Goal: Task Accomplishment & Management: Complete application form

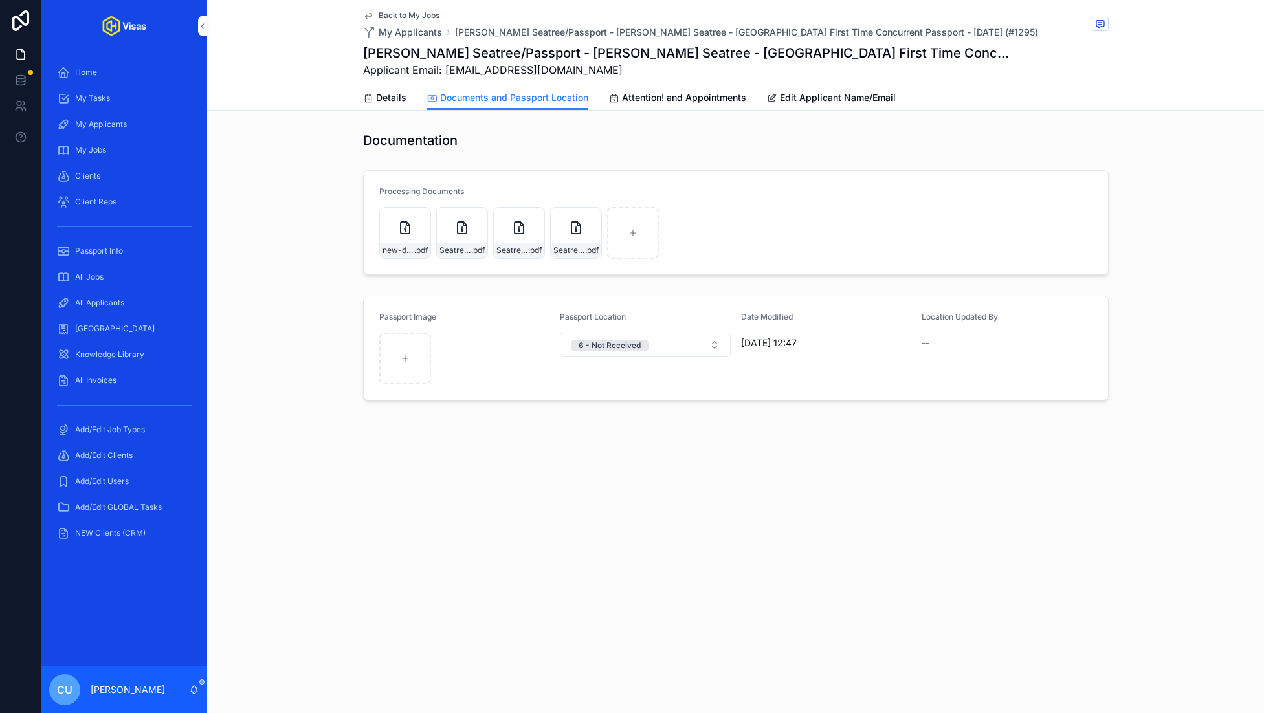
click at [149, 300] on div "All Applicants" at bounding box center [124, 302] width 135 height 21
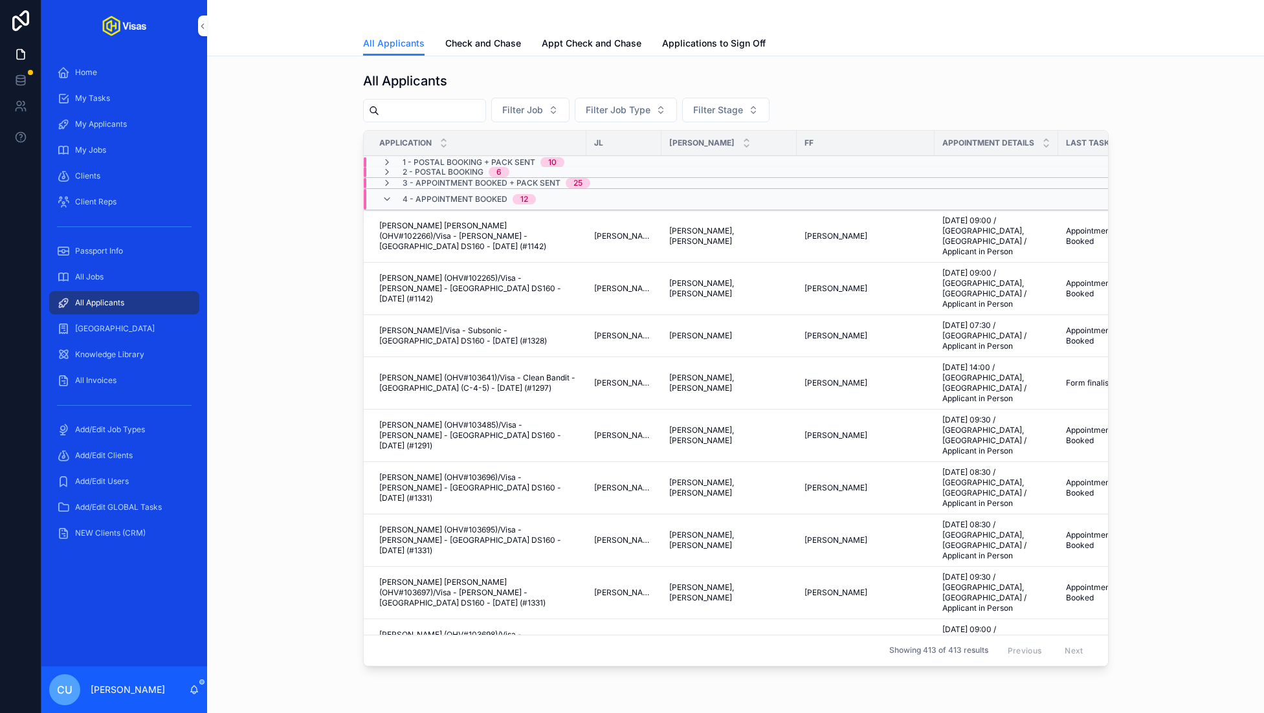
click at [422, 118] on input "scrollable content" at bounding box center [432, 111] width 106 height 18
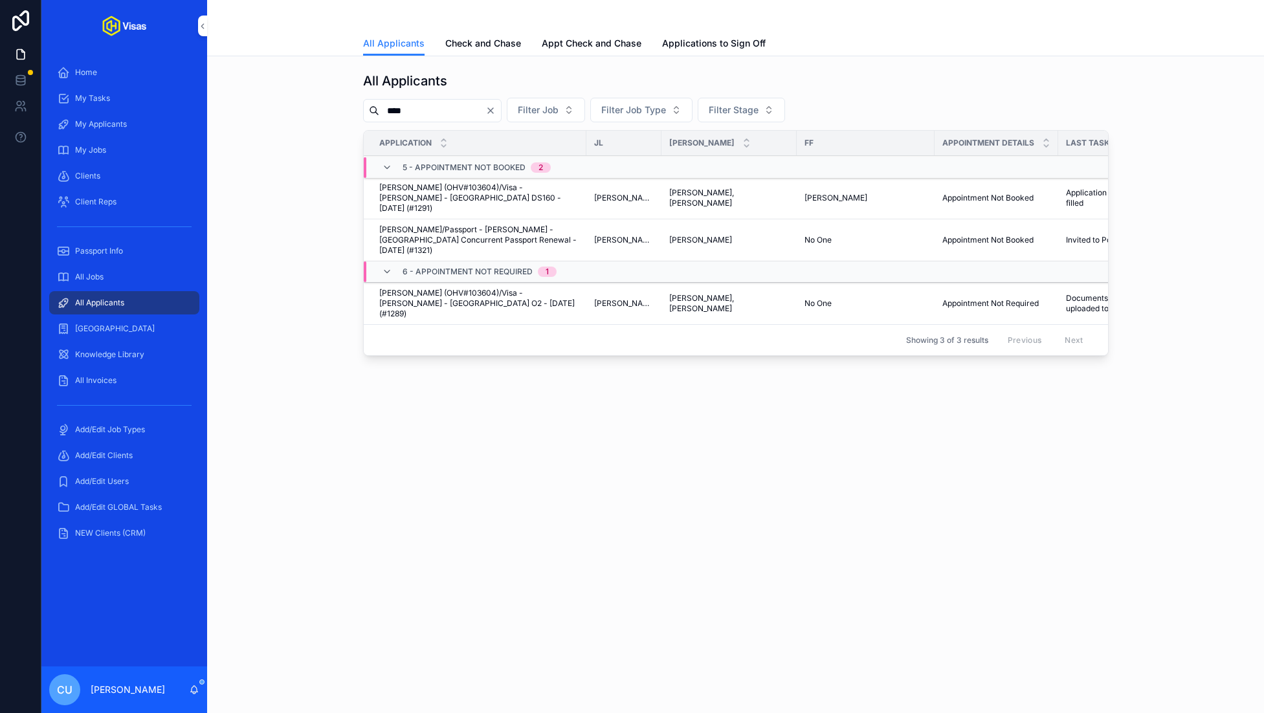
type input "****"
click at [452, 228] on span "[PERSON_NAME]/Passport - [PERSON_NAME] - [GEOGRAPHIC_DATA] Concurrent Passport …" at bounding box center [478, 240] width 199 height 31
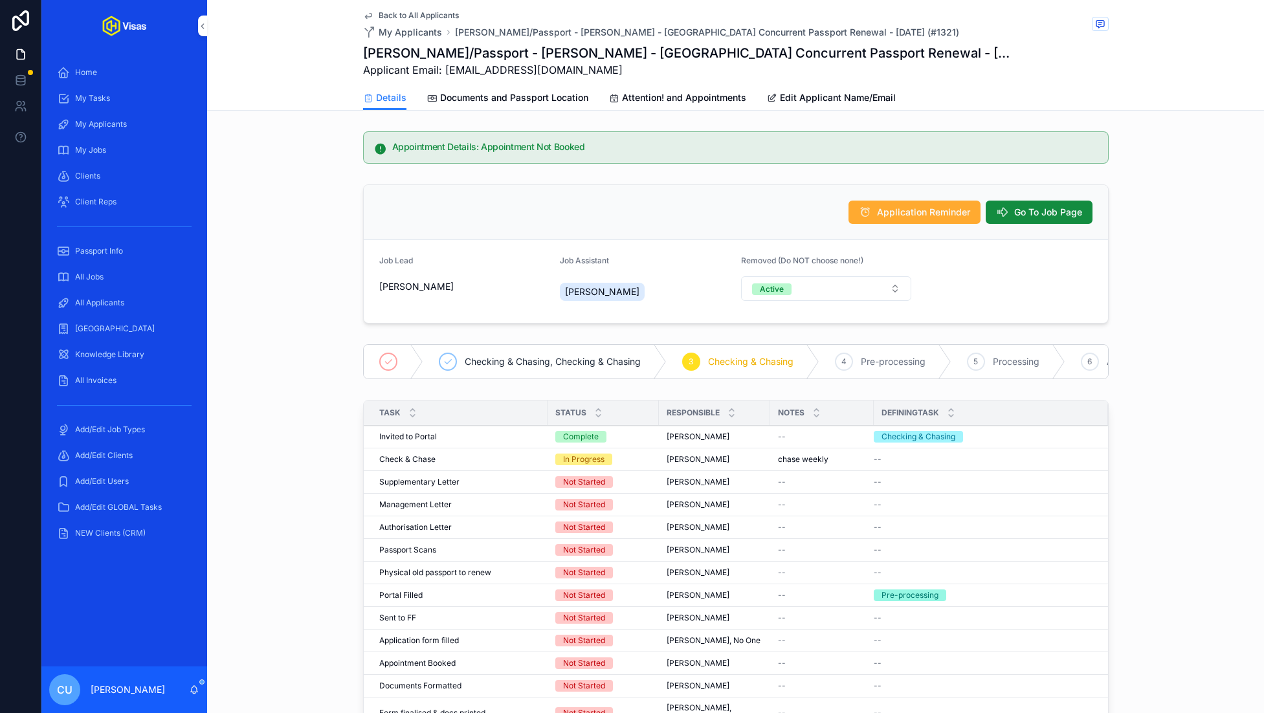
click at [538, 100] on span "Documents and Passport Location" at bounding box center [514, 97] width 148 height 13
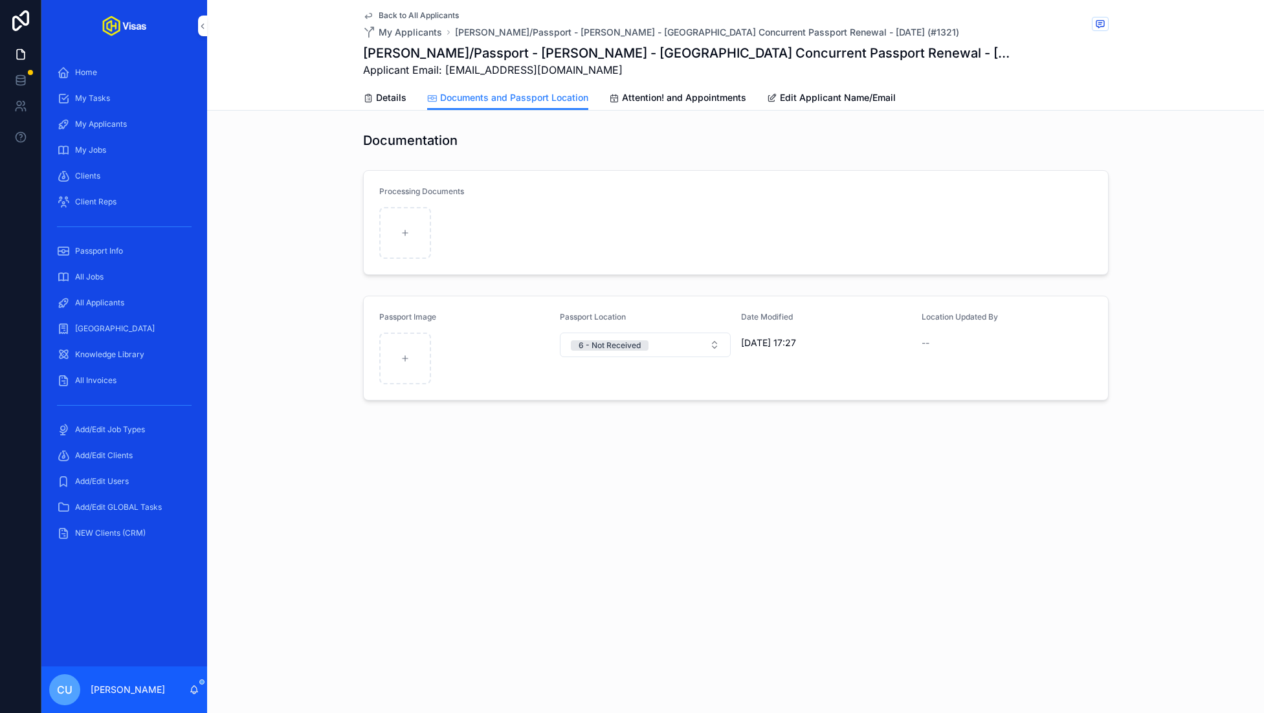
click at [391, 100] on span "Details" at bounding box center [391, 97] width 30 height 13
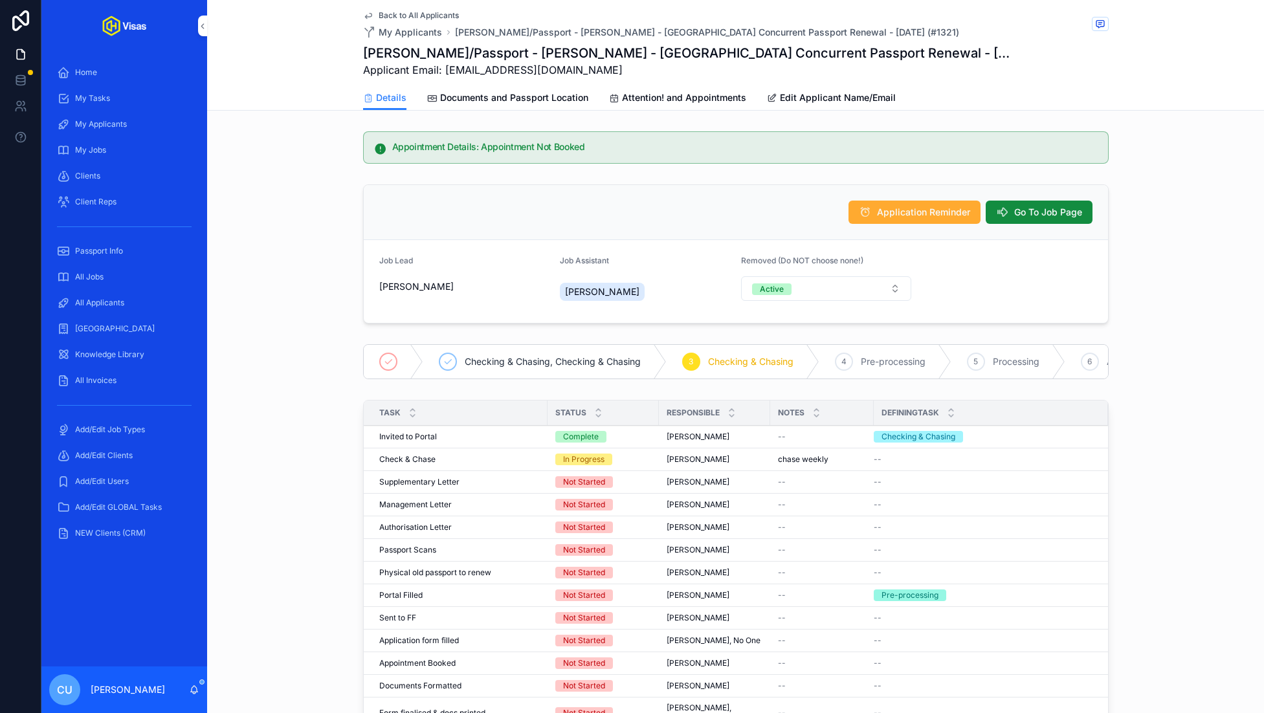
click at [120, 270] on div "All Jobs" at bounding box center [124, 277] width 135 height 21
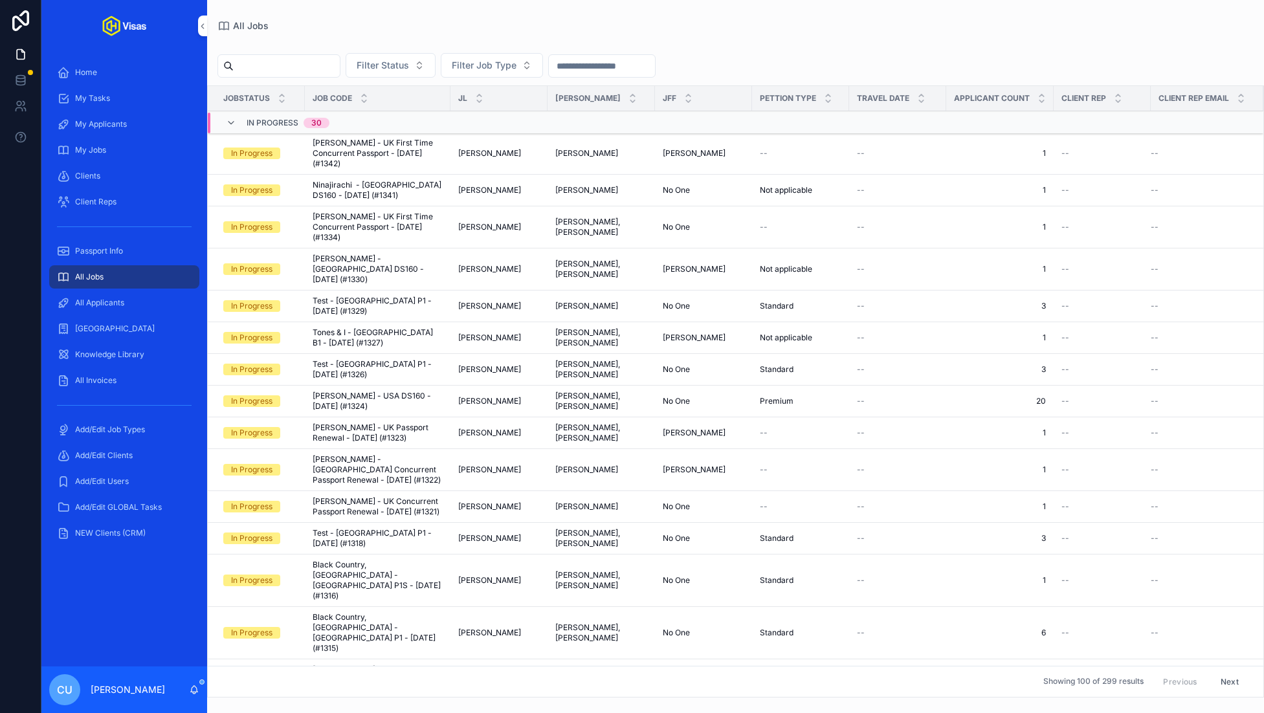
click at [120, 141] on div "My Jobs" at bounding box center [124, 150] width 135 height 21
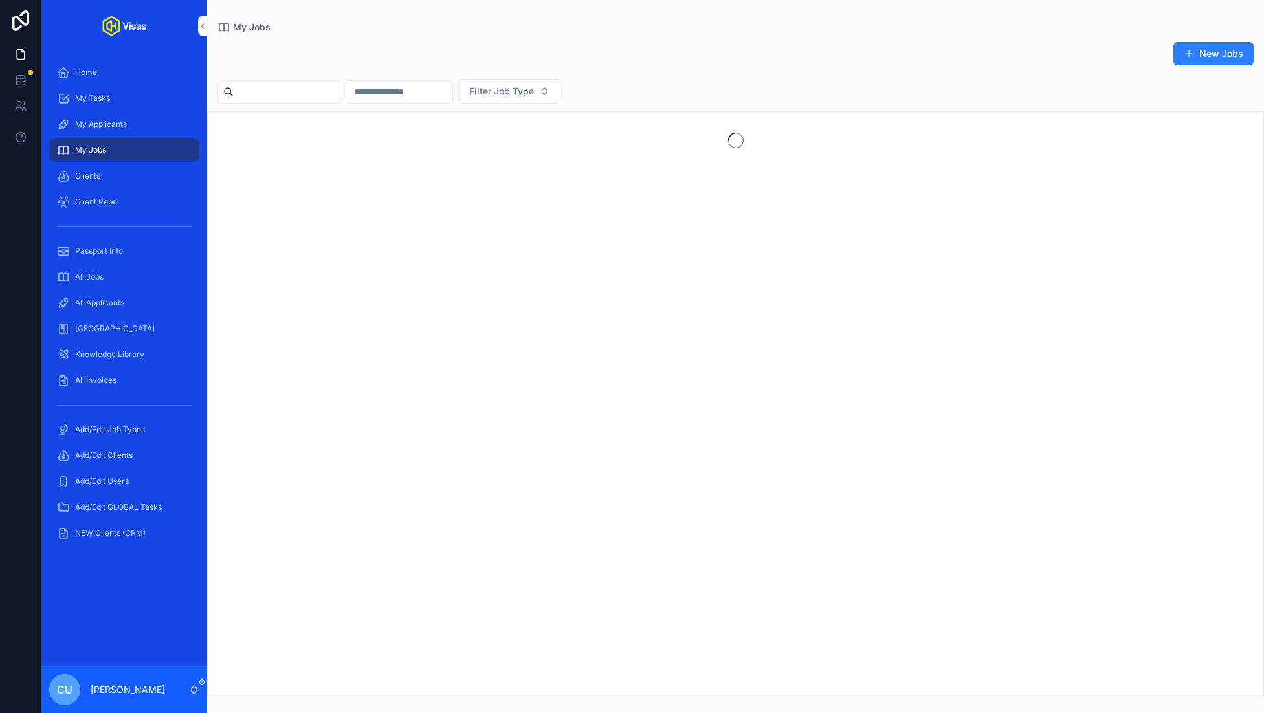
click at [1215, 60] on button "New Jobs" at bounding box center [1213, 53] width 80 height 23
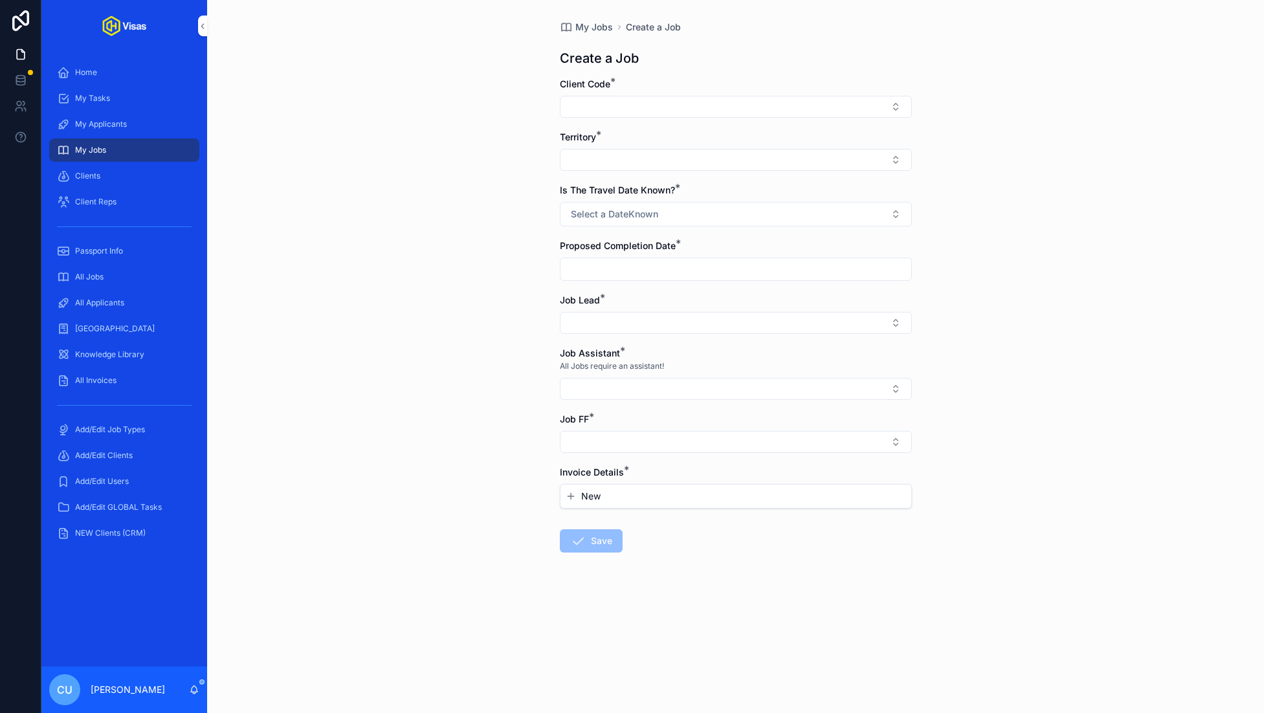
click at [641, 101] on button "Select Button" at bounding box center [736, 107] width 352 height 22
type input "****"
click at [711, 156] on span "[PERSON_NAME] (304)" at bounding box center [700, 157] width 101 height 13
click at [622, 165] on button "Select Button" at bounding box center [736, 162] width 352 height 22
type input "*****"
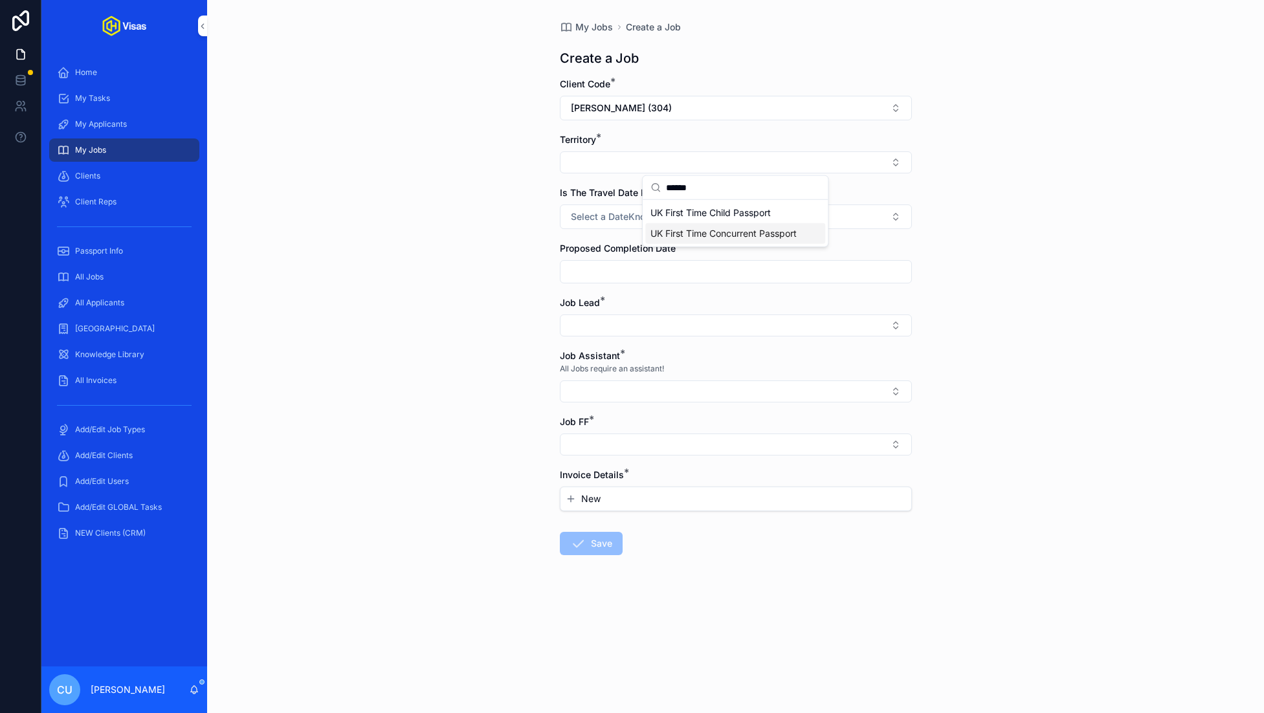
click at [733, 231] on span "UK First Time Concurrent Passport" at bounding box center [723, 233] width 146 height 13
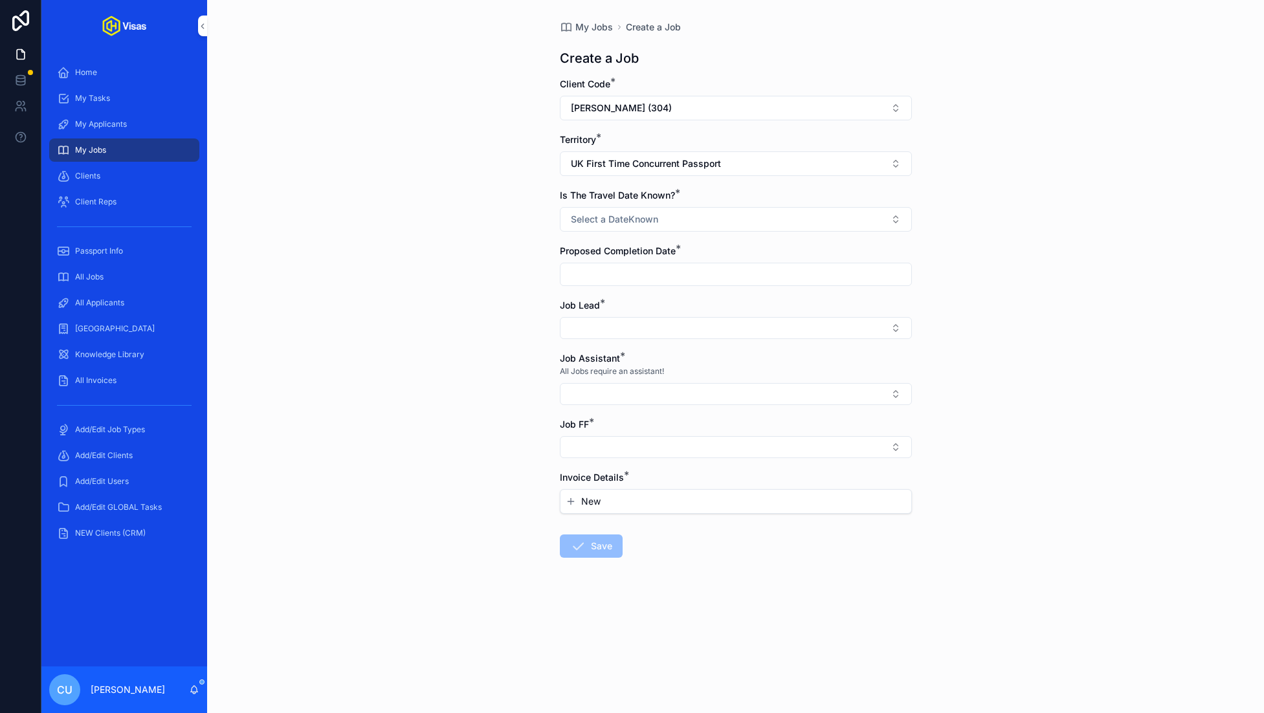
click at [632, 213] on span "Select a DateKnown" at bounding box center [614, 219] width 87 height 13
click at [695, 292] on div "No" at bounding box center [735, 289] width 180 height 19
click at [637, 273] on input "scrollable content" at bounding box center [735, 274] width 351 height 18
click at [756, 501] on button "31" at bounding box center [758, 492] width 23 height 23
type input "**********"
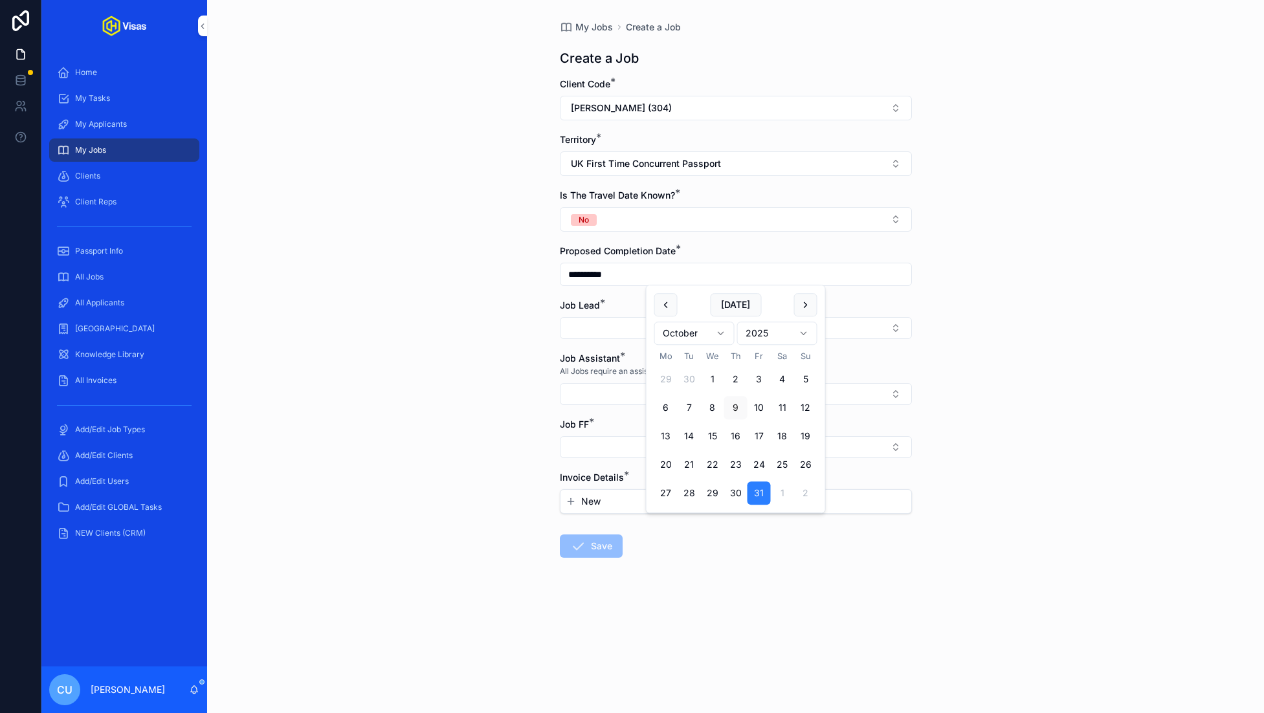
click at [599, 322] on button "Select Button" at bounding box center [736, 328] width 352 height 22
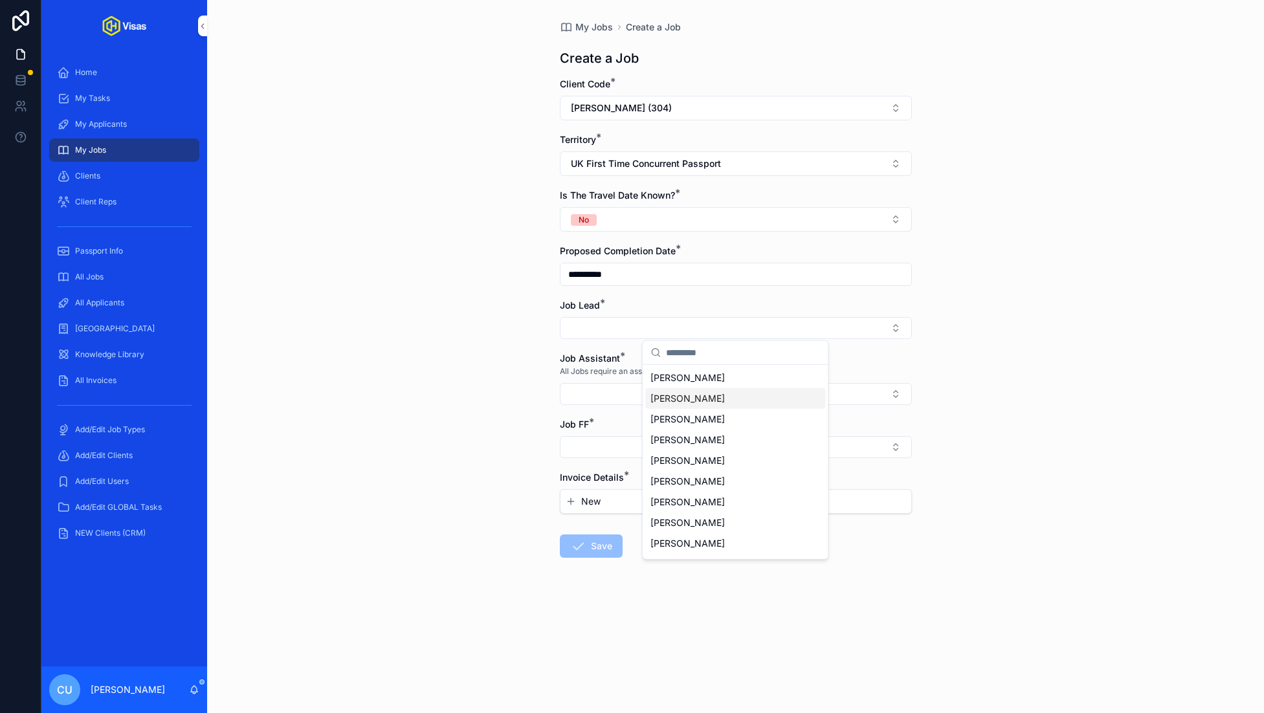
click at [733, 395] on div "[PERSON_NAME]" at bounding box center [735, 398] width 180 height 21
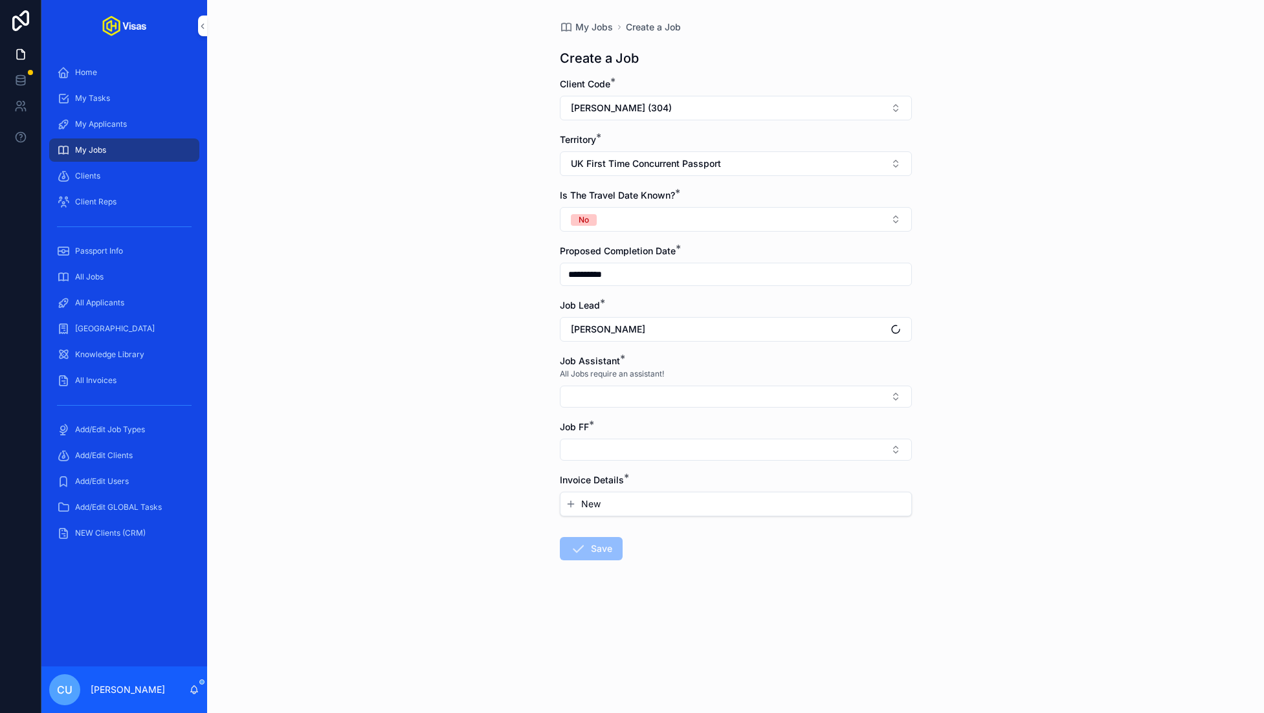
click at [659, 386] on button "Select Button" at bounding box center [736, 397] width 352 height 22
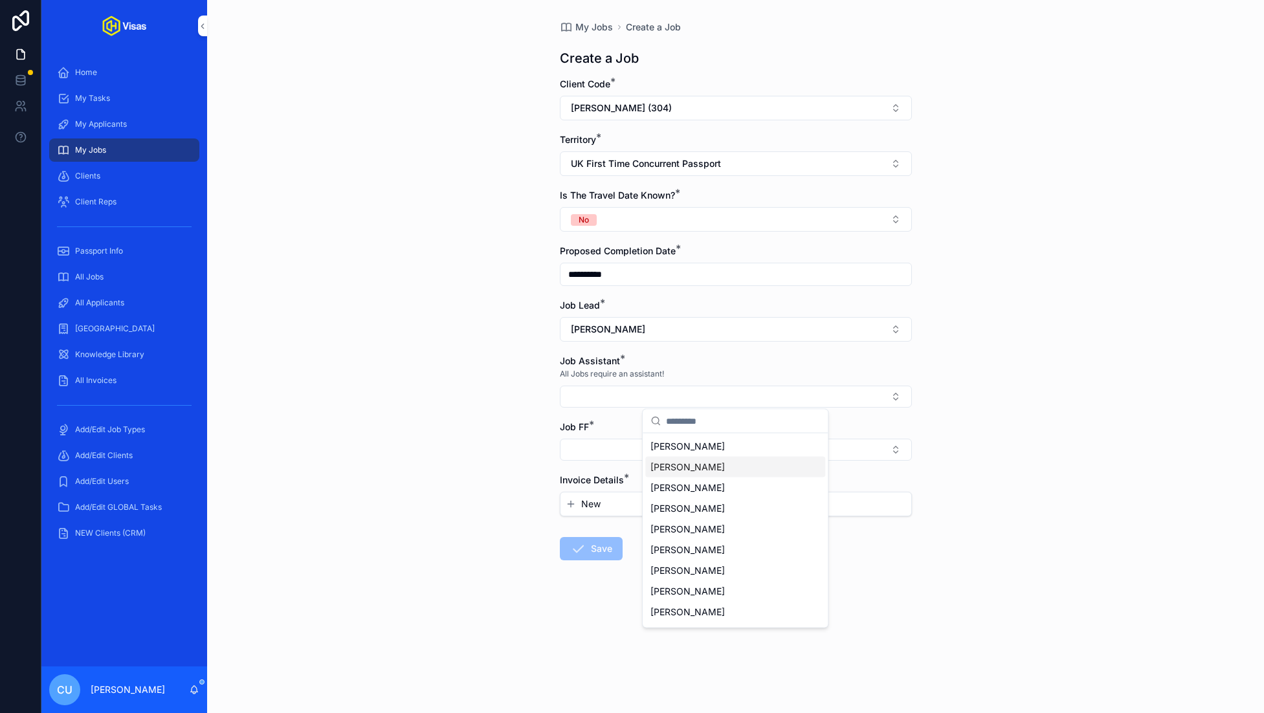
click at [710, 470] on span "[PERSON_NAME]" at bounding box center [687, 467] width 74 height 13
click at [716, 514] on span "[PERSON_NAME]" at bounding box center [687, 511] width 74 height 13
click at [603, 454] on button "Select Button" at bounding box center [736, 454] width 352 height 22
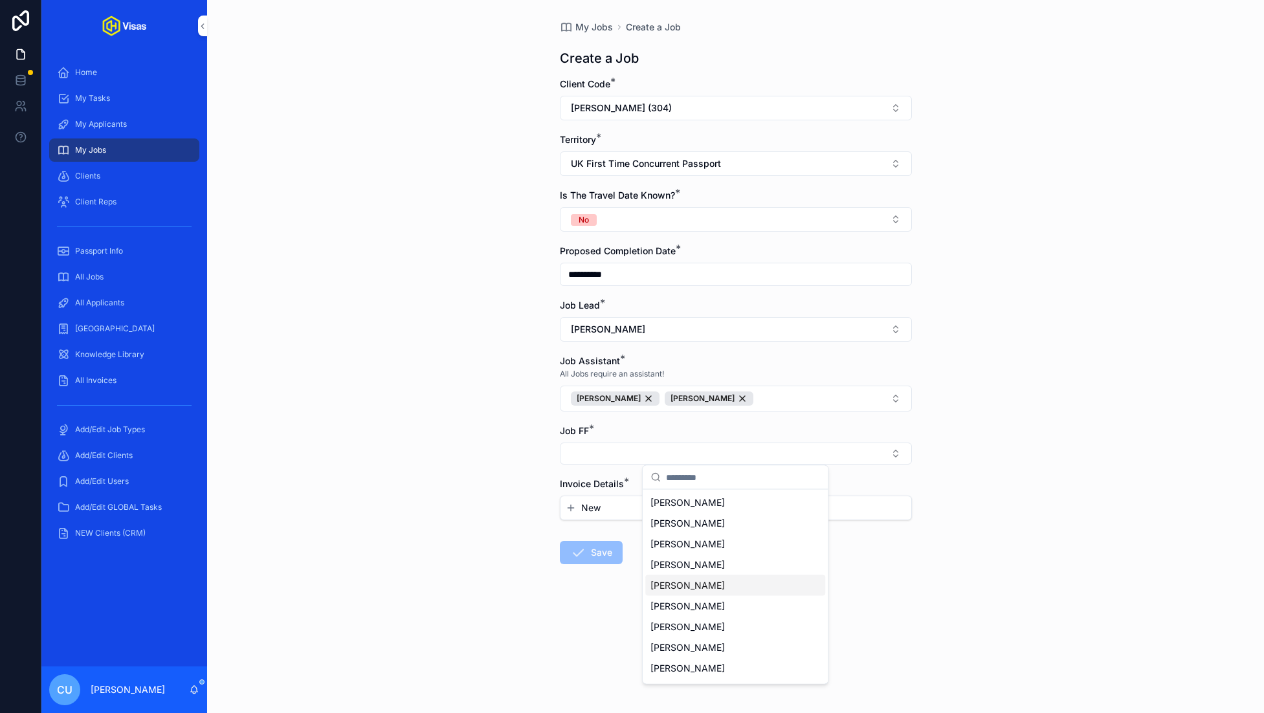
scroll to position [80, 0]
click at [696, 612] on div "No One" at bounding box center [735, 609] width 180 height 21
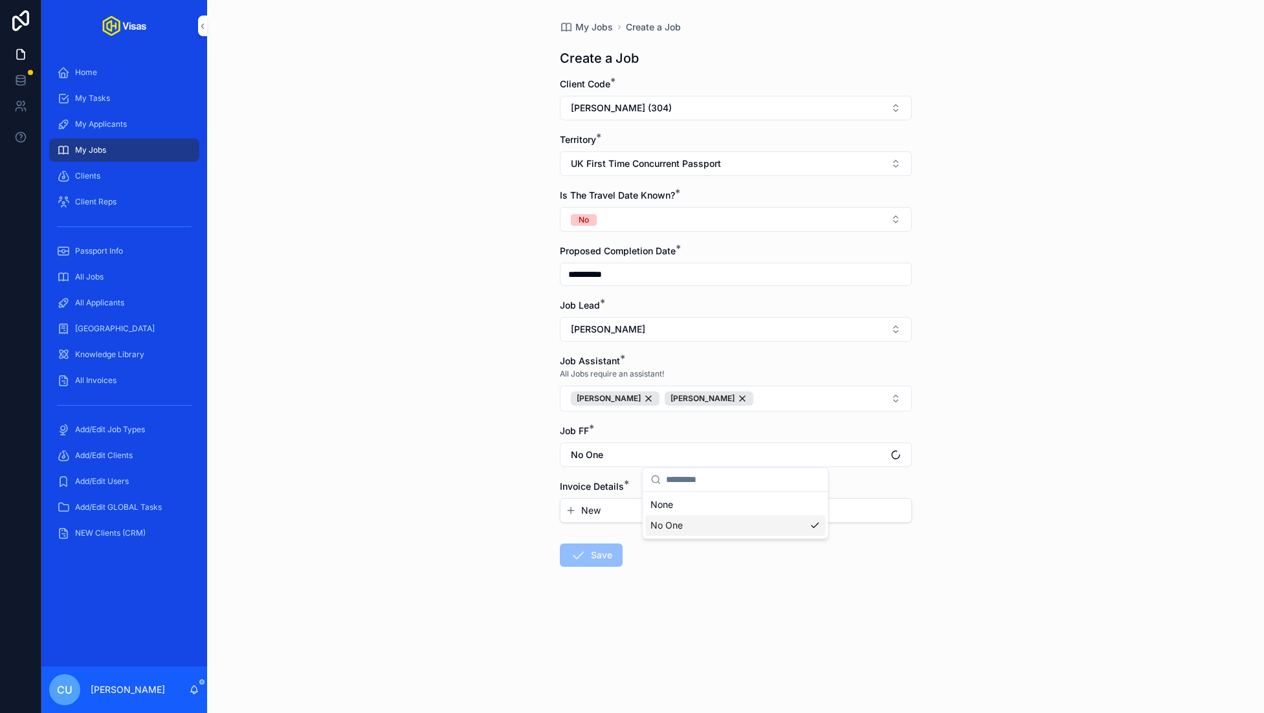
scroll to position [0, 0]
click at [488, 521] on div "**********" at bounding box center [735, 356] width 1057 height 713
click at [637, 505] on button "New" at bounding box center [736, 510] width 340 height 13
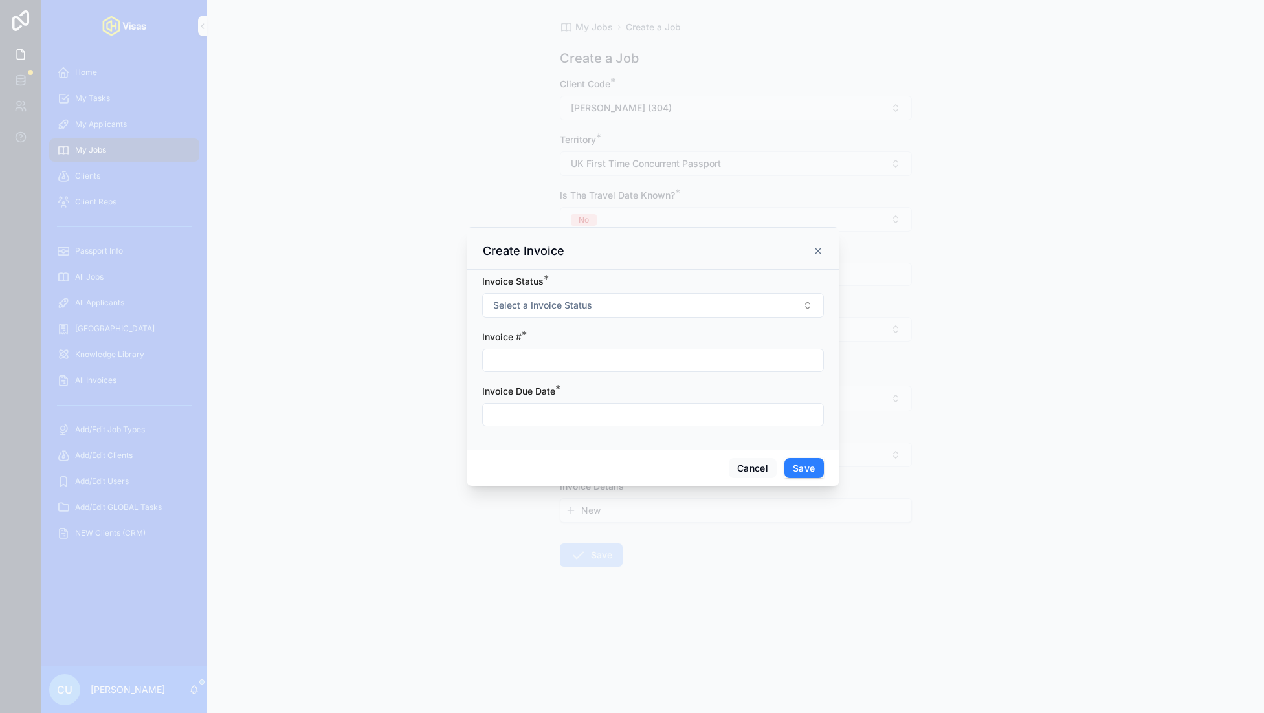
click at [538, 353] on input "scrollable content" at bounding box center [653, 360] width 340 height 18
type input "******"
click at [592, 299] on button "Select a Invoice Status" at bounding box center [653, 305] width 342 height 25
click at [626, 353] on span "Invoice Sent" at bounding box center [598, 357] width 61 height 12
click at [576, 412] on input "scrollable content" at bounding box center [653, 415] width 340 height 18
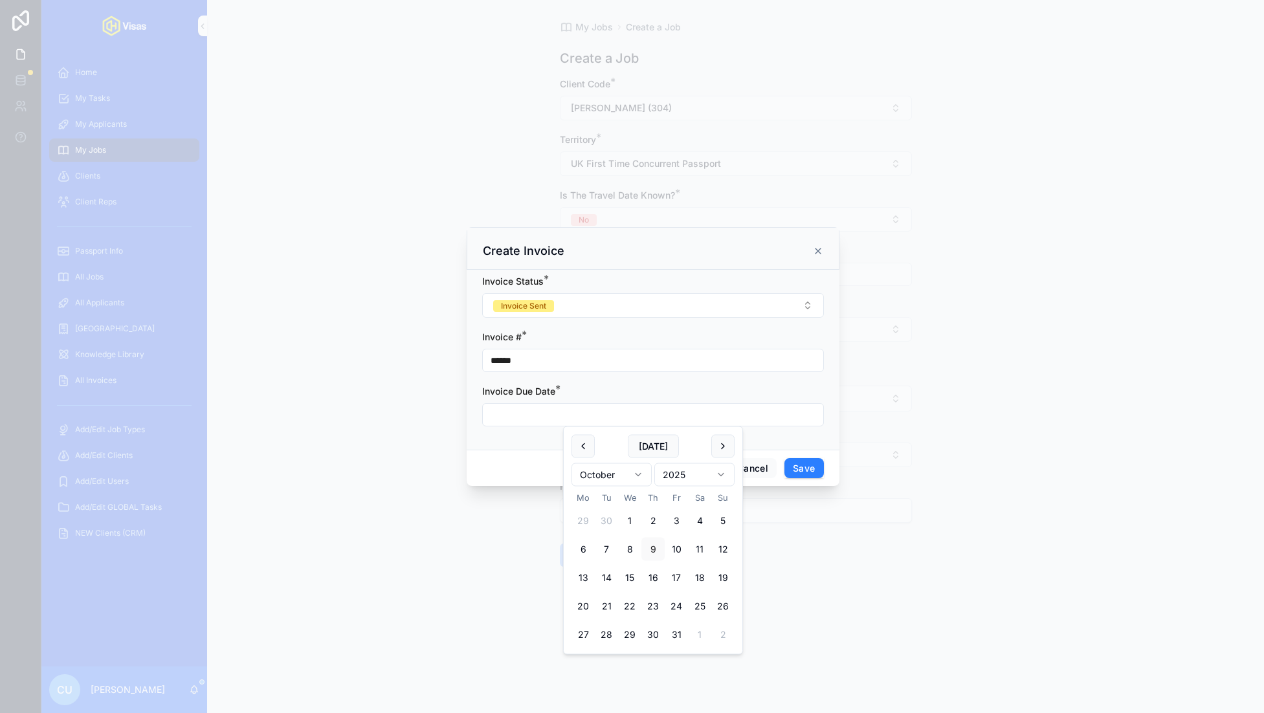
click at [581, 454] on button "scrollable content" at bounding box center [582, 446] width 23 height 23
click at [670, 604] on button "26" at bounding box center [676, 606] width 23 height 23
type input "**********"
click at [803, 472] on button "Save" at bounding box center [803, 468] width 39 height 21
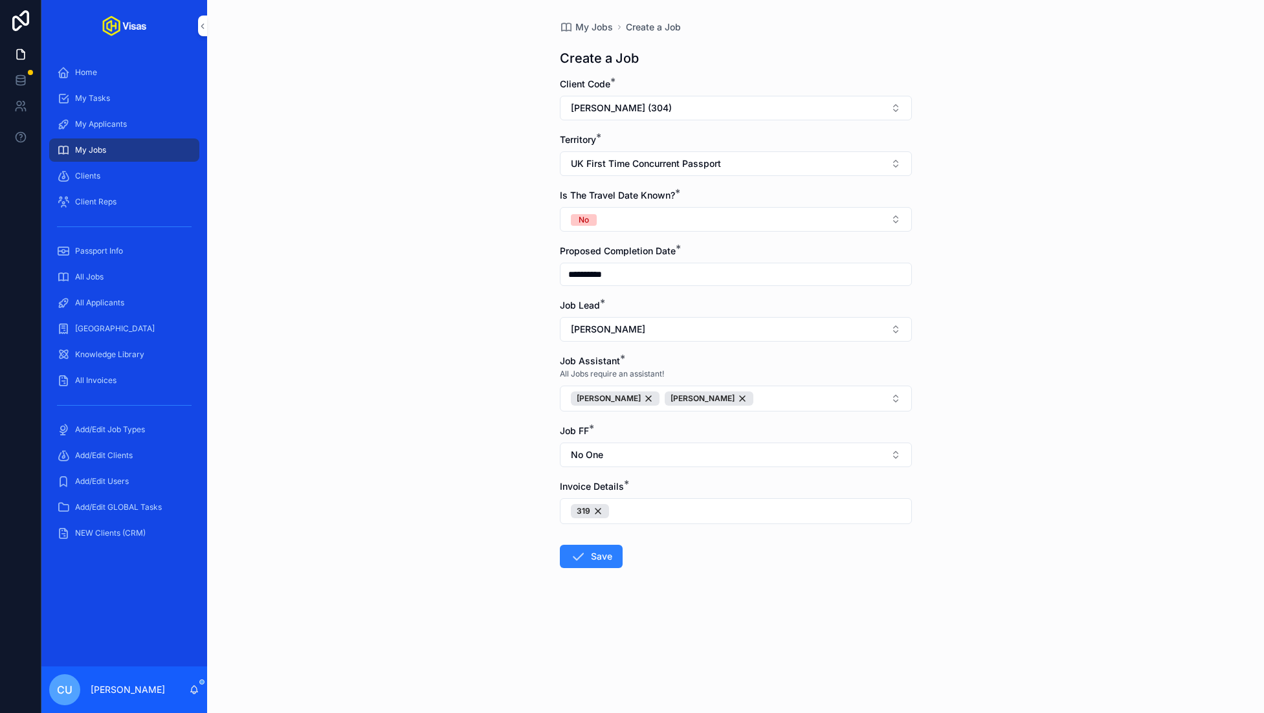
click at [593, 560] on button "Save" at bounding box center [591, 556] width 63 height 23
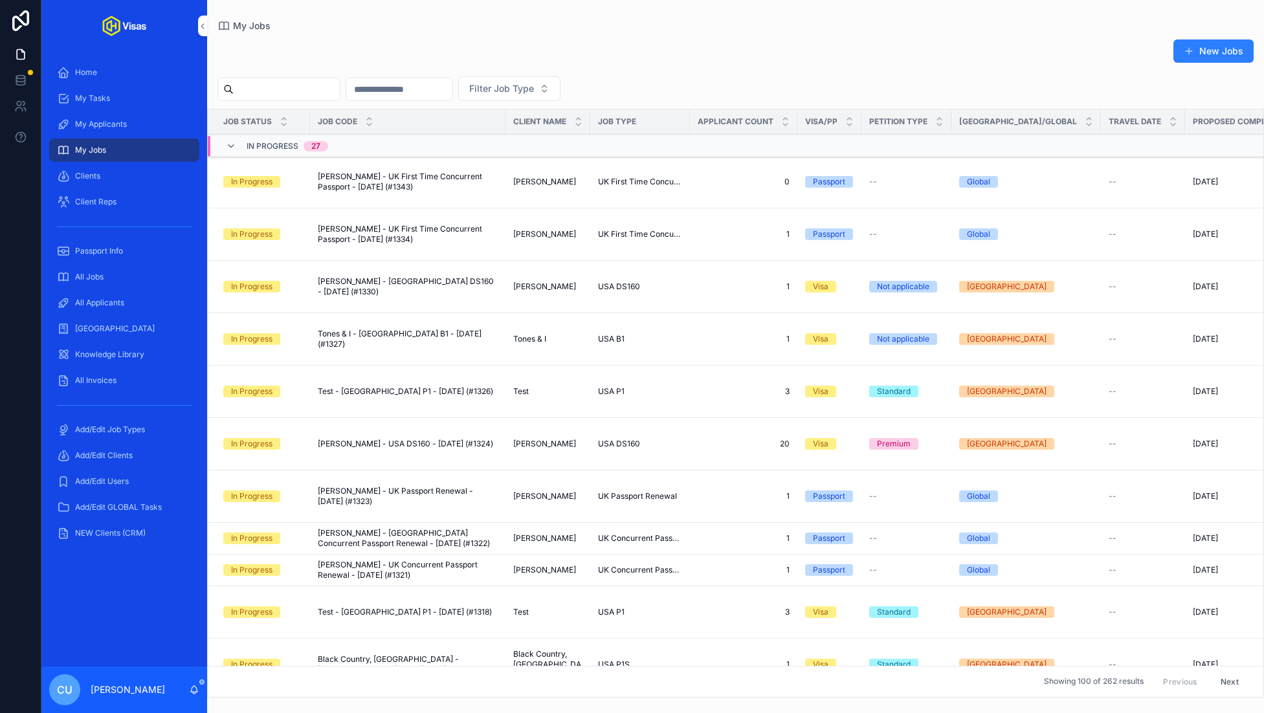
click at [401, 188] on span "[PERSON_NAME] - UK First Time Concurrent Passport - [DATE] (#1343)" at bounding box center [408, 181] width 180 height 21
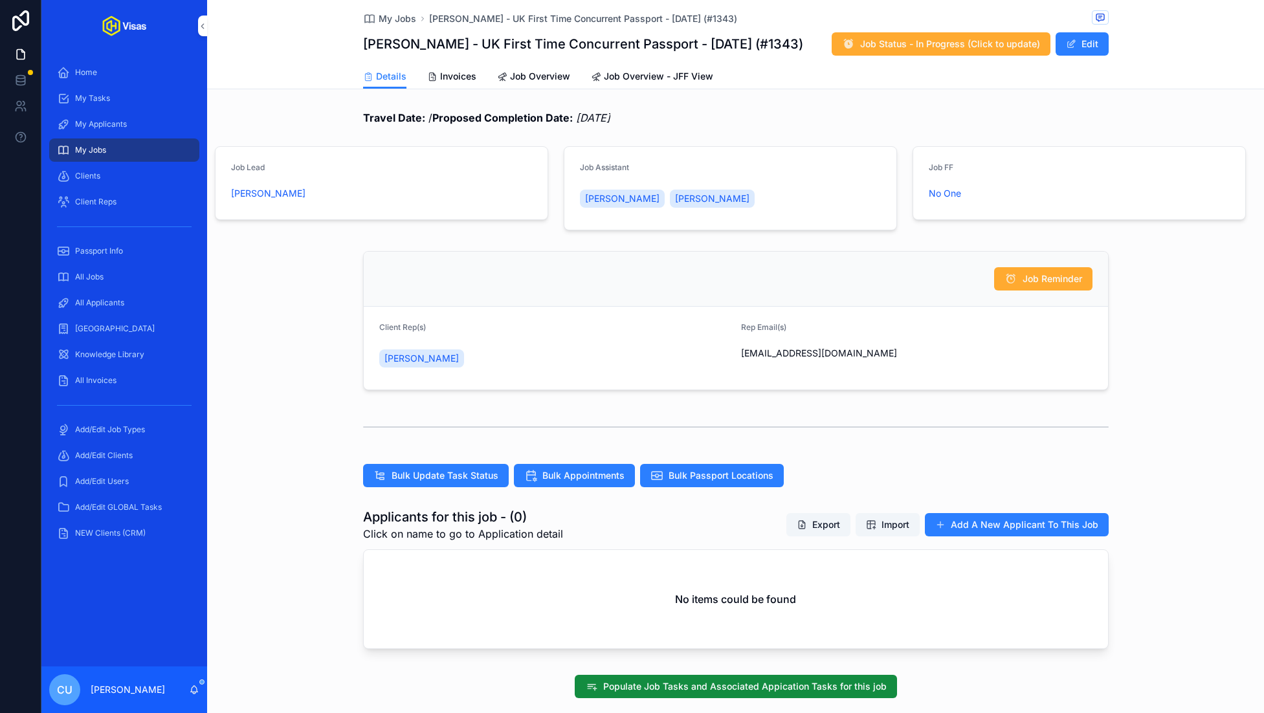
click at [1025, 525] on button "Add A New Applicant To This Job" at bounding box center [1017, 524] width 184 height 23
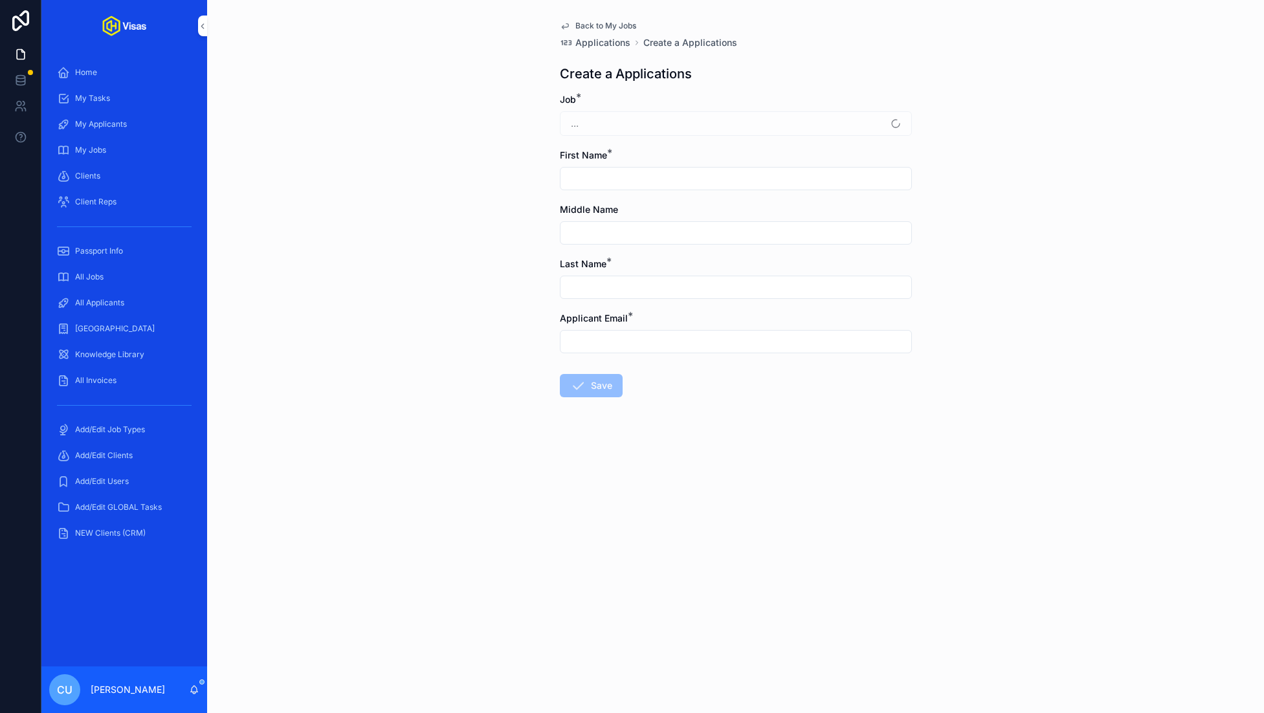
click at [610, 184] on input "scrollable content" at bounding box center [735, 179] width 351 height 18
type input "****"
type input "*****"
paste input "**********"
type input "**********"
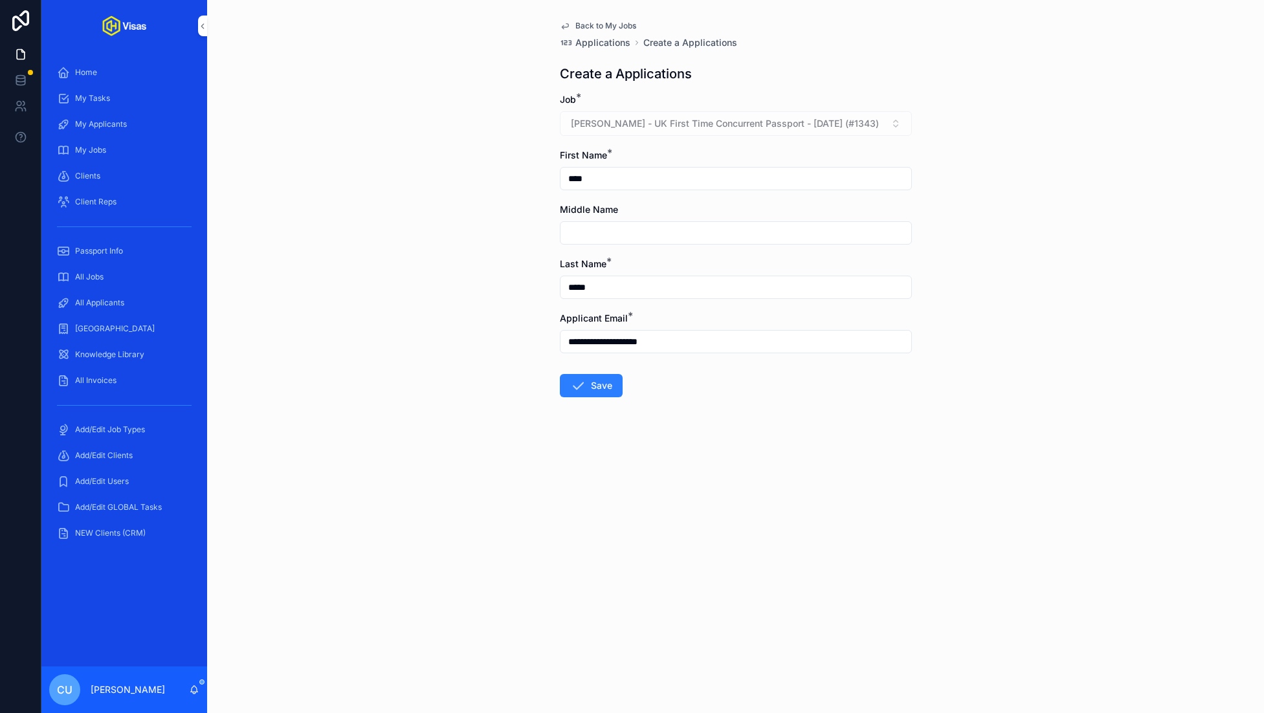
click at [599, 379] on button "Save" at bounding box center [591, 385] width 63 height 23
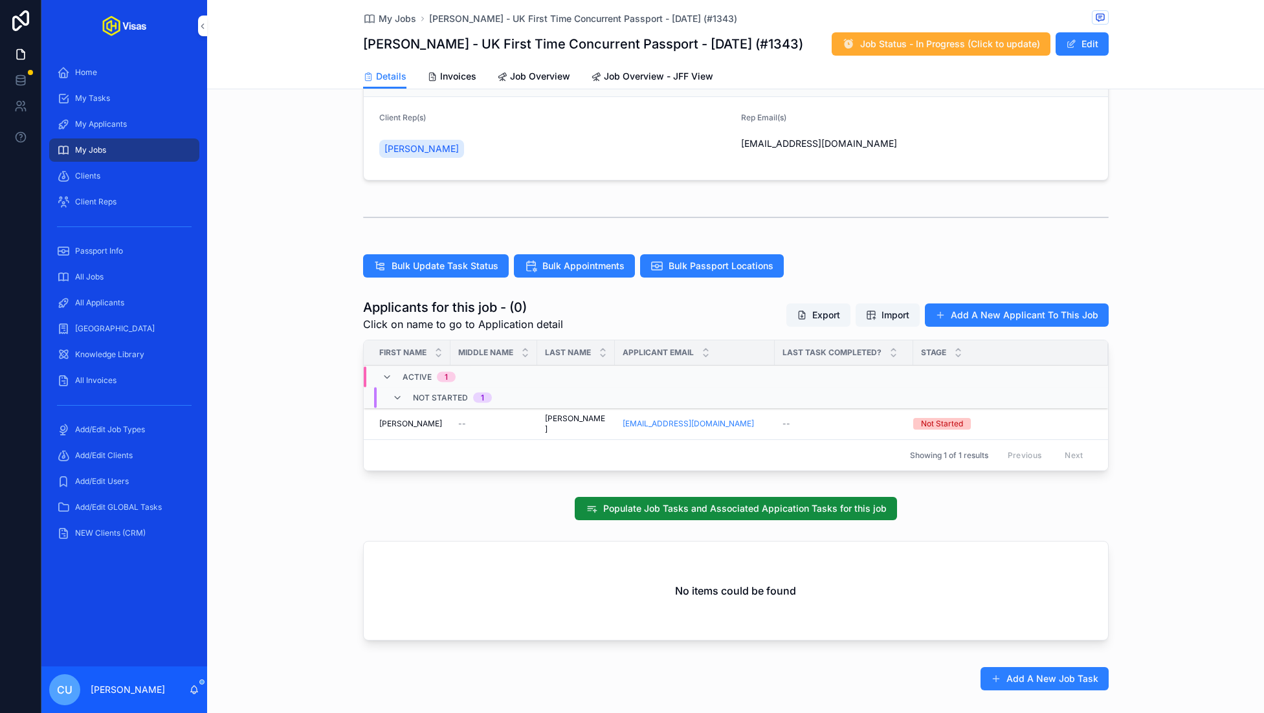
scroll to position [212, 0]
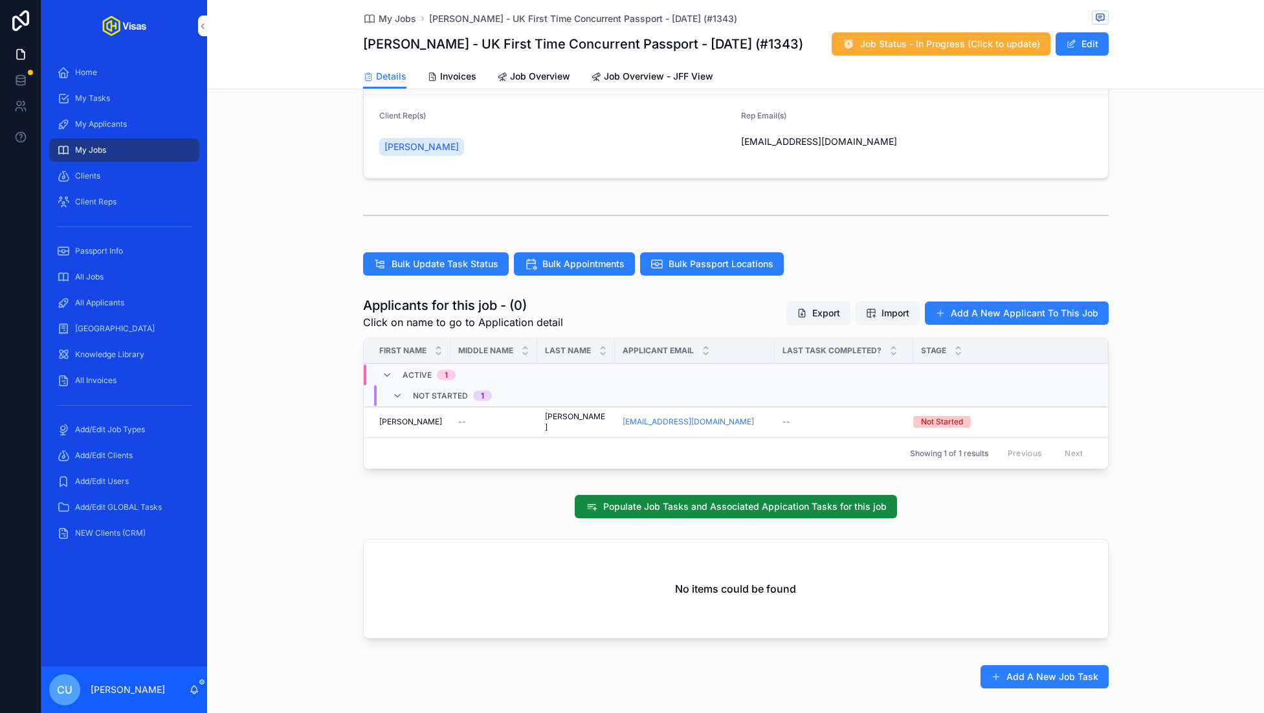
click at [743, 500] on span "Populate Job Tasks and Associated Appication Tasks for this job" at bounding box center [744, 506] width 283 height 13
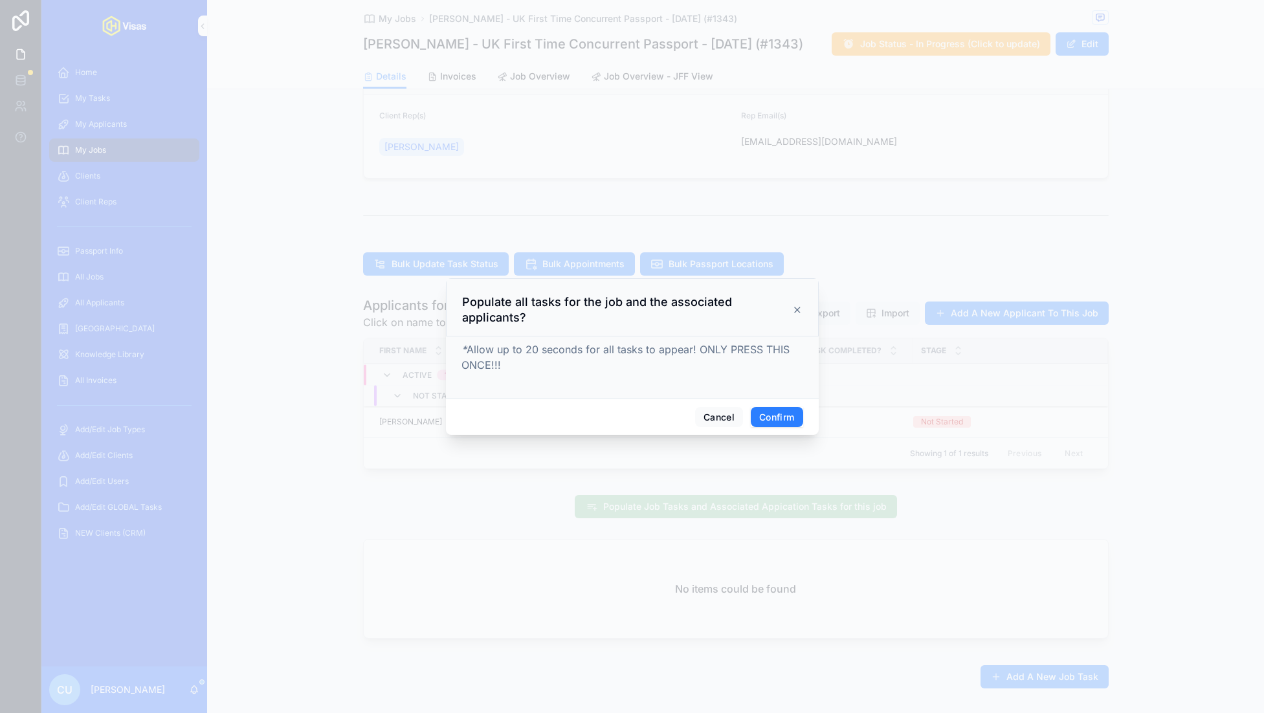
click at [795, 419] on button "Confirm" at bounding box center [777, 417] width 52 height 21
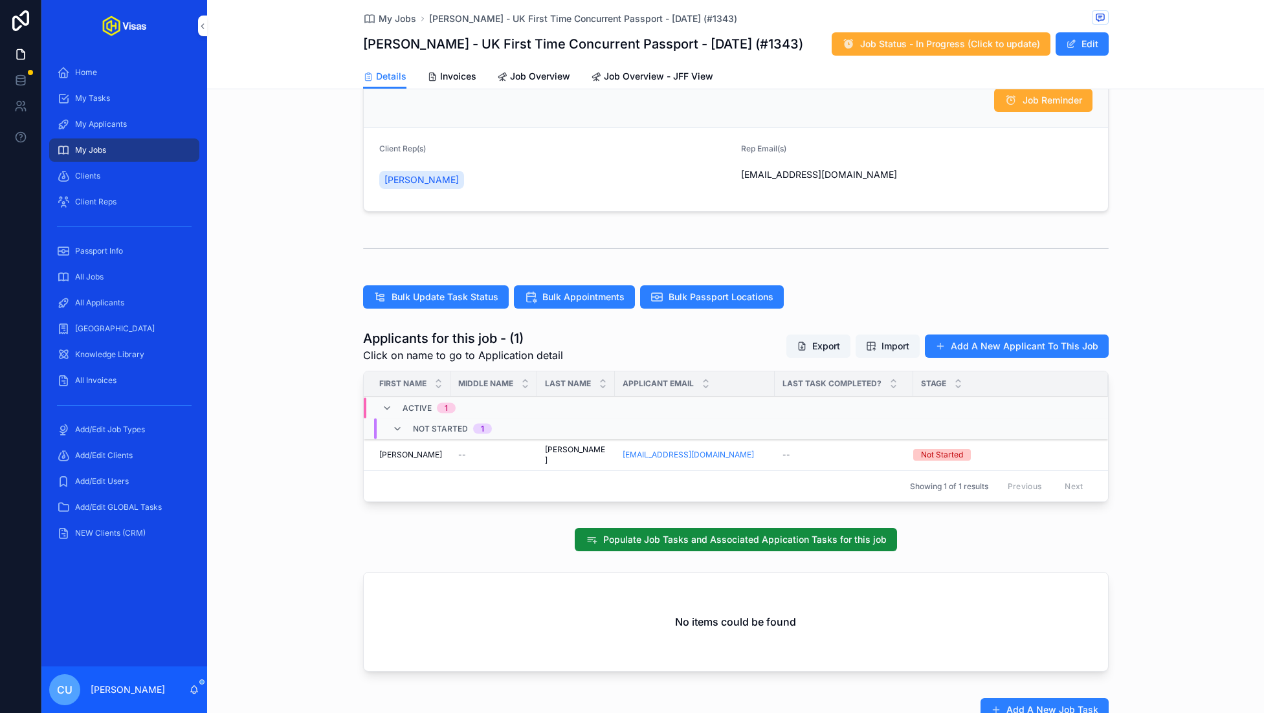
scroll to position [181, 0]
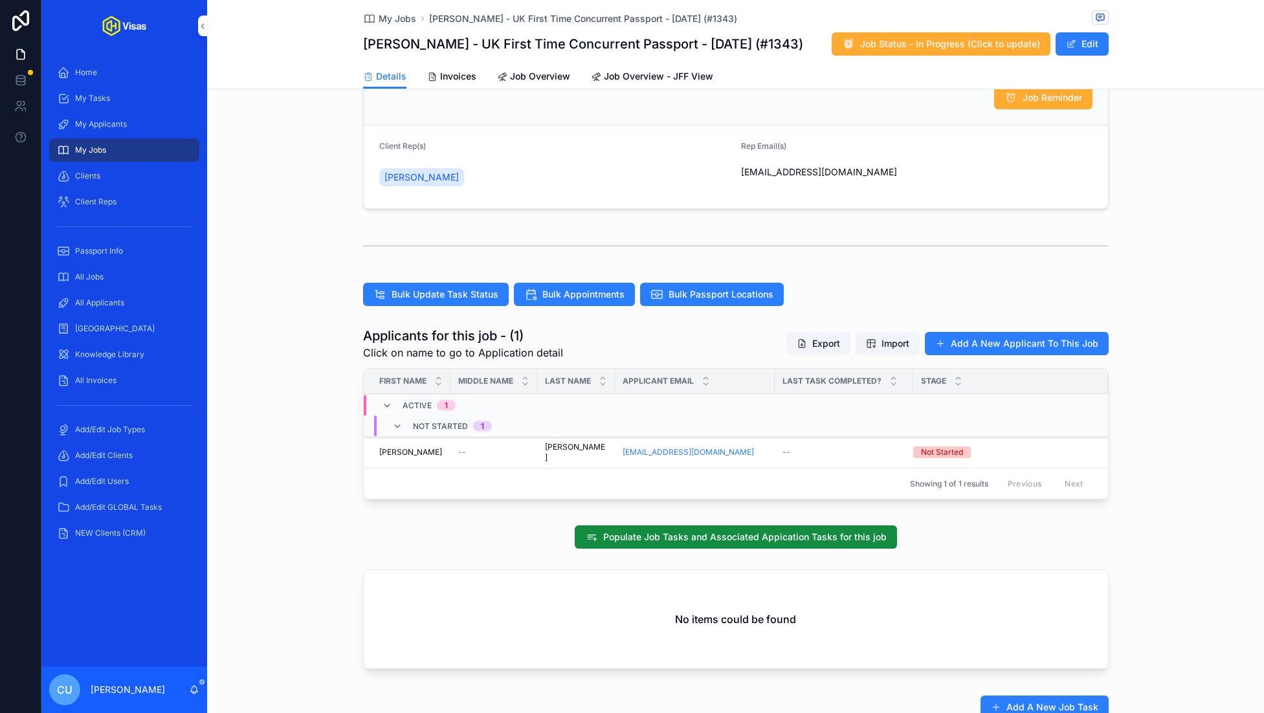
click at [437, 447] on div "[PERSON_NAME]" at bounding box center [410, 452] width 63 height 10
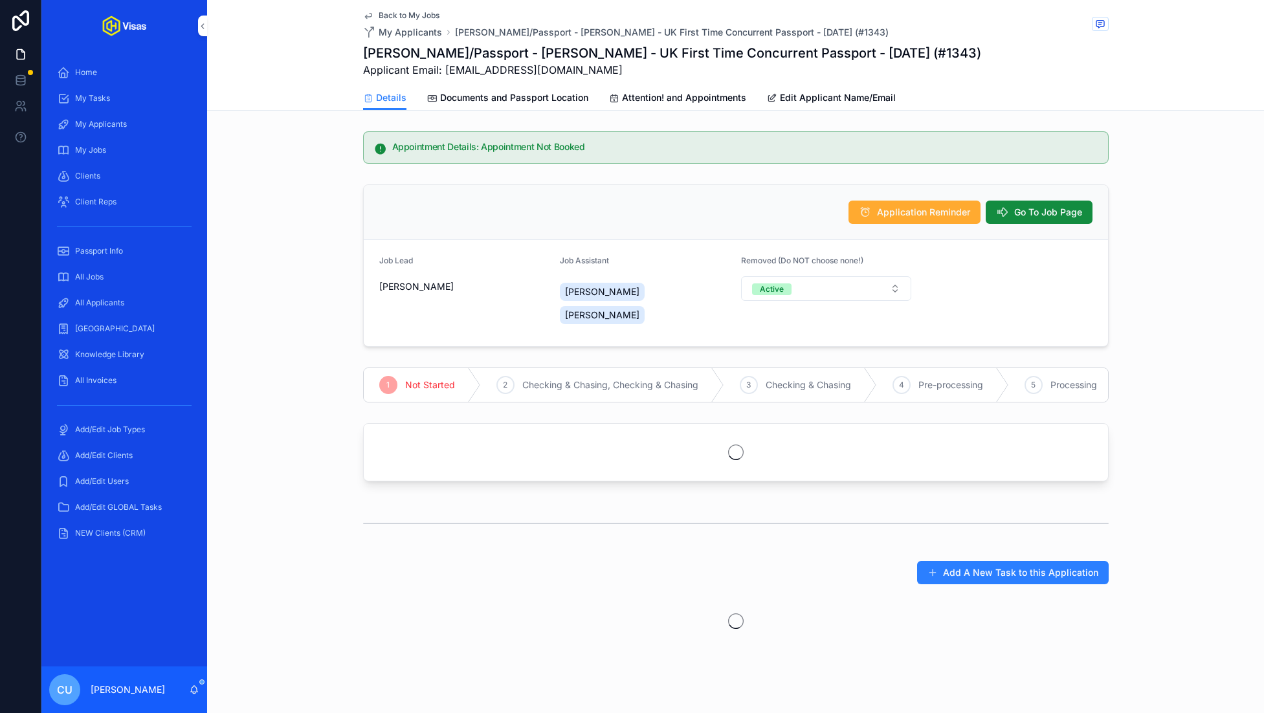
click at [505, 102] on span "Documents and Passport Location" at bounding box center [514, 97] width 148 height 13
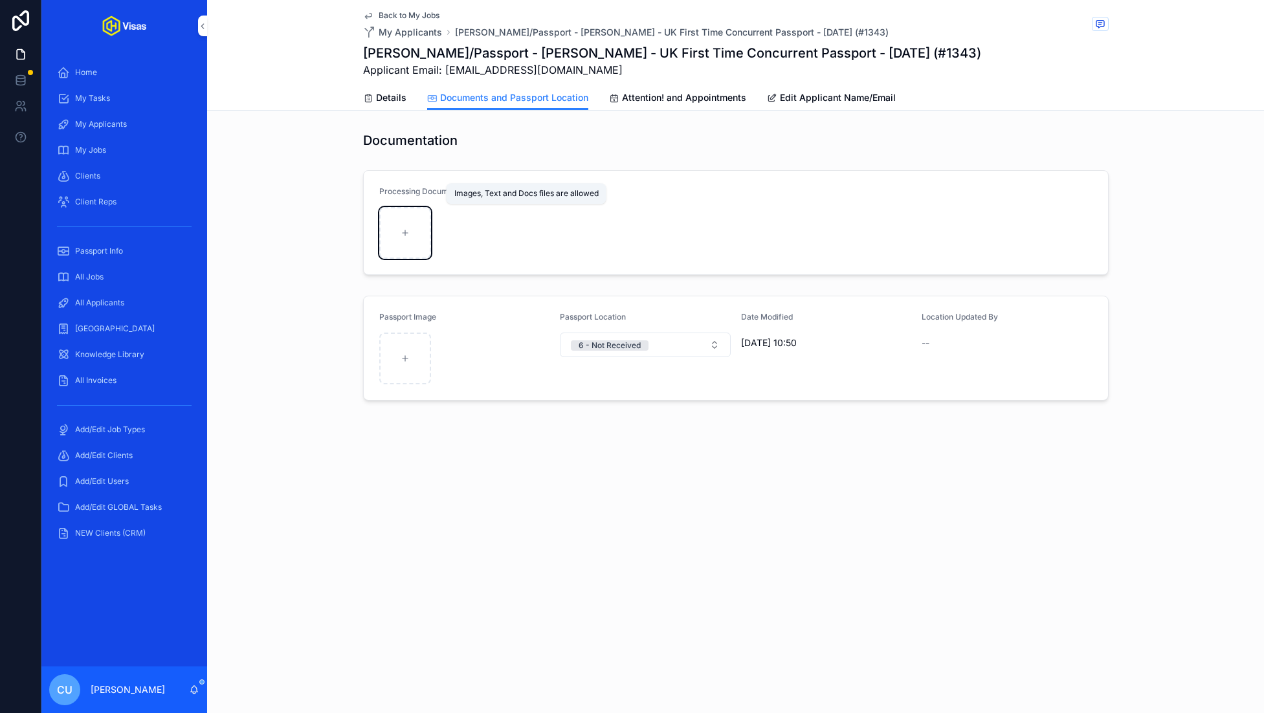
click at [393, 240] on div "scrollable content" at bounding box center [405, 233] width 52 height 52
type input "**********"
click at [0, 0] on icon "scrollable content" at bounding box center [0, 0] width 0 height 0
click at [498, 507] on div "Back to My Jobs My Applicants [PERSON_NAME]/Passport - [PERSON_NAME] - [GEOGRAP…" at bounding box center [735, 356] width 1057 height 713
click at [0, 0] on icon "scrollable content" at bounding box center [0, 0] width 0 height 0
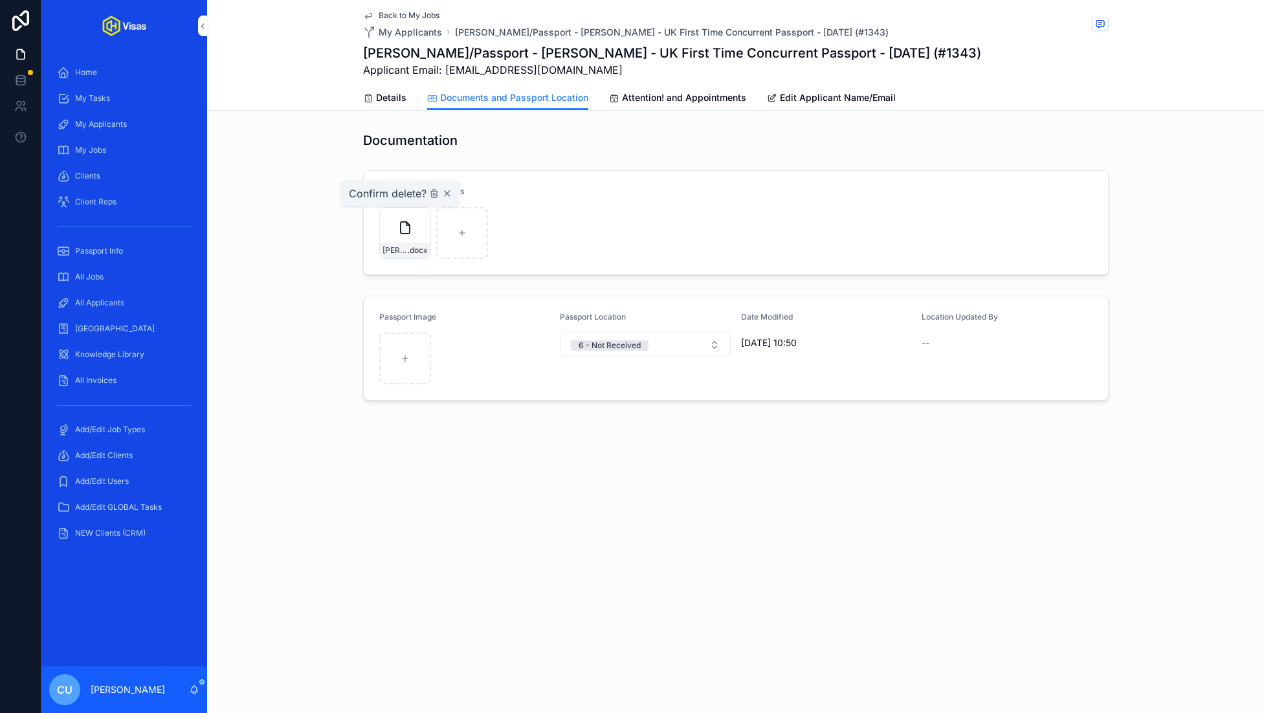
click at [436, 194] on icon "scrollable content" at bounding box center [434, 193] width 10 height 10
click at [392, 234] on div "scrollable content" at bounding box center [405, 233] width 52 height 52
type input "**********"
click at [371, 96] on icon "scrollable content" at bounding box center [368, 98] width 10 height 10
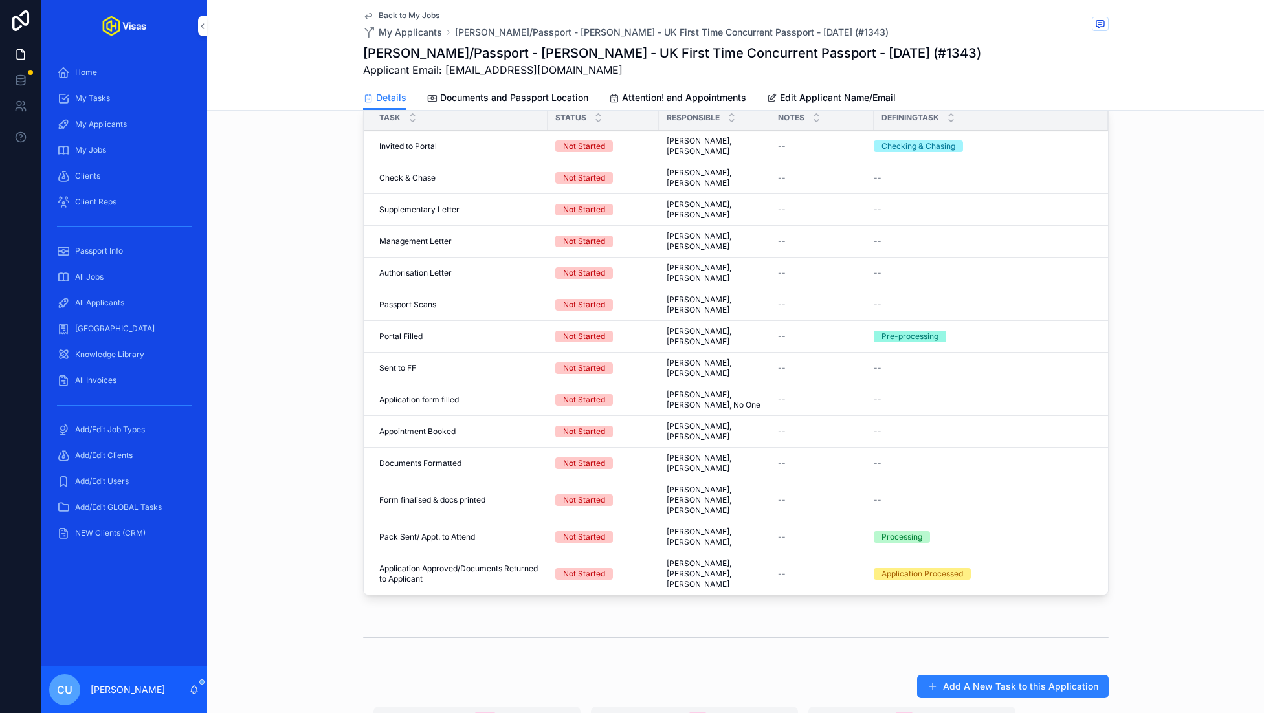
scroll to position [294, 0]
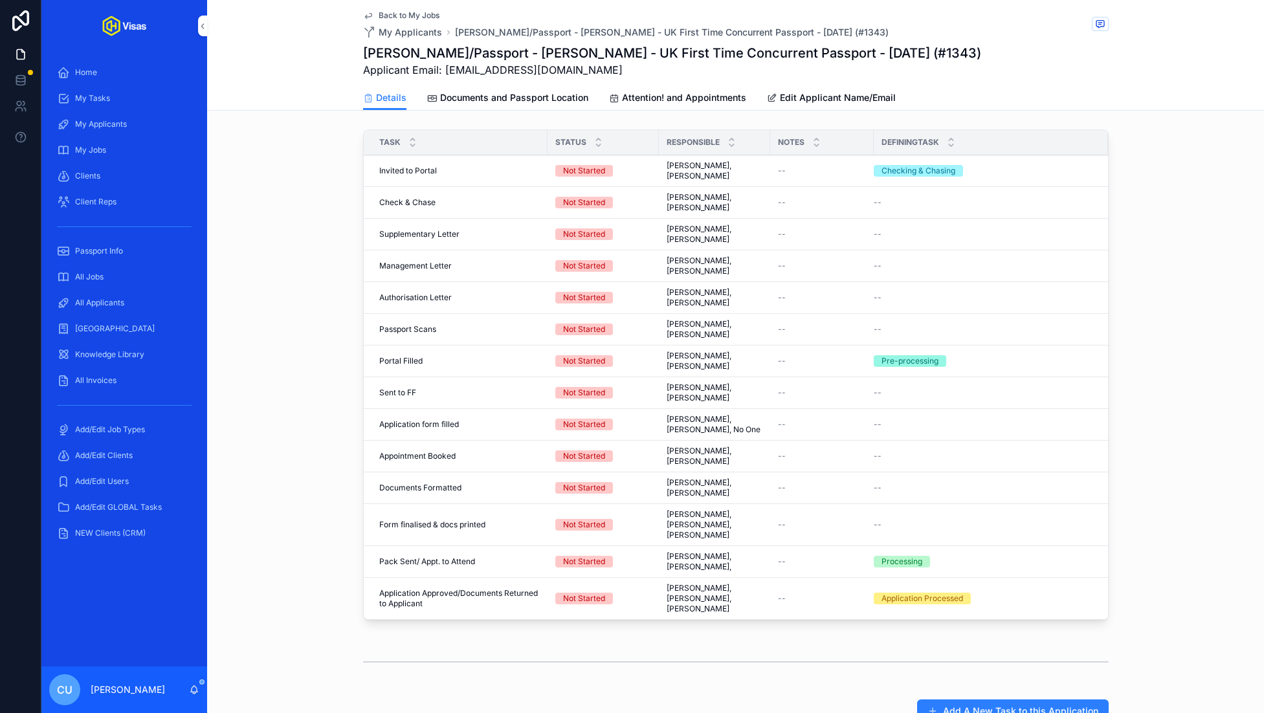
click at [0, 0] on span "Complete all tasks above!" at bounding box center [0, 0] width 0 height 0
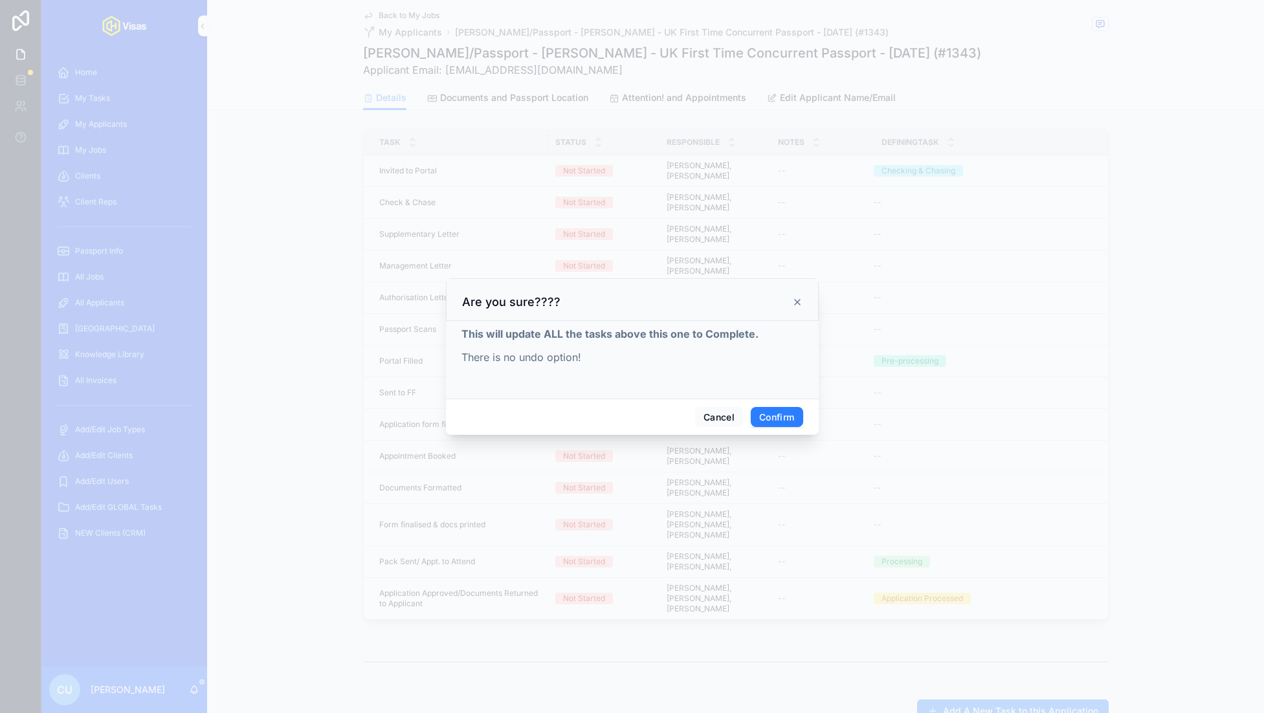
click at [797, 408] on button "Confirm" at bounding box center [777, 417] width 52 height 21
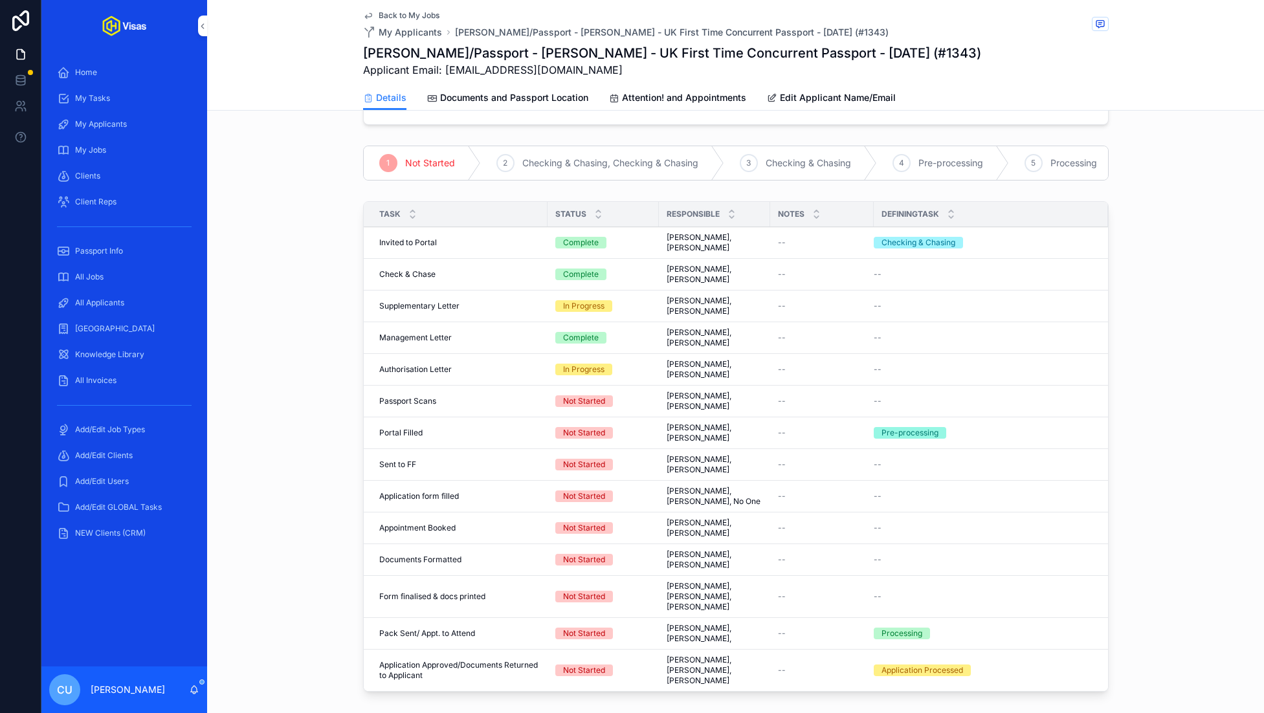
scroll to position [0, 0]
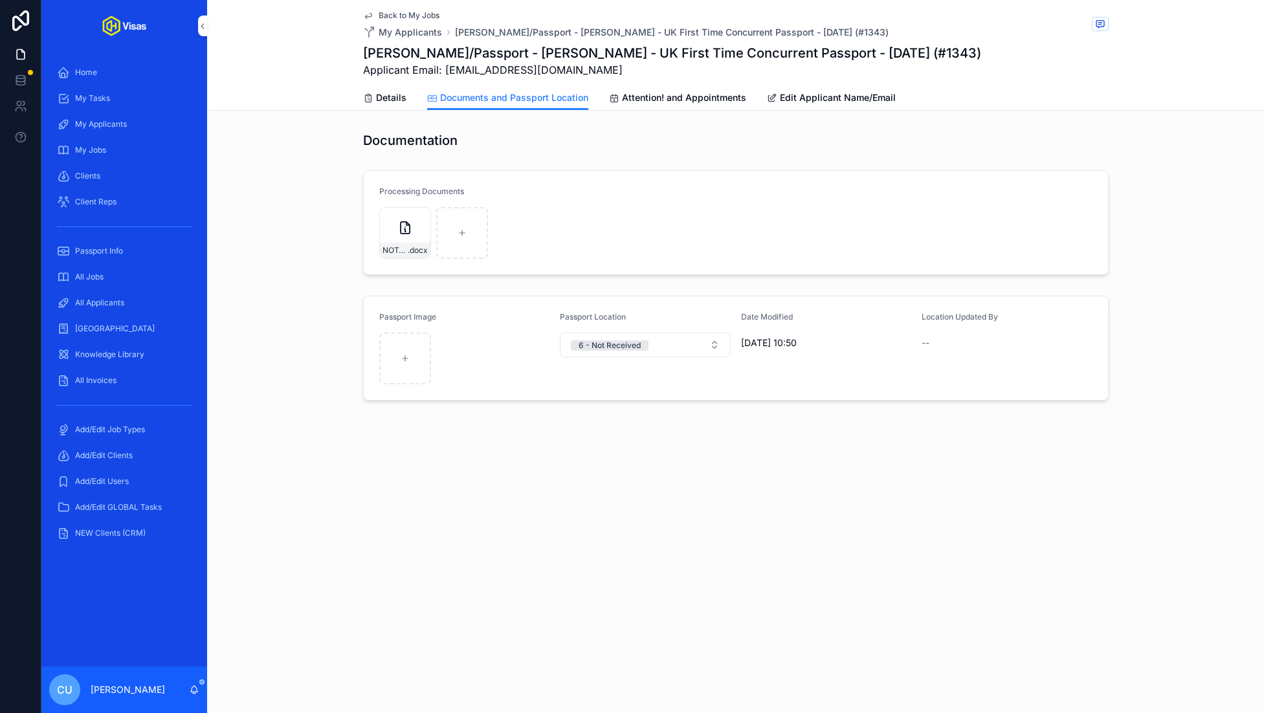
click at [119, 281] on div "All Jobs" at bounding box center [124, 277] width 135 height 21
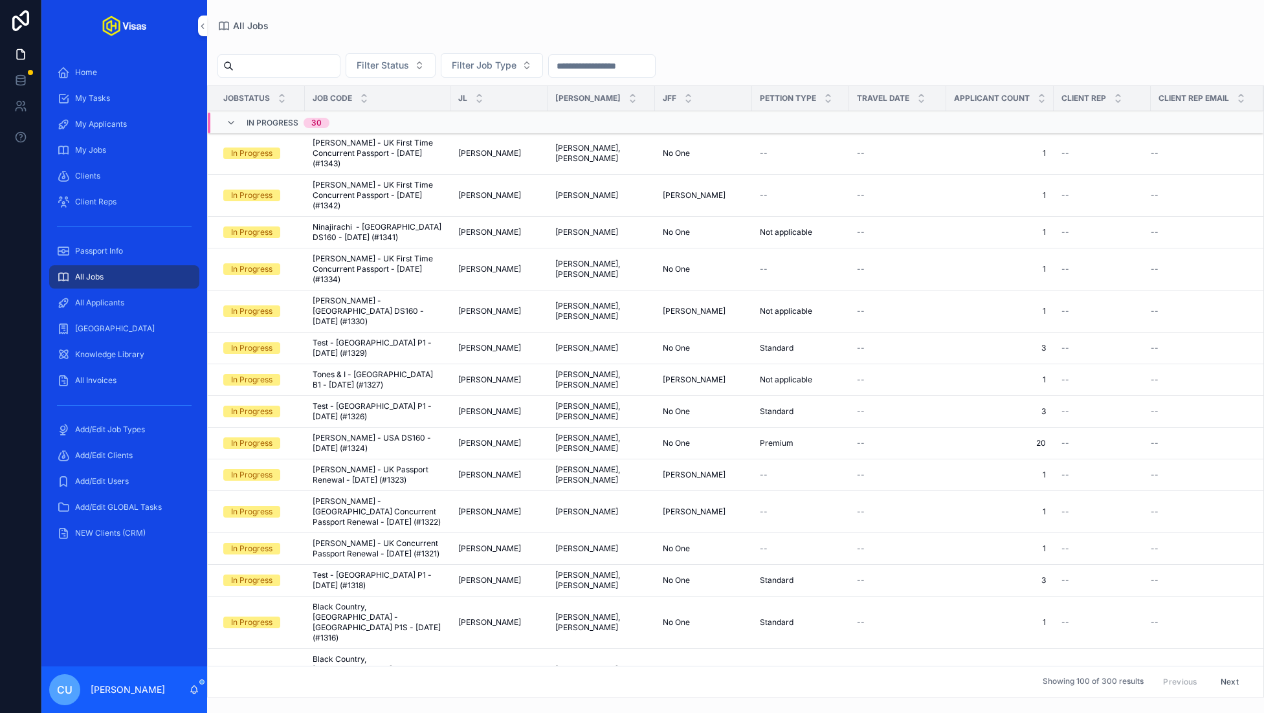
click at [295, 67] on input "scrollable content" at bounding box center [287, 66] width 106 height 18
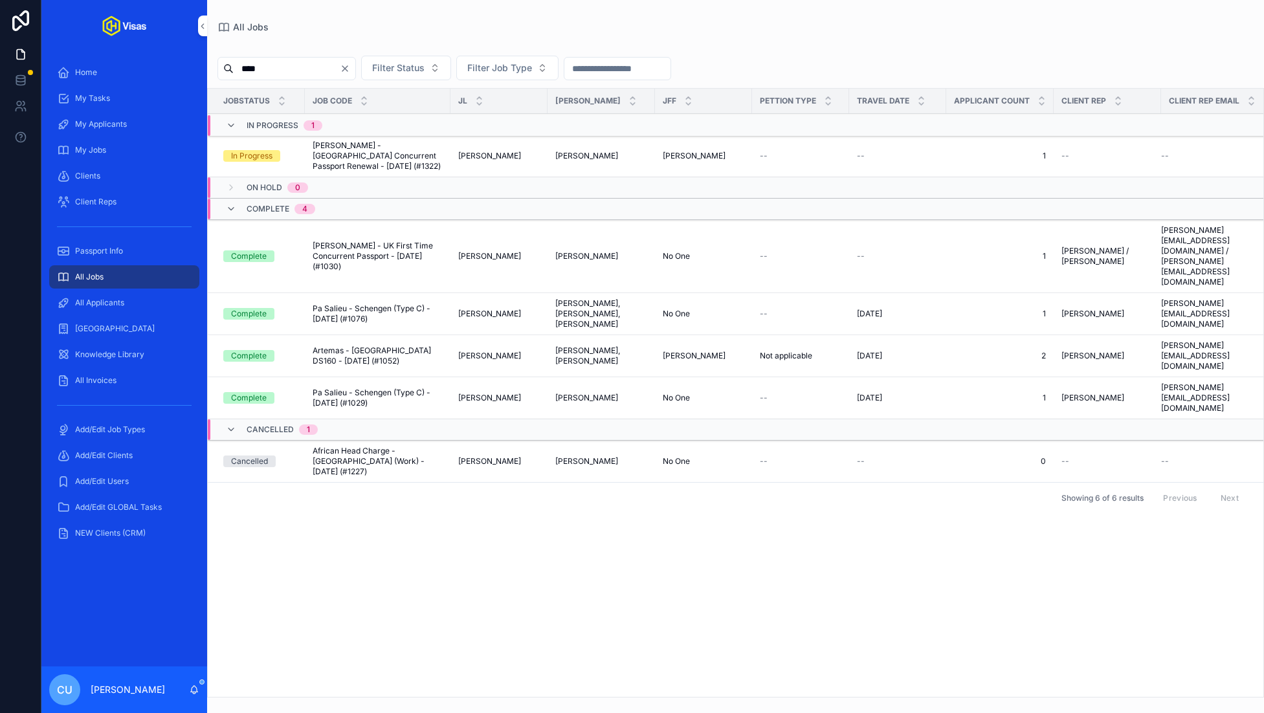
type input "****"
click at [384, 142] on span "[PERSON_NAME] - [GEOGRAPHIC_DATA] Concurrent Passport Renewal - [DATE] (#1322)" at bounding box center [378, 155] width 130 height 31
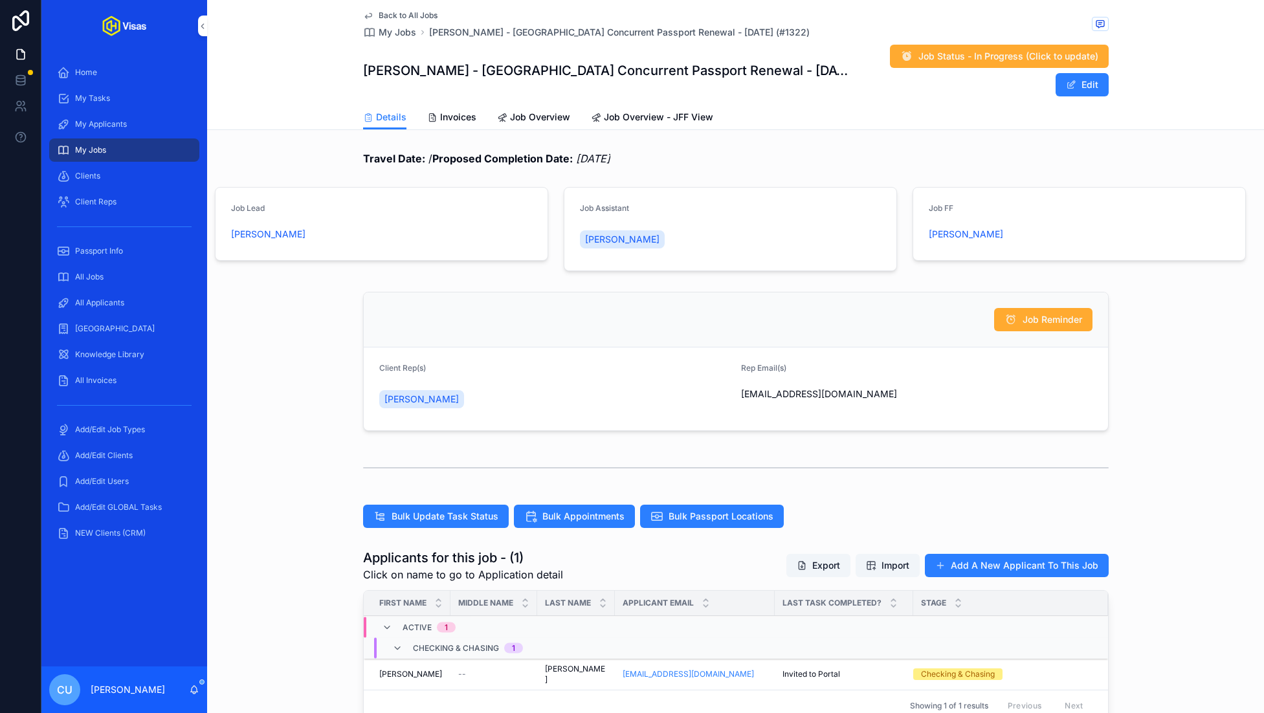
click at [117, 277] on div "All Jobs" at bounding box center [124, 277] width 135 height 21
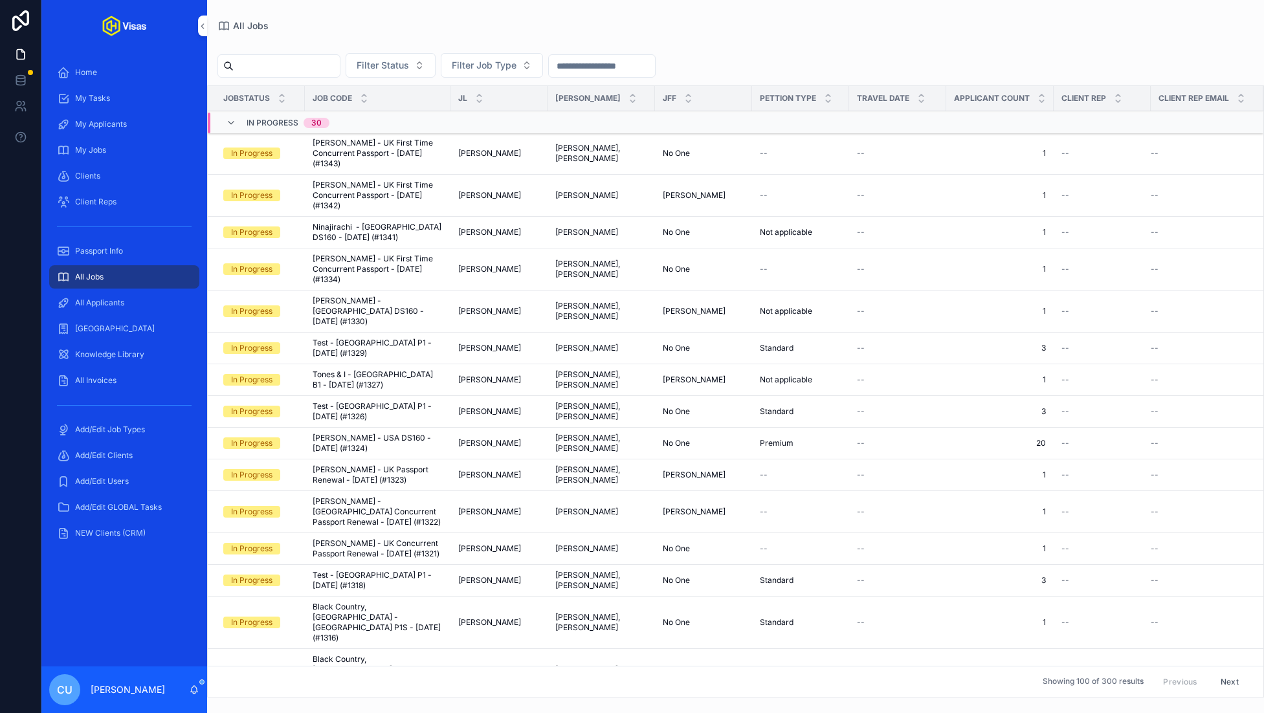
click at [335, 67] on input "scrollable content" at bounding box center [287, 66] width 106 height 18
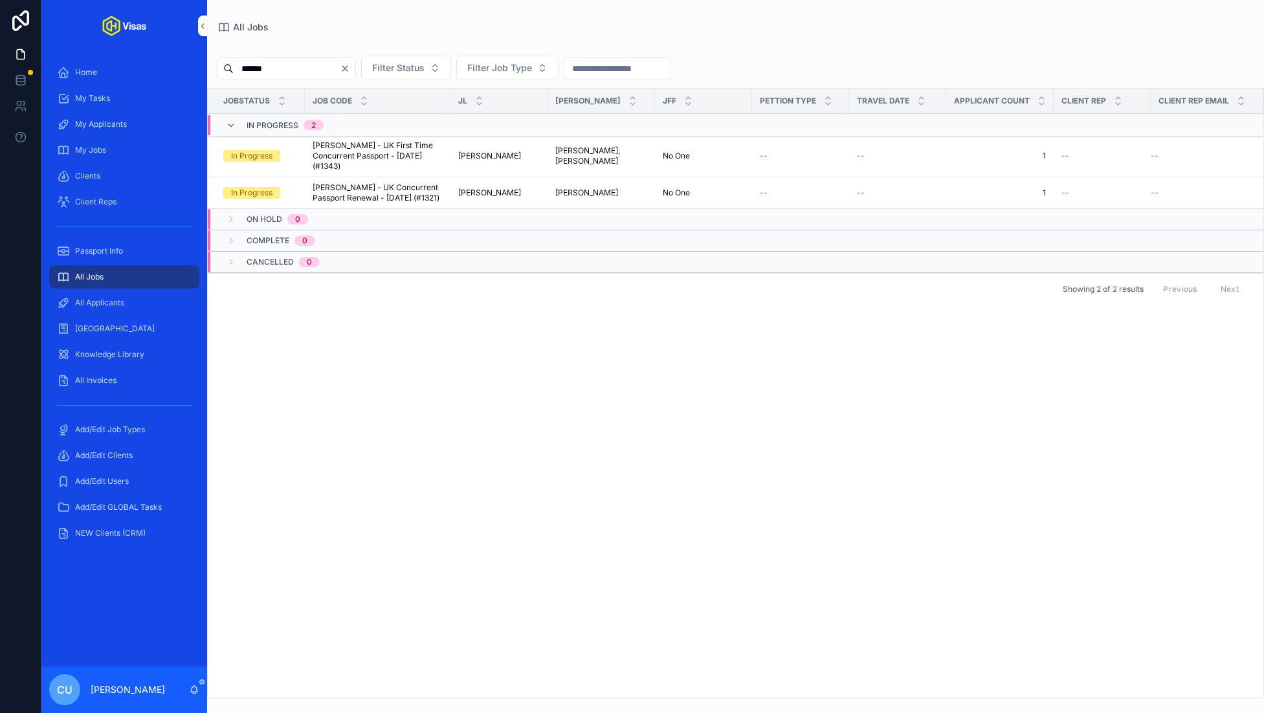
type input "******"
click at [395, 197] on span "[PERSON_NAME] - UK Concurrent Passport Renewal - [DATE] (#1321)" at bounding box center [378, 192] width 130 height 21
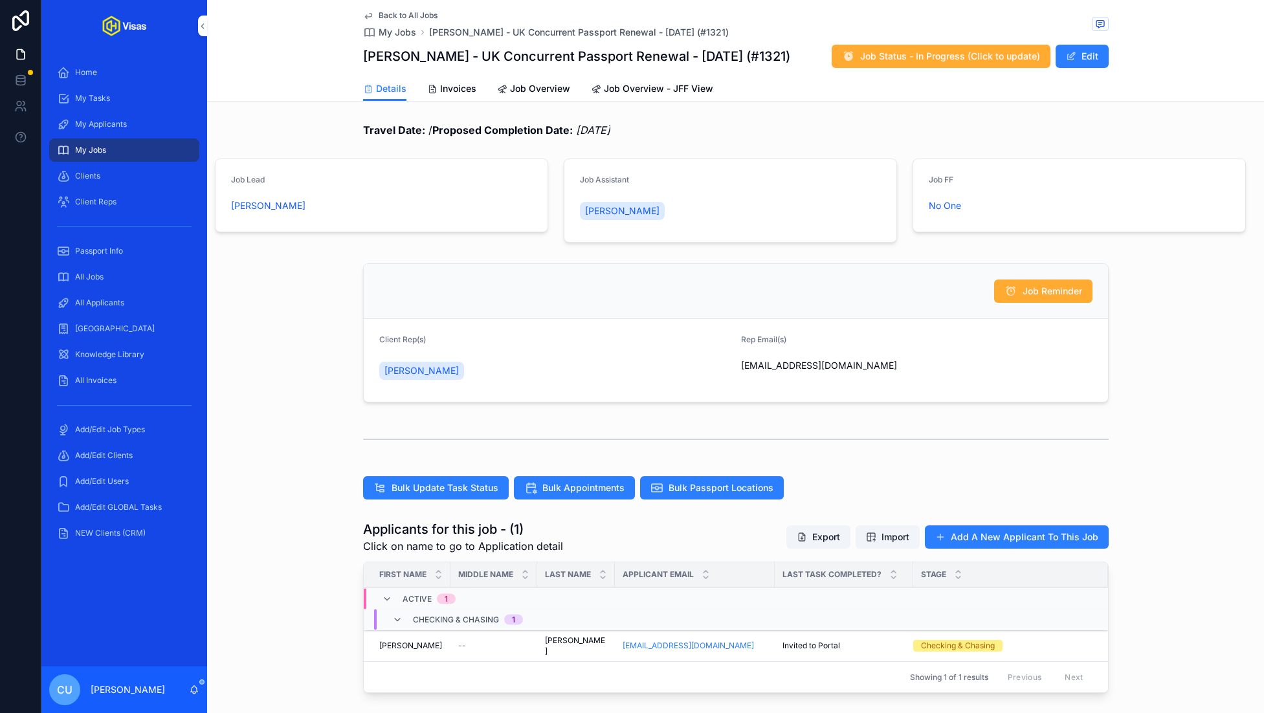
click at [1083, 63] on button "Edit" at bounding box center [1081, 56] width 53 height 23
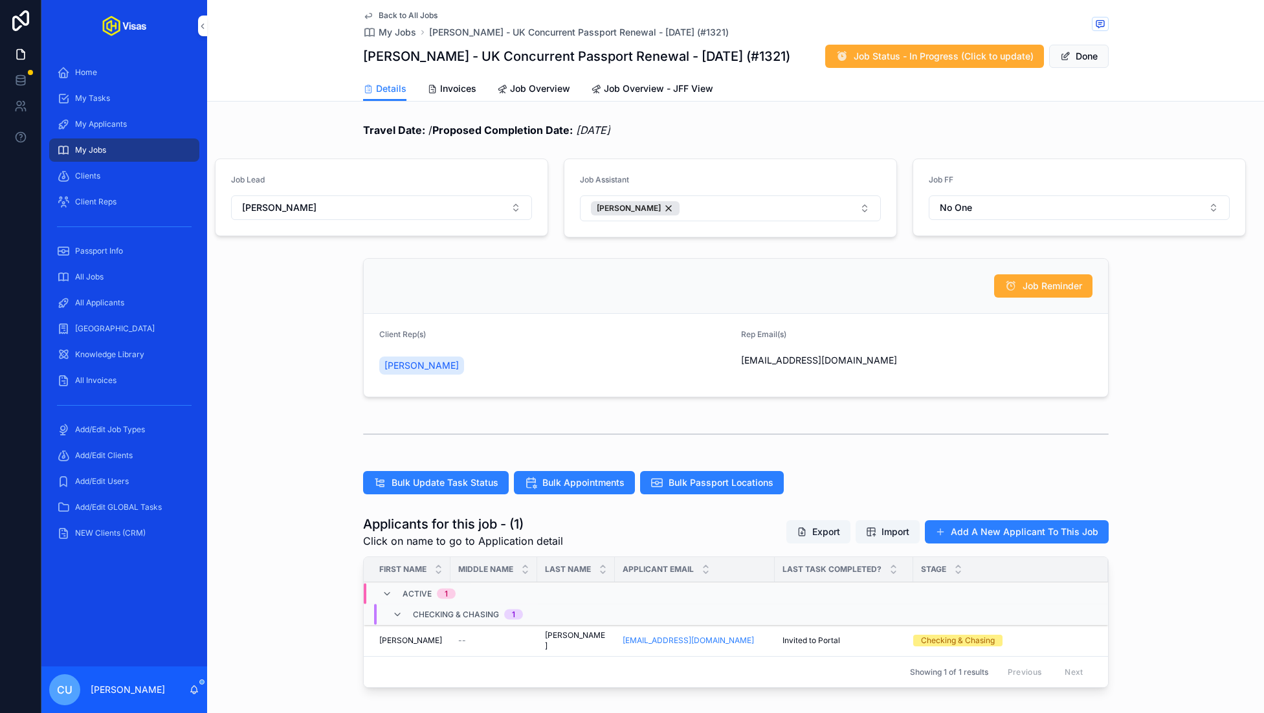
click at [958, 63] on button "Job Status - In Progress (Click to update)" at bounding box center [934, 56] width 219 height 23
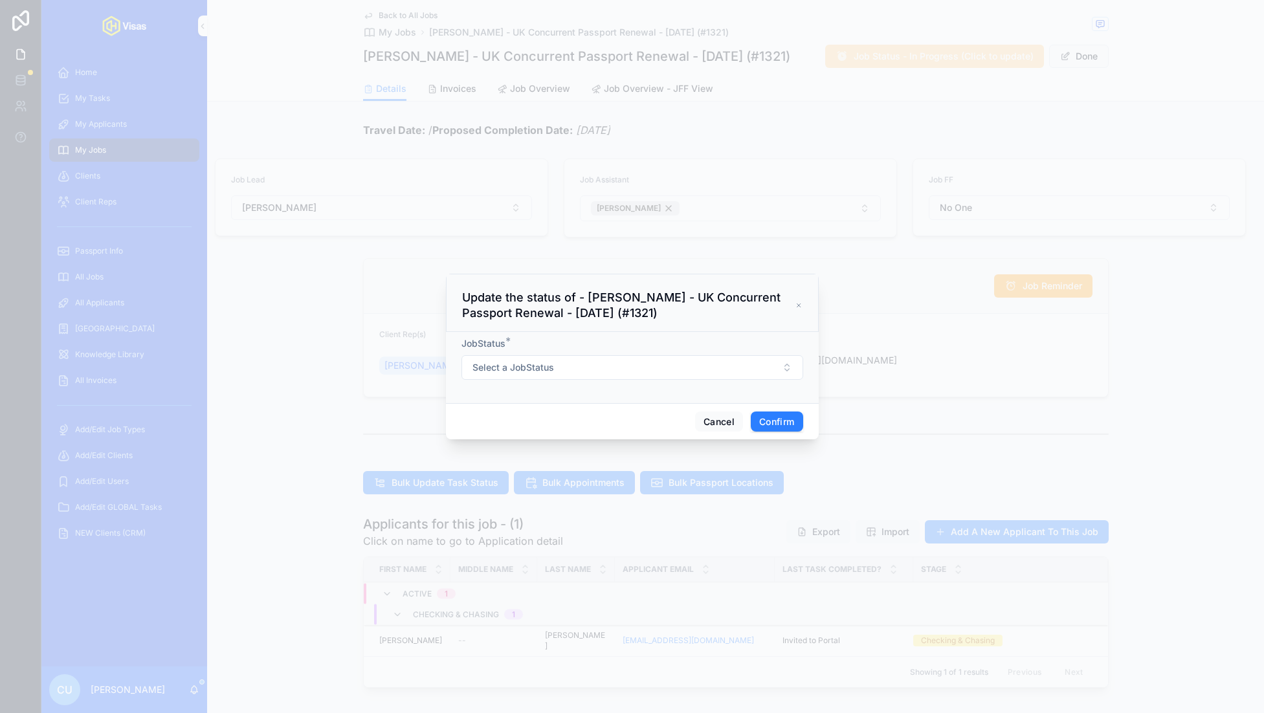
click at [643, 369] on button "Select a JobStatus" at bounding box center [632, 367] width 342 height 25
click at [601, 460] on div "Cancelled" at bounding box center [632, 457] width 180 height 19
click at [783, 416] on button "Confirm" at bounding box center [777, 422] width 52 height 21
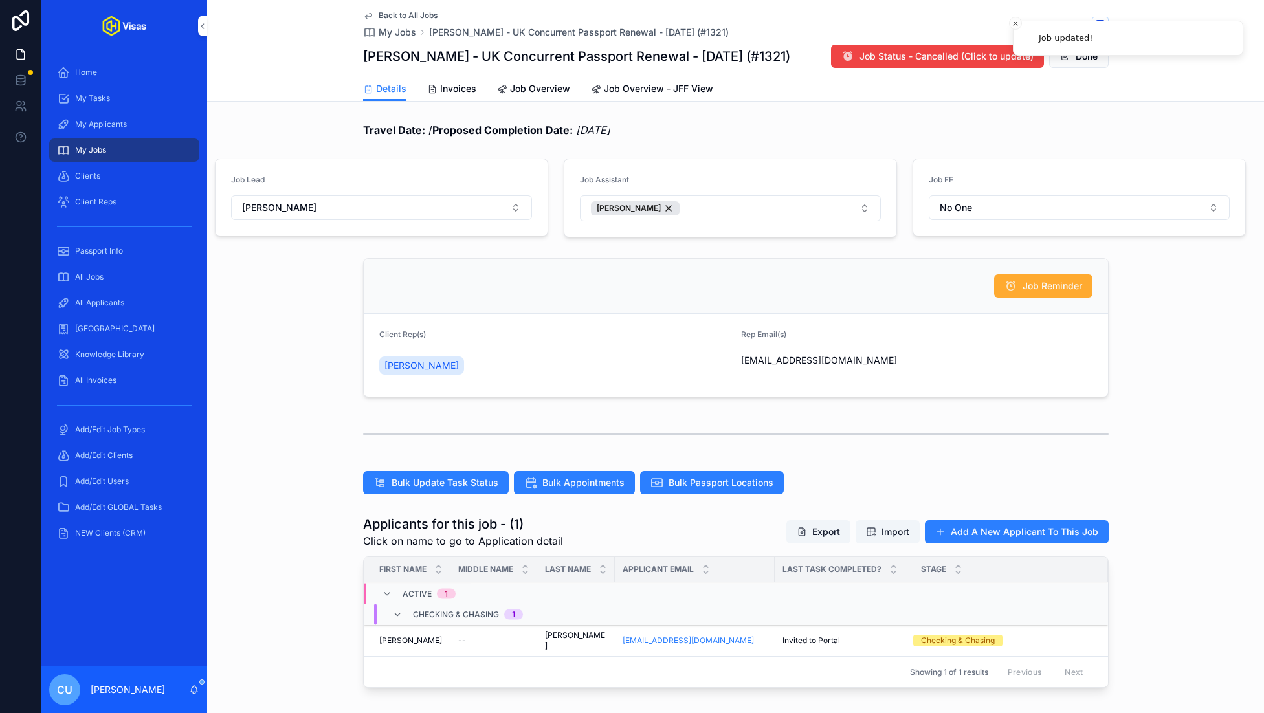
click at [117, 148] on div "My Jobs" at bounding box center [124, 150] width 135 height 21
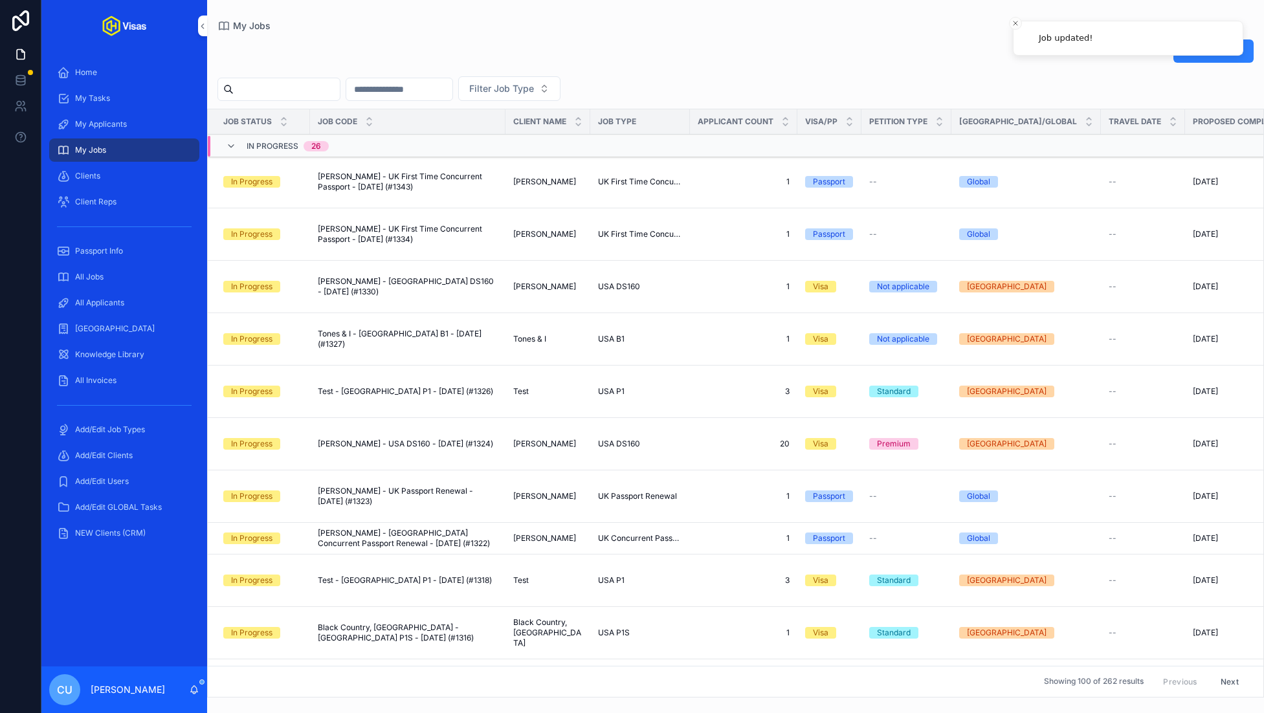
click at [1220, 60] on button "New Jobs" at bounding box center [1213, 50] width 80 height 23
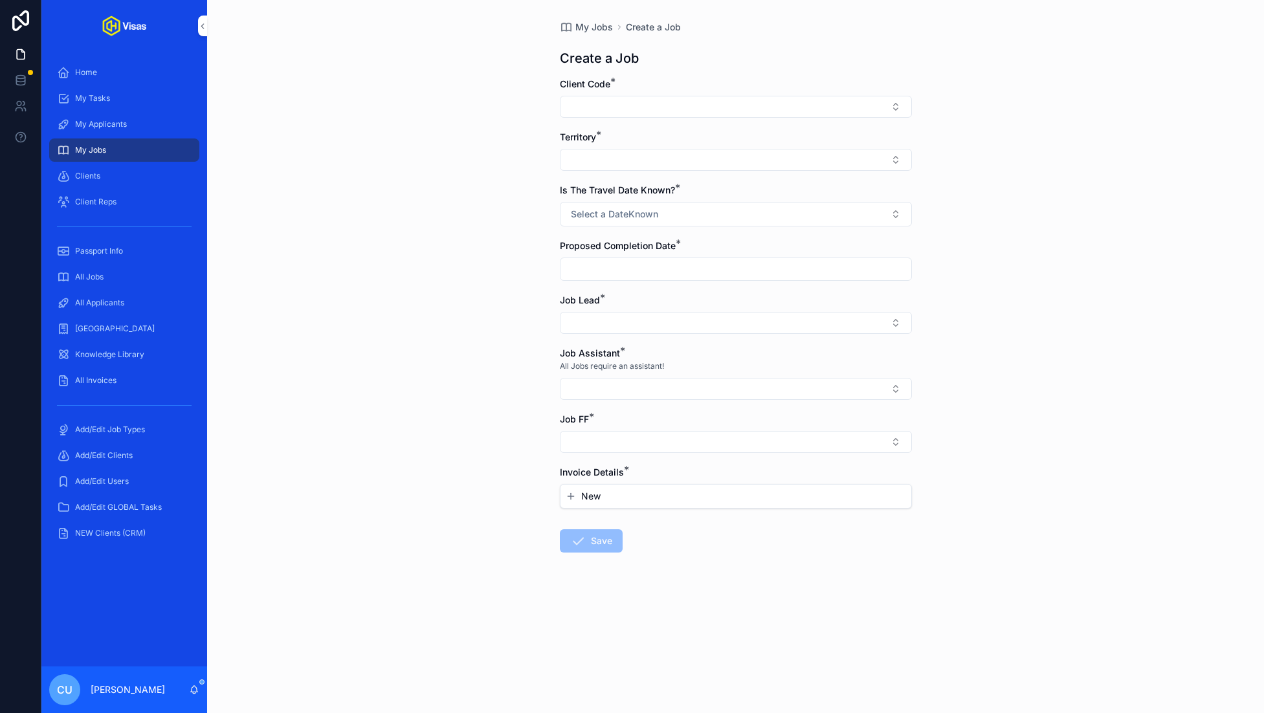
click at [652, 108] on button "Select Button" at bounding box center [736, 107] width 352 height 22
type input "****"
click at [720, 155] on span "[PERSON_NAME] (305)" at bounding box center [700, 157] width 100 height 13
click at [648, 162] on button "Select Button" at bounding box center [736, 162] width 352 height 22
type input "****"
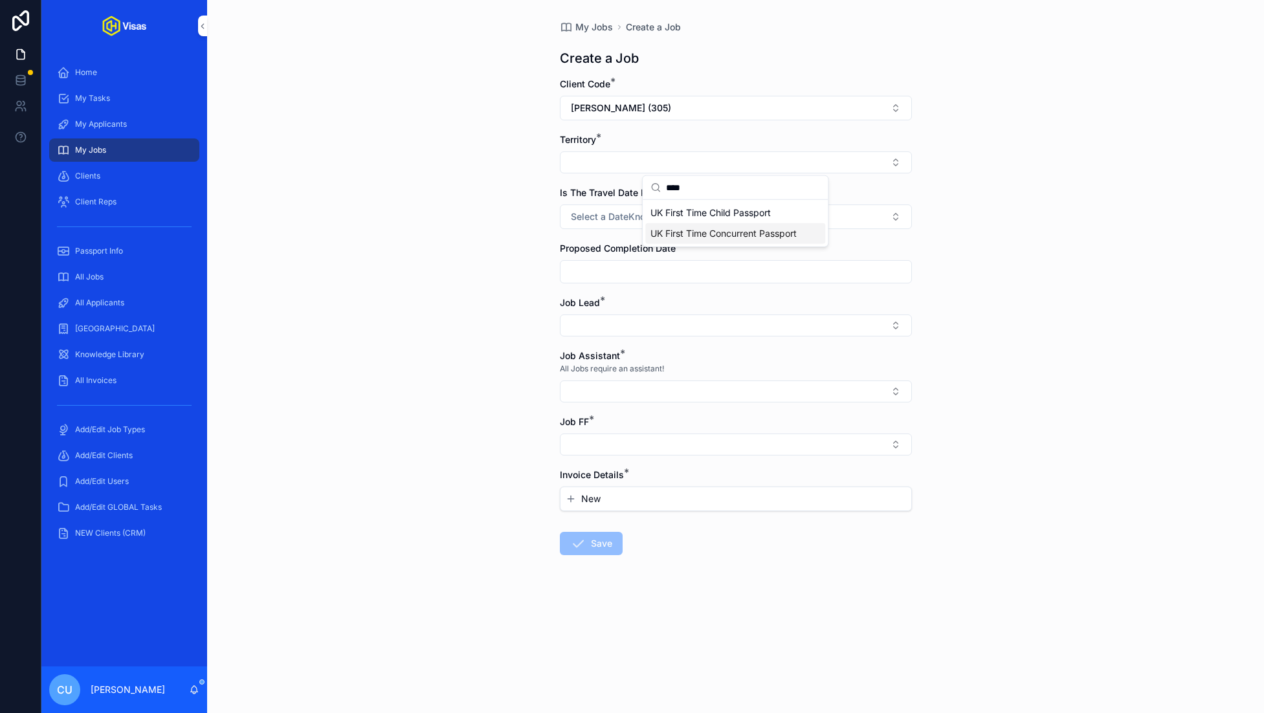
click at [703, 227] on span "UK First Time Concurrent Passport" at bounding box center [723, 233] width 146 height 13
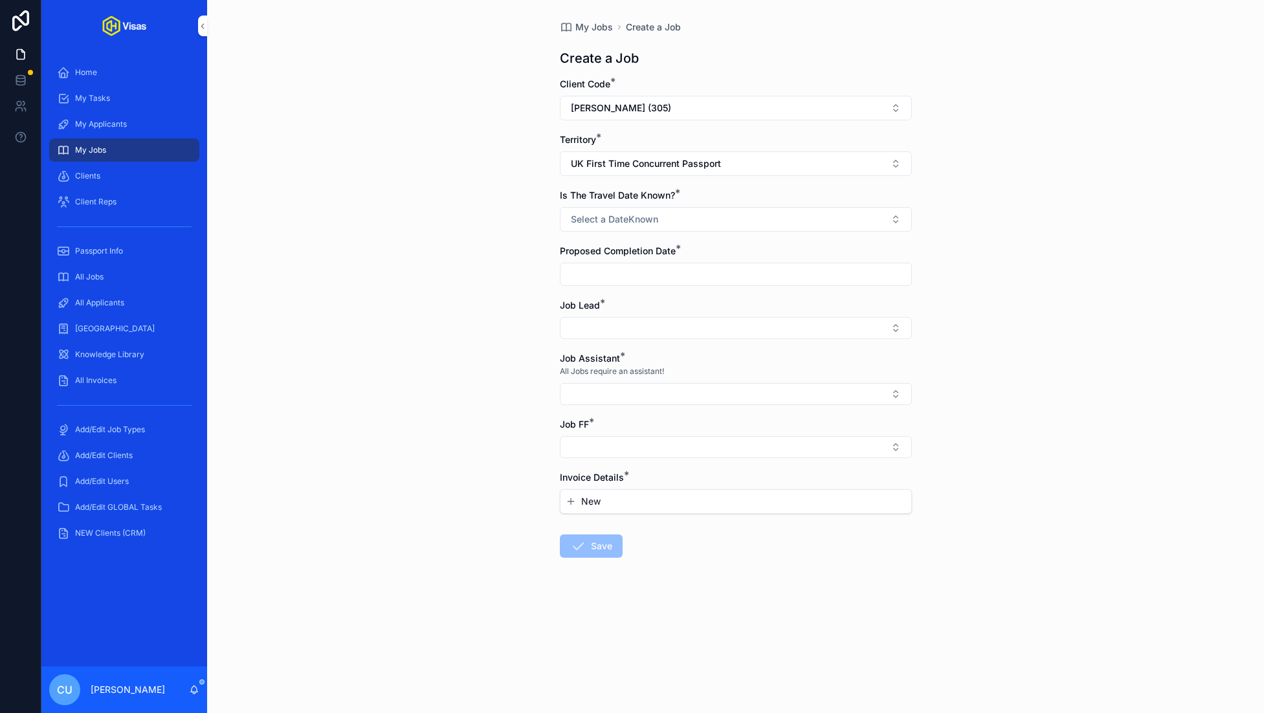
click at [621, 234] on form "Client Code * [PERSON_NAME] (305) Territory * UK First Time Concurrent Passport…" at bounding box center [736, 359] width 352 height 563
click at [626, 226] on button "Select a DateKnown" at bounding box center [736, 219] width 352 height 25
click at [665, 291] on div "No" at bounding box center [663, 290] width 10 height 12
click at [611, 267] on input "scrollable content" at bounding box center [735, 274] width 351 height 18
click at [764, 496] on button "31" at bounding box center [758, 492] width 23 height 23
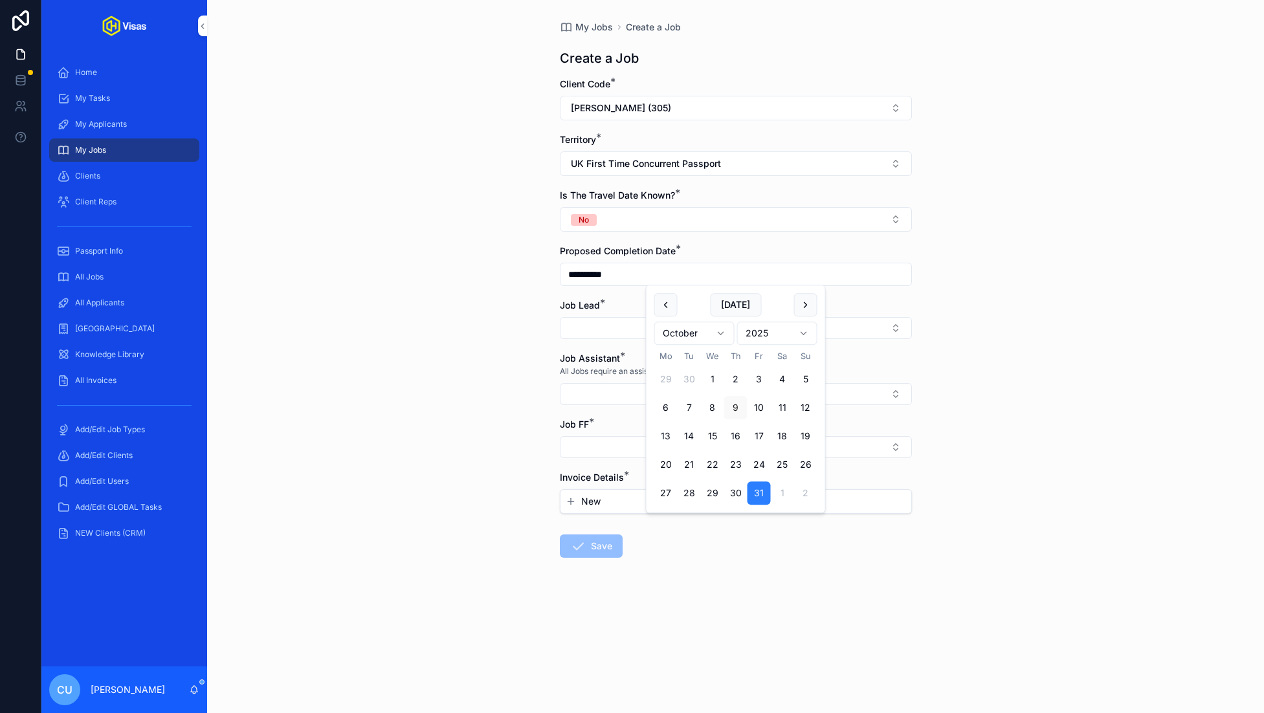
type input "**********"
click at [578, 302] on span "Job Lead" at bounding box center [580, 305] width 40 height 11
click at [589, 326] on button "Select Button" at bounding box center [736, 328] width 352 height 22
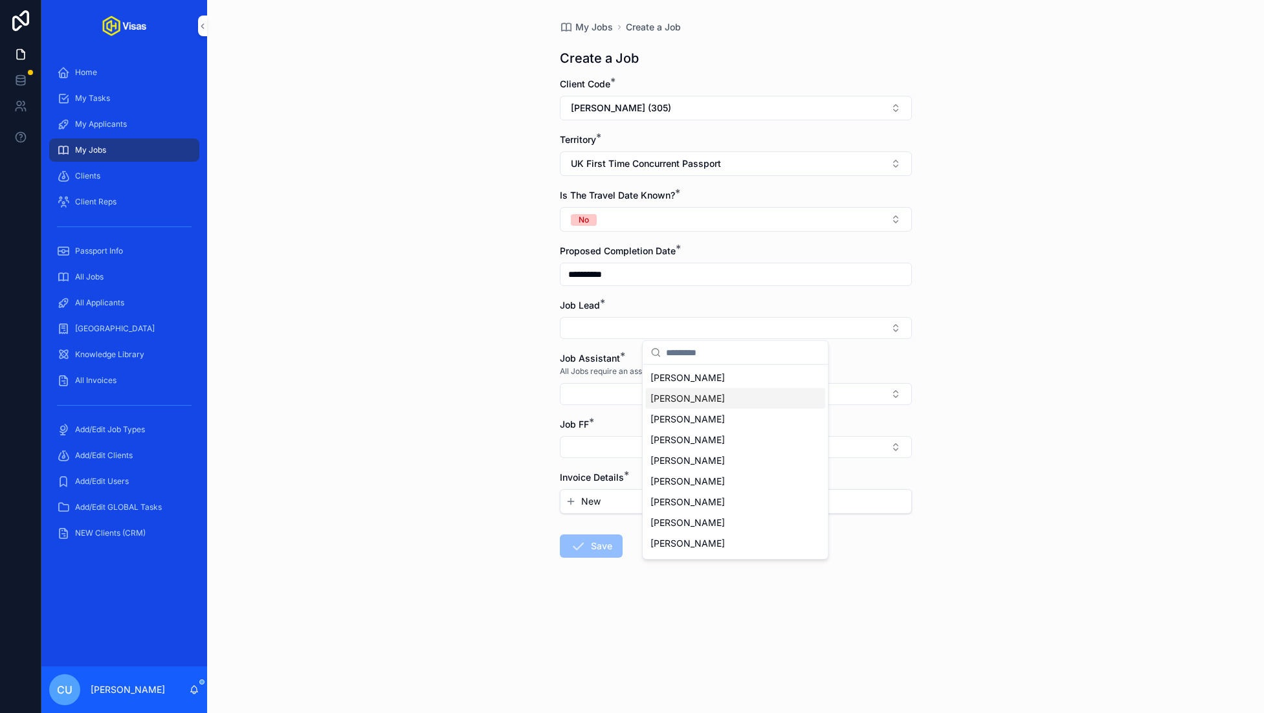
click at [711, 403] on span "[PERSON_NAME]" at bounding box center [687, 398] width 74 height 13
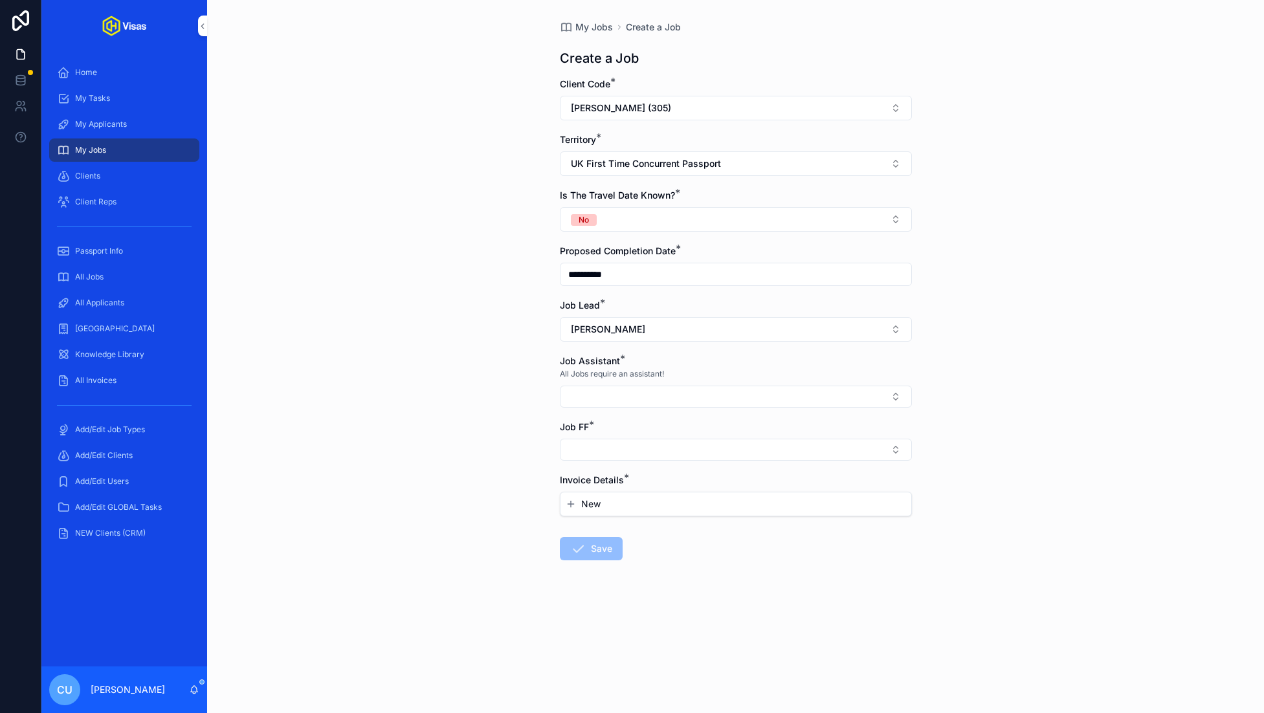
click at [632, 394] on button "Select Button" at bounding box center [736, 397] width 352 height 22
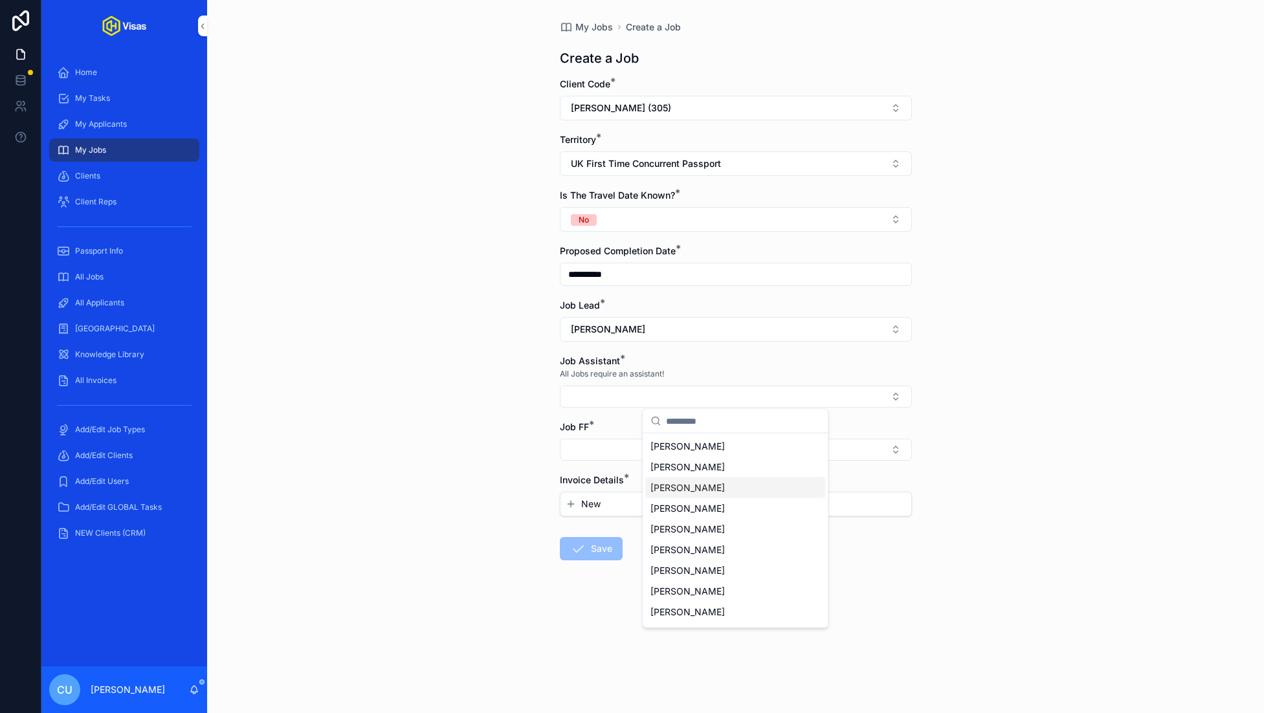
click at [727, 489] on div "[PERSON_NAME]" at bounding box center [735, 488] width 180 height 21
click at [685, 399] on button "[PERSON_NAME]" at bounding box center [736, 399] width 352 height 26
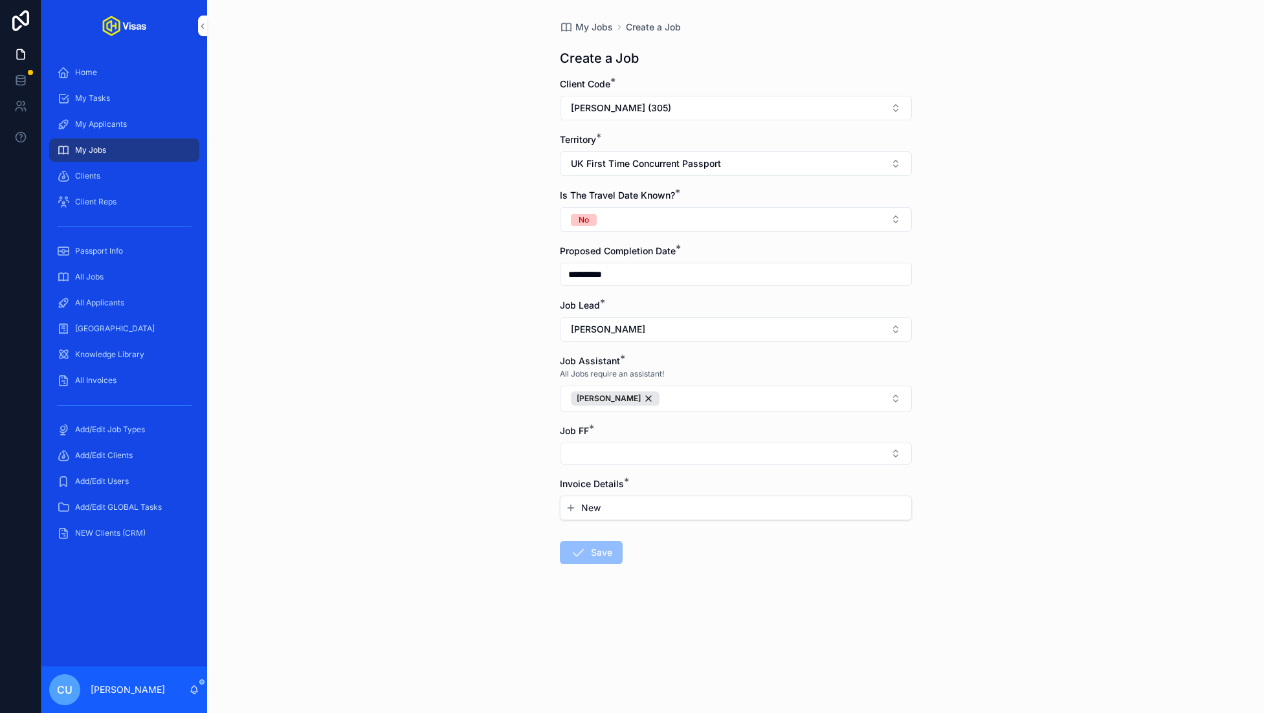
click at [685, 399] on button "[PERSON_NAME]" at bounding box center [736, 399] width 352 height 26
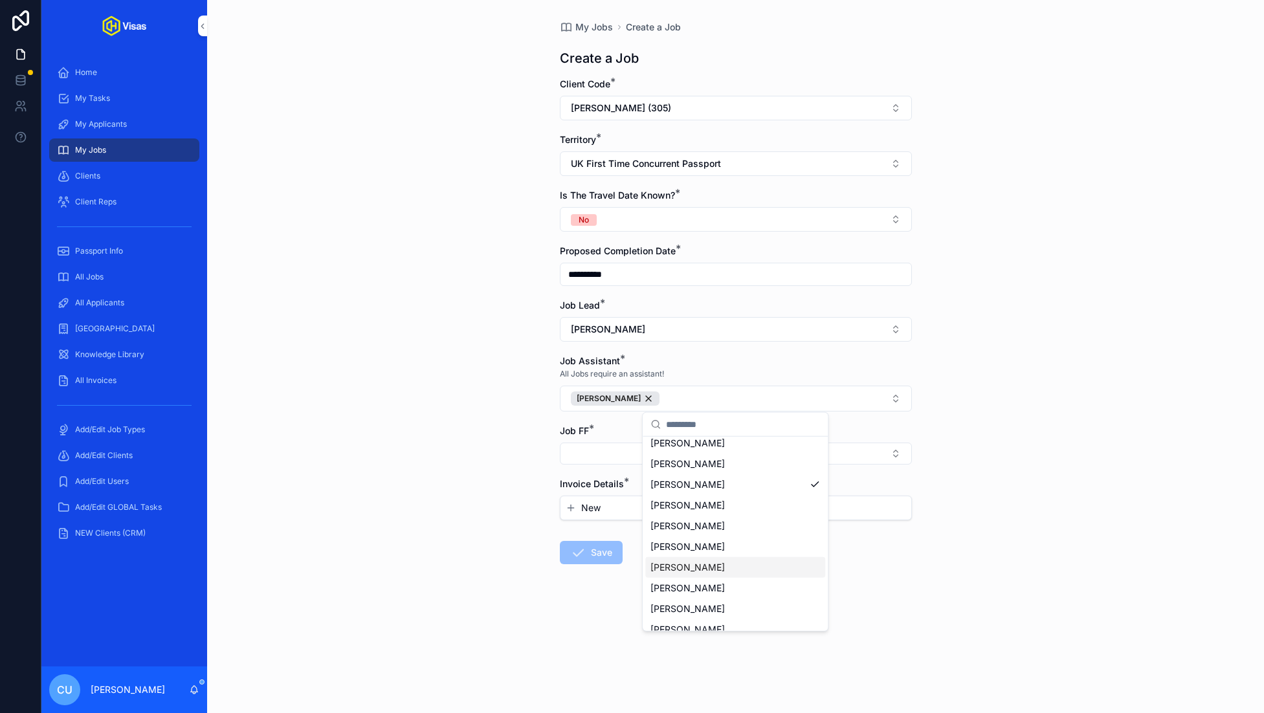
scroll to position [29, 0]
click at [726, 466] on div "[PERSON_NAME]" at bounding box center [735, 462] width 180 height 21
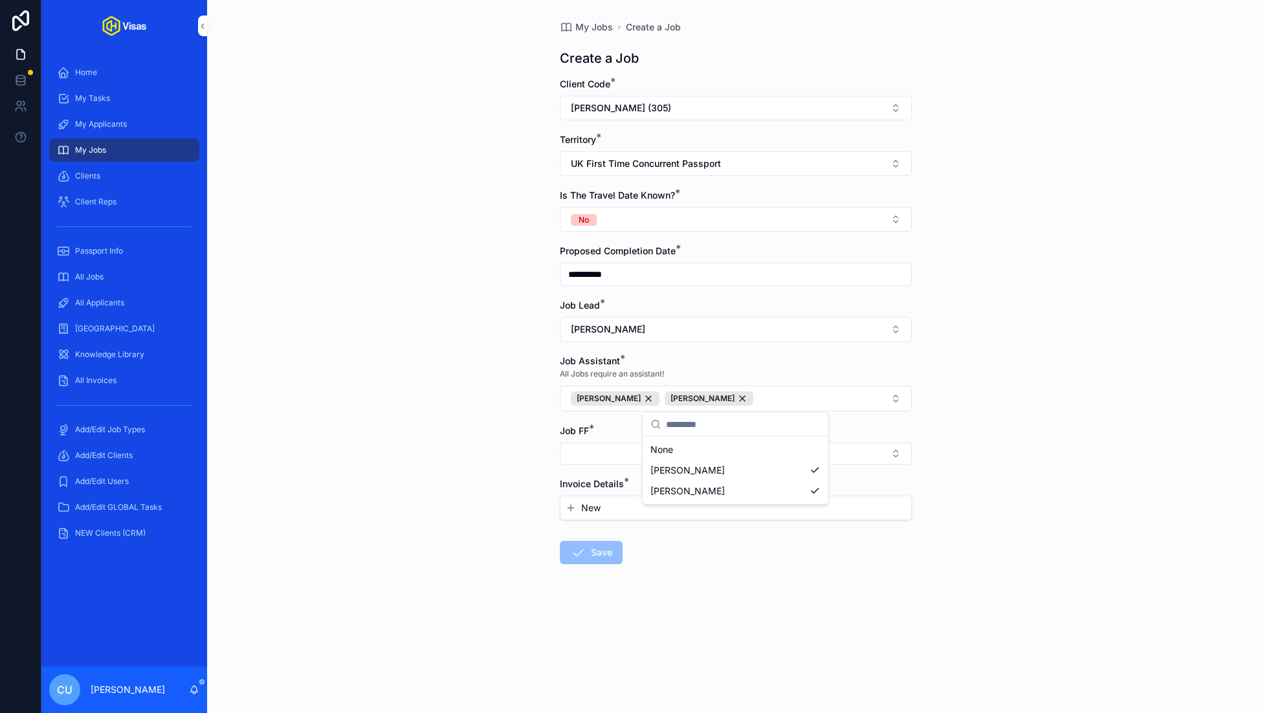
scroll to position [0, 0]
click at [621, 447] on button "Select Button" at bounding box center [736, 454] width 352 height 22
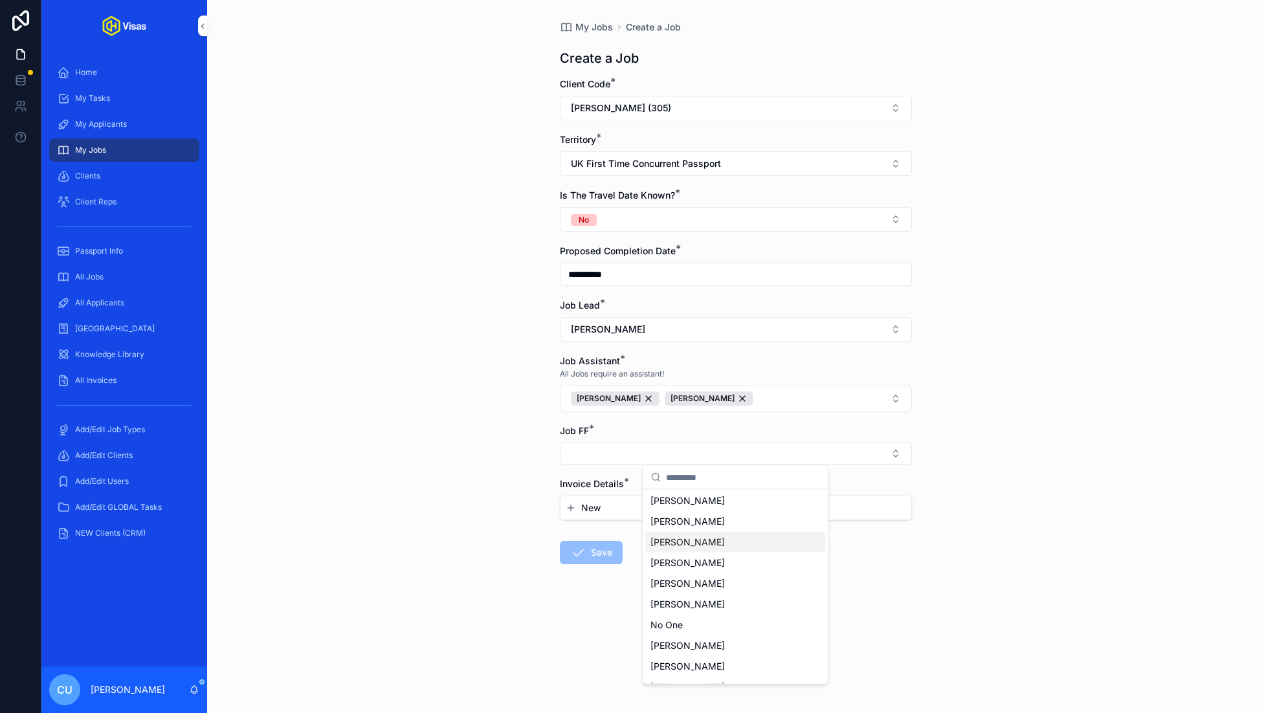
scroll to position [80, 0]
click at [736, 603] on div "No One" at bounding box center [735, 609] width 180 height 21
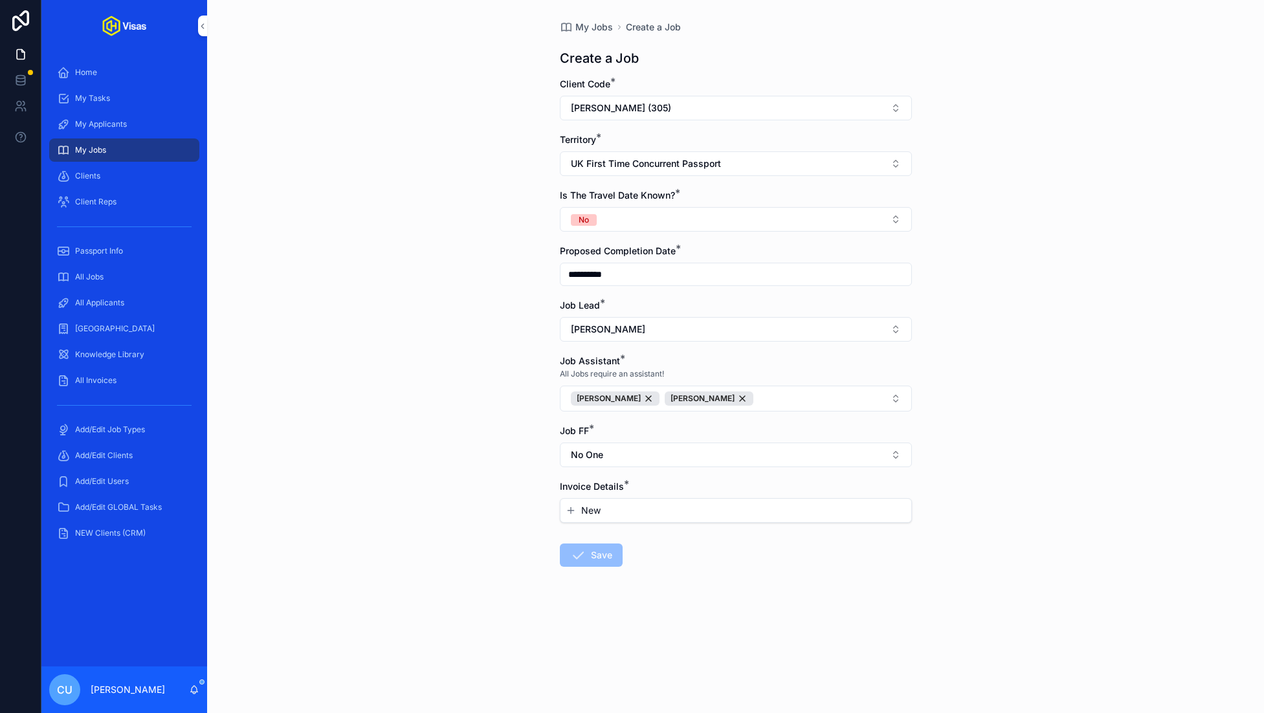
click at [604, 507] on button "New" at bounding box center [736, 510] width 340 height 13
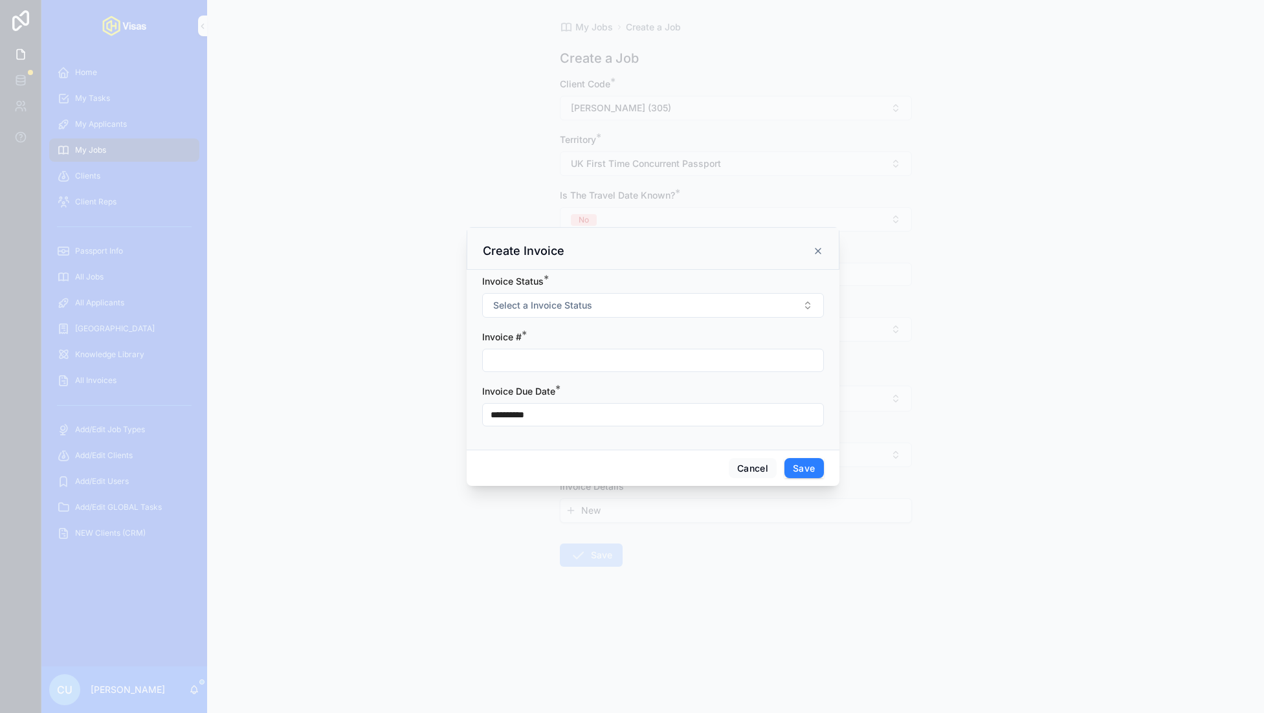
click at [612, 355] on input "scrollable content" at bounding box center [653, 360] width 340 height 18
type input "******"
click at [604, 299] on button "Select a Invoice Status" at bounding box center [653, 305] width 342 height 25
click at [608, 362] on div "Invoice Sent" at bounding box center [598, 357] width 45 height 12
click at [573, 415] on input "**********" at bounding box center [653, 415] width 340 height 18
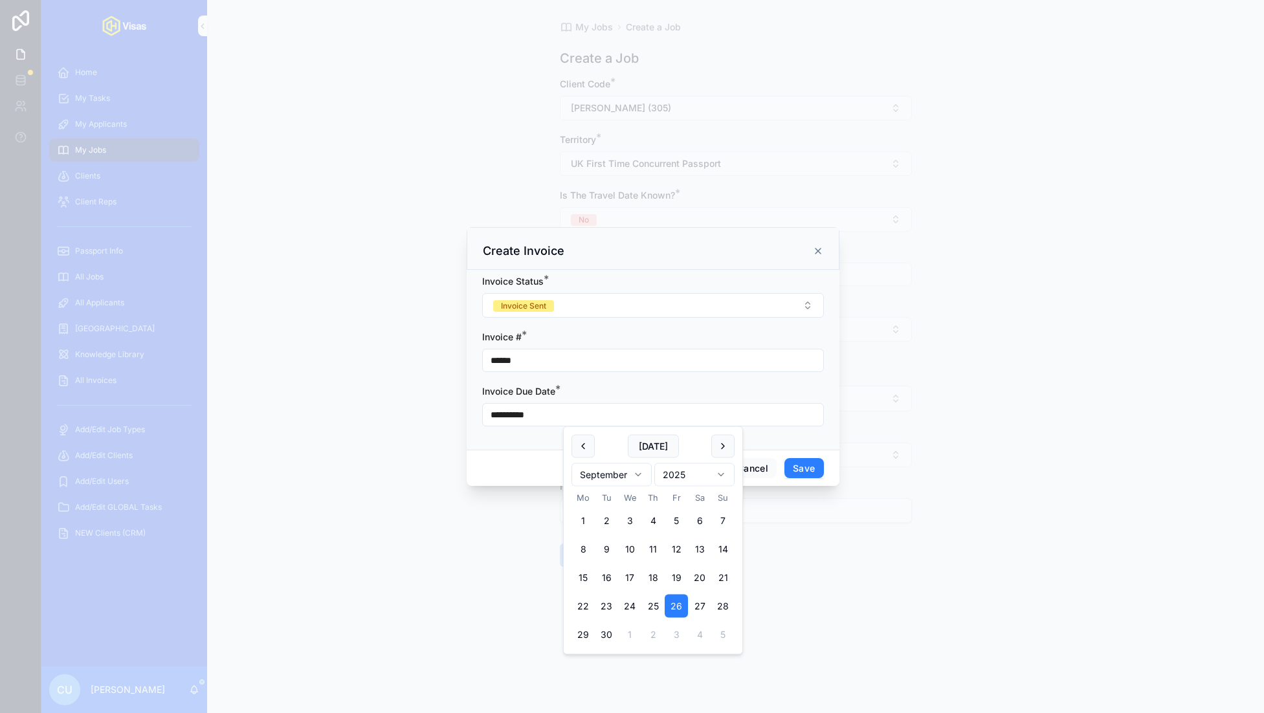
click at [806, 476] on button "Save" at bounding box center [803, 468] width 39 height 21
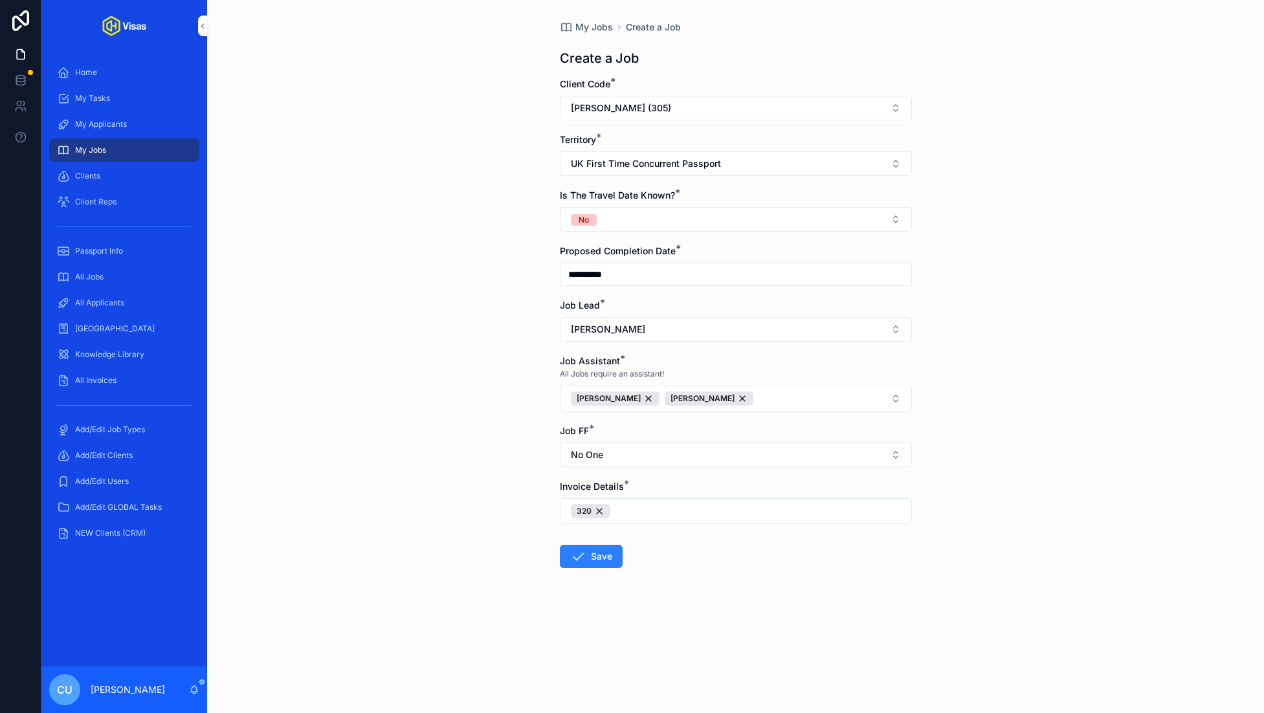
click at [593, 554] on button "Save" at bounding box center [591, 556] width 63 height 23
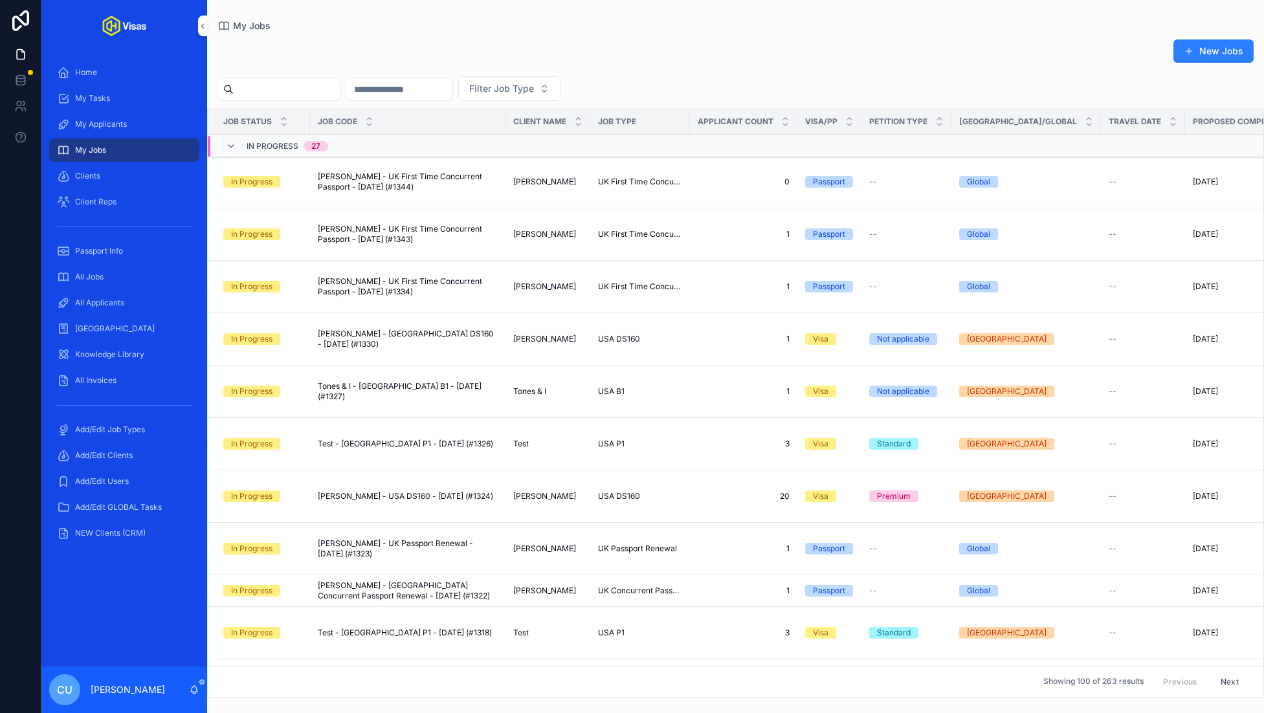
click at [402, 192] on span "[PERSON_NAME] - UK First Time Concurrent Passport - [DATE] (#1344)" at bounding box center [408, 181] width 180 height 21
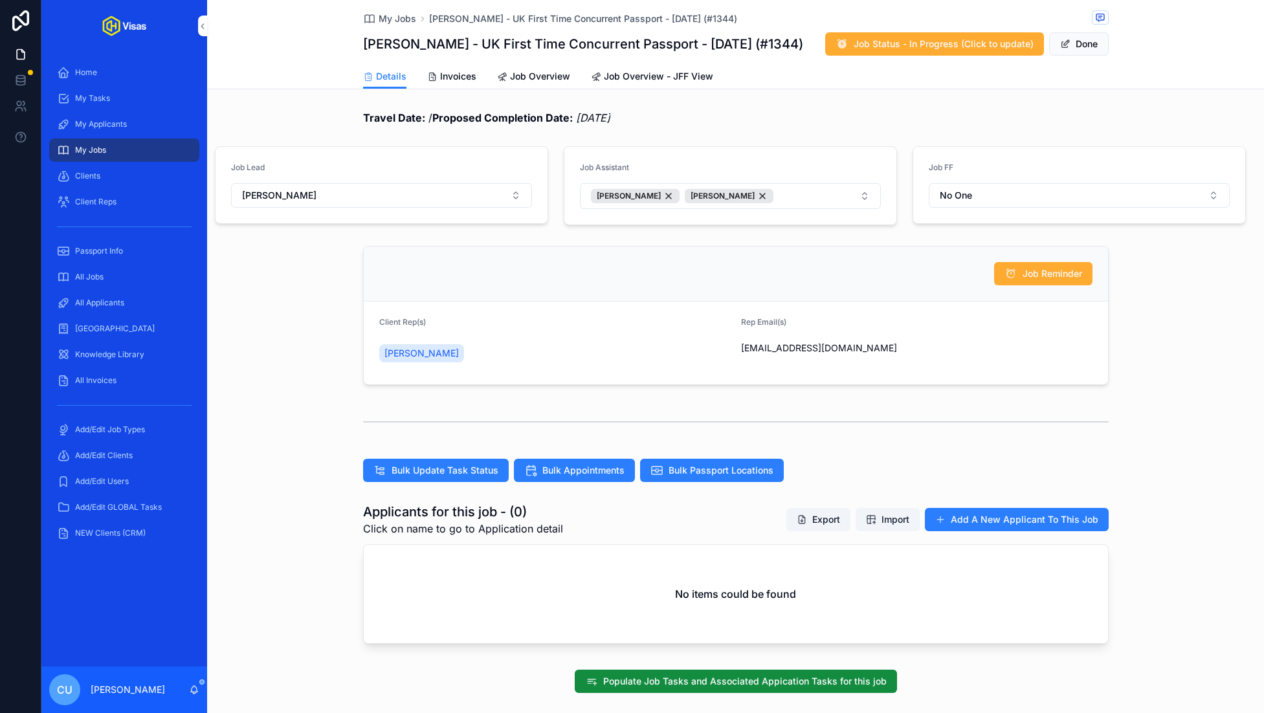
click at [993, 522] on button "Add A New Applicant To This Job" at bounding box center [1017, 519] width 184 height 23
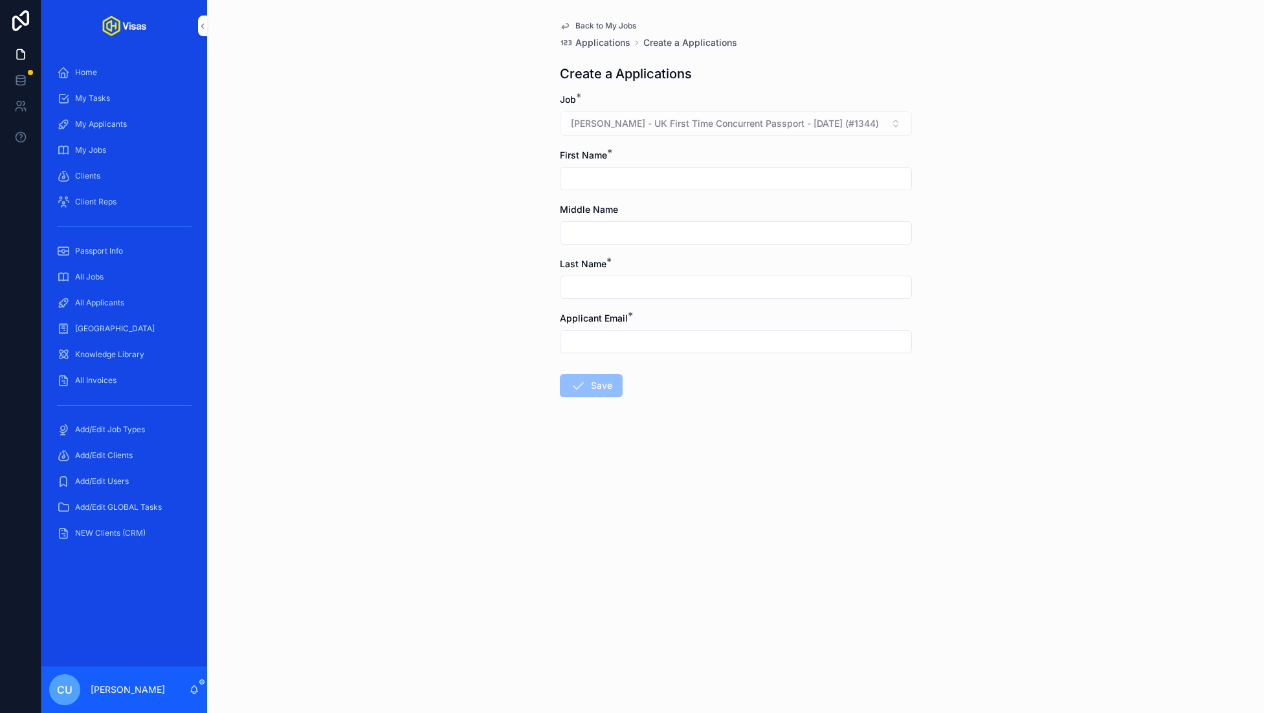
click at [647, 177] on input "scrollable content" at bounding box center [735, 179] width 351 height 18
type input "****"
type input "*******"
paste input "**********"
type input "**********"
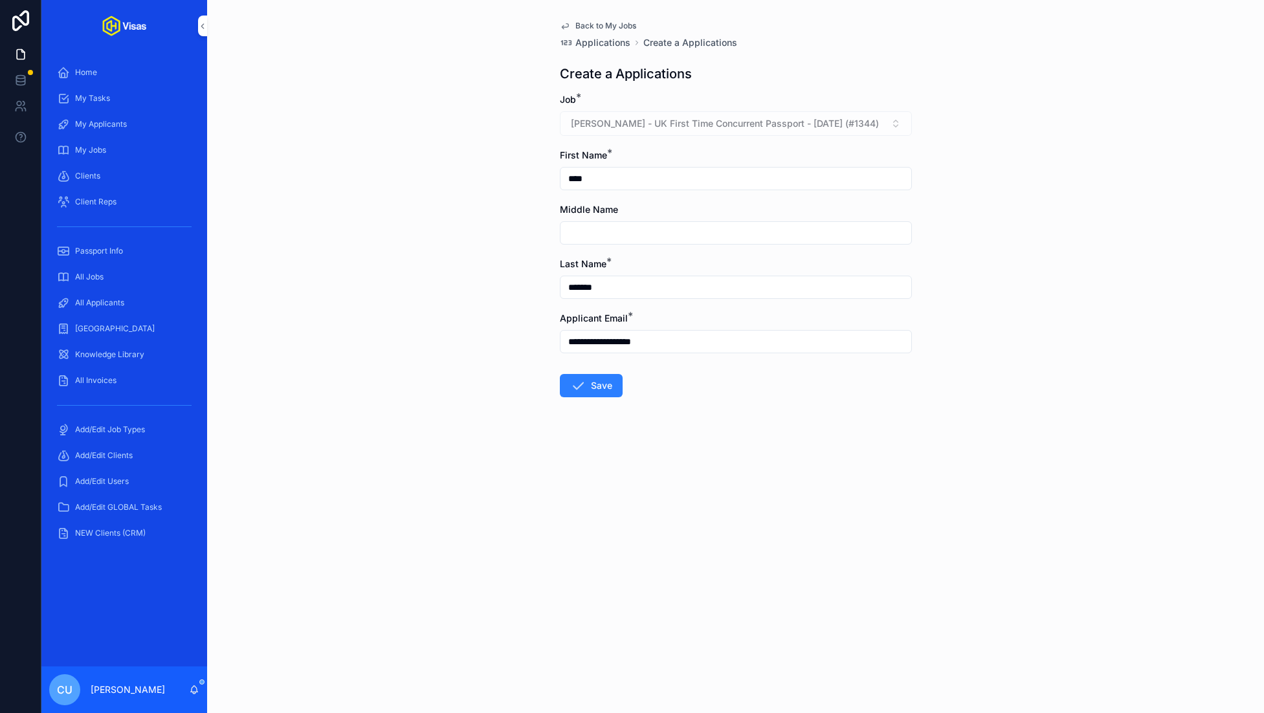
click at [596, 387] on button "Save" at bounding box center [591, 385] width 63 height 23
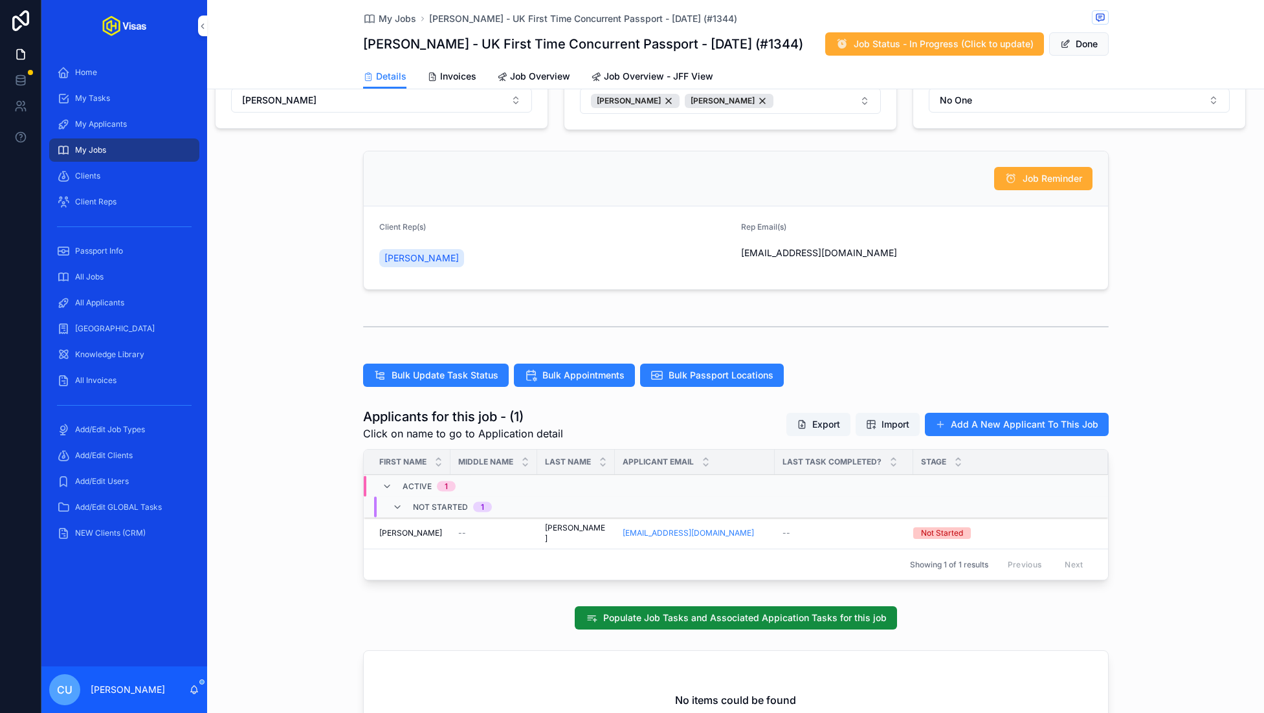
scroll to position [94, 0]
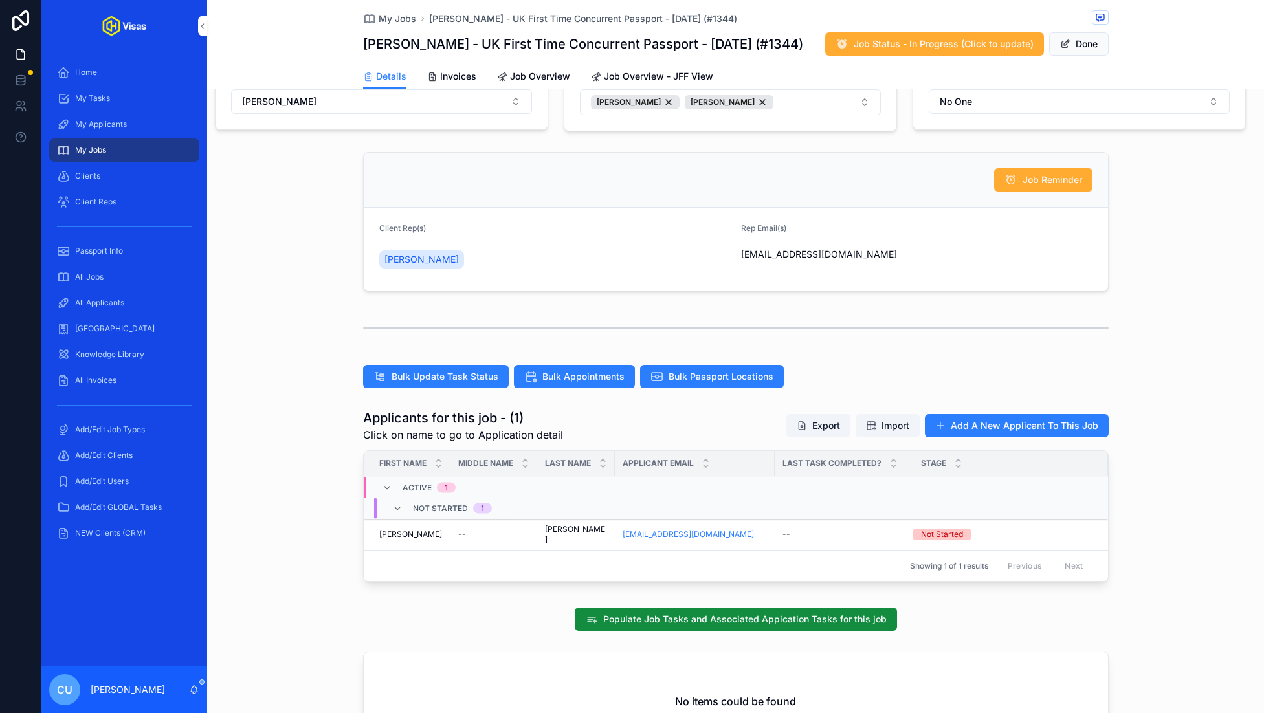
click at [707, 613] on span "Populate Job Tasks and Associated Appication Tasks for this job" at bounding box center [744, 619] width 283 height 13
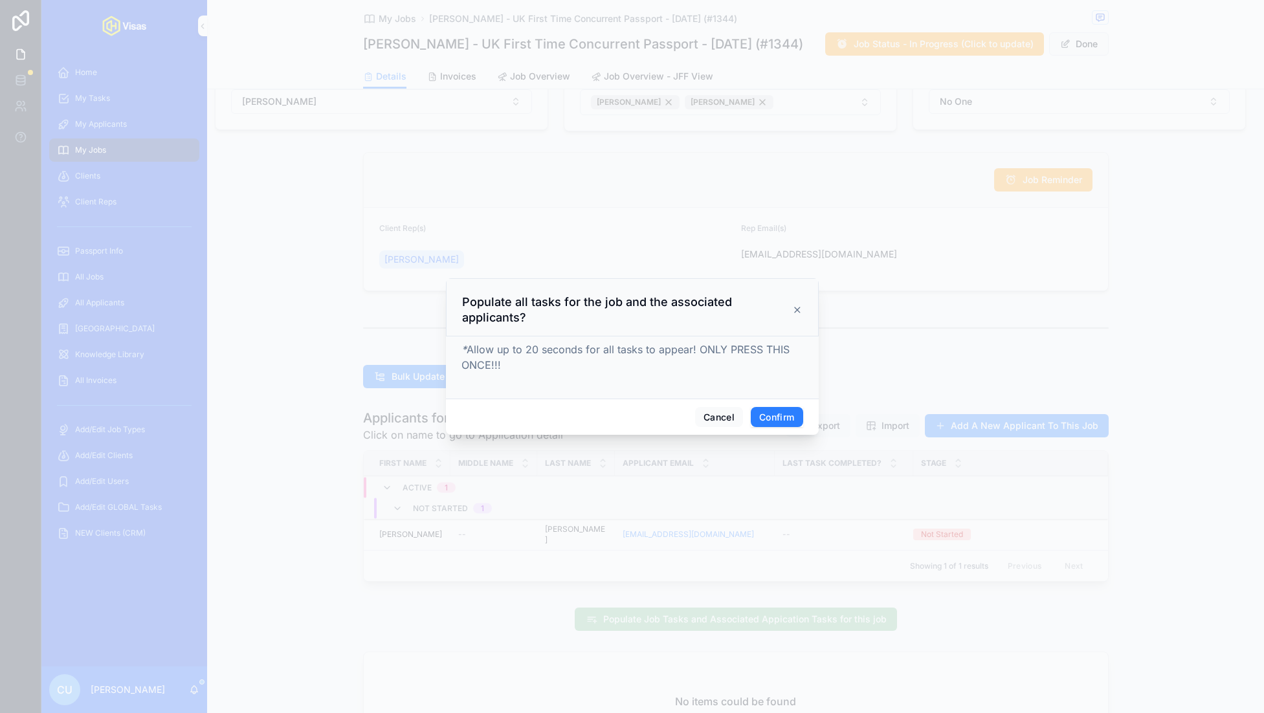
click at [777, 421] on button "Confirm" at bounding box center [777, 417] width 52 height 21
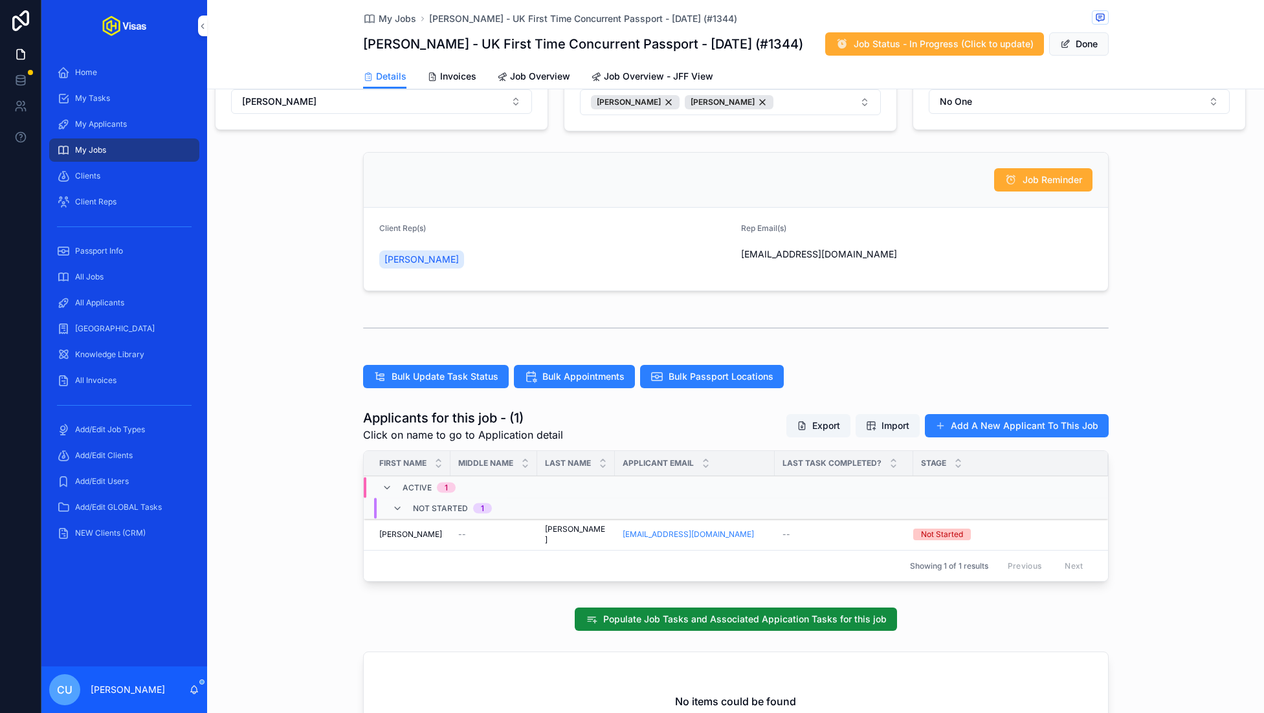
click at [425, 529] on div "[PERSON_NAME] [PERSON_NAME]" at bounding box center [410, 534] width 63 height 10
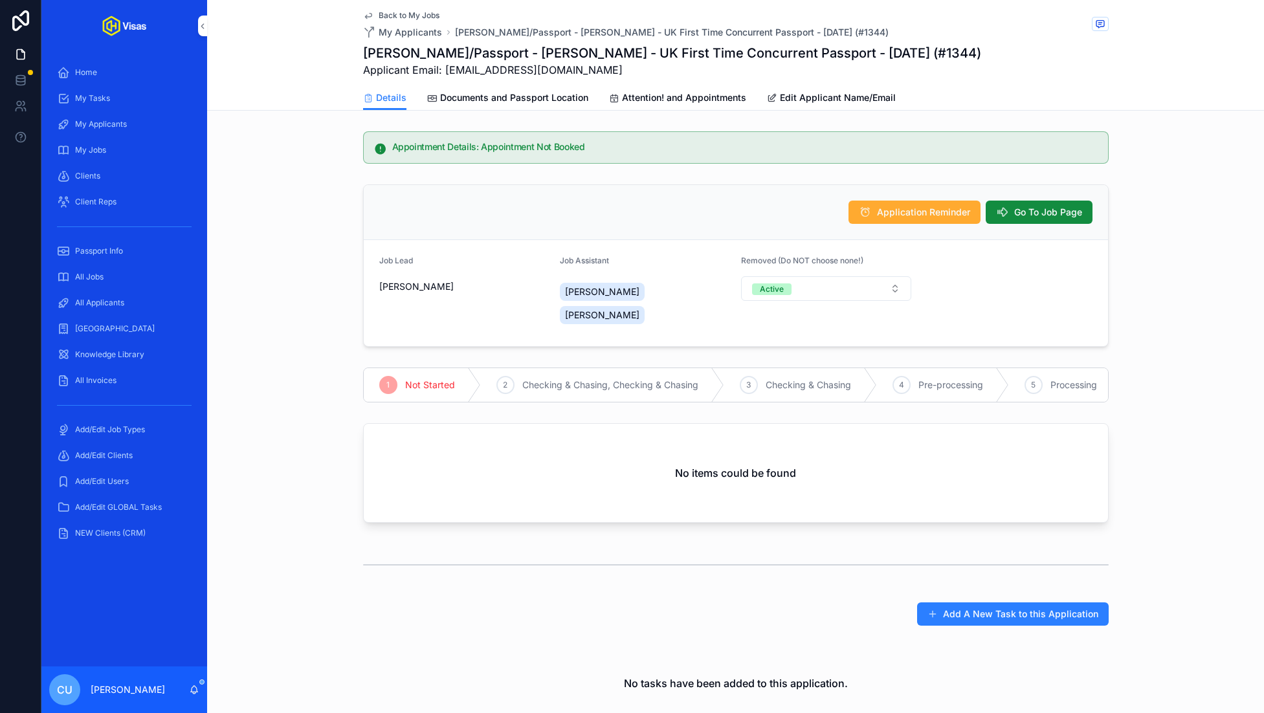
click at [518, 104] on link "Documents and Passport Location" at bounding box center [507, 99] width 161 height 26
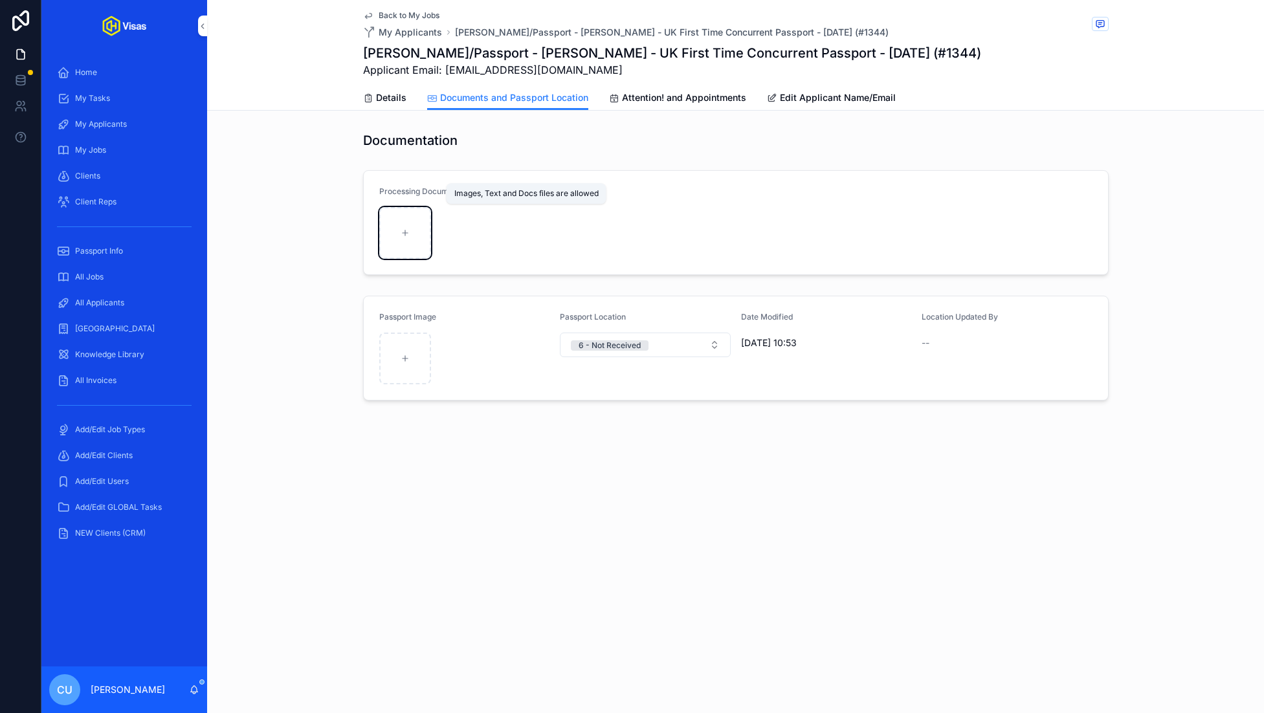
click at [389, 239] on div "scrollable content" at bounding box center [405, 233] width 52 height 52
type input "**********"
click at [115, 153] on div "My Jobs" at bounding box center [124, 150] width 135 height 21
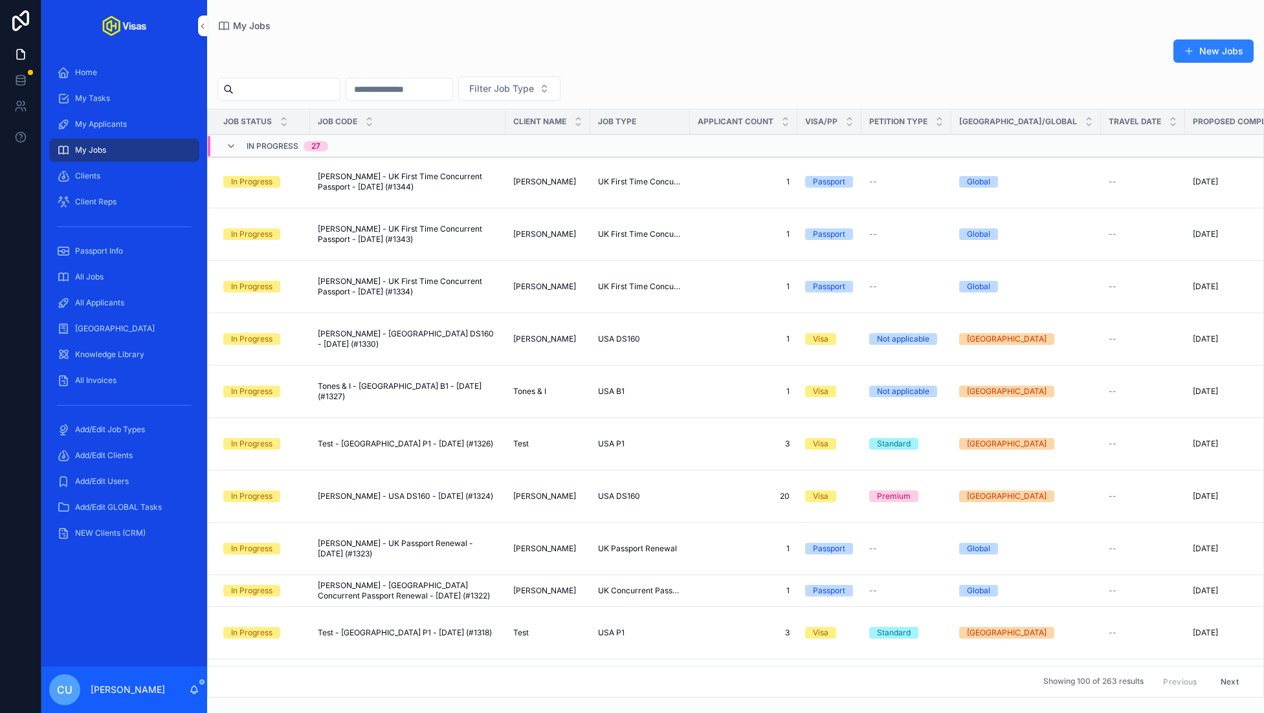
click at [281, 89] on input "scrollable content" at bounding box center [287, 89] width 106 height 18
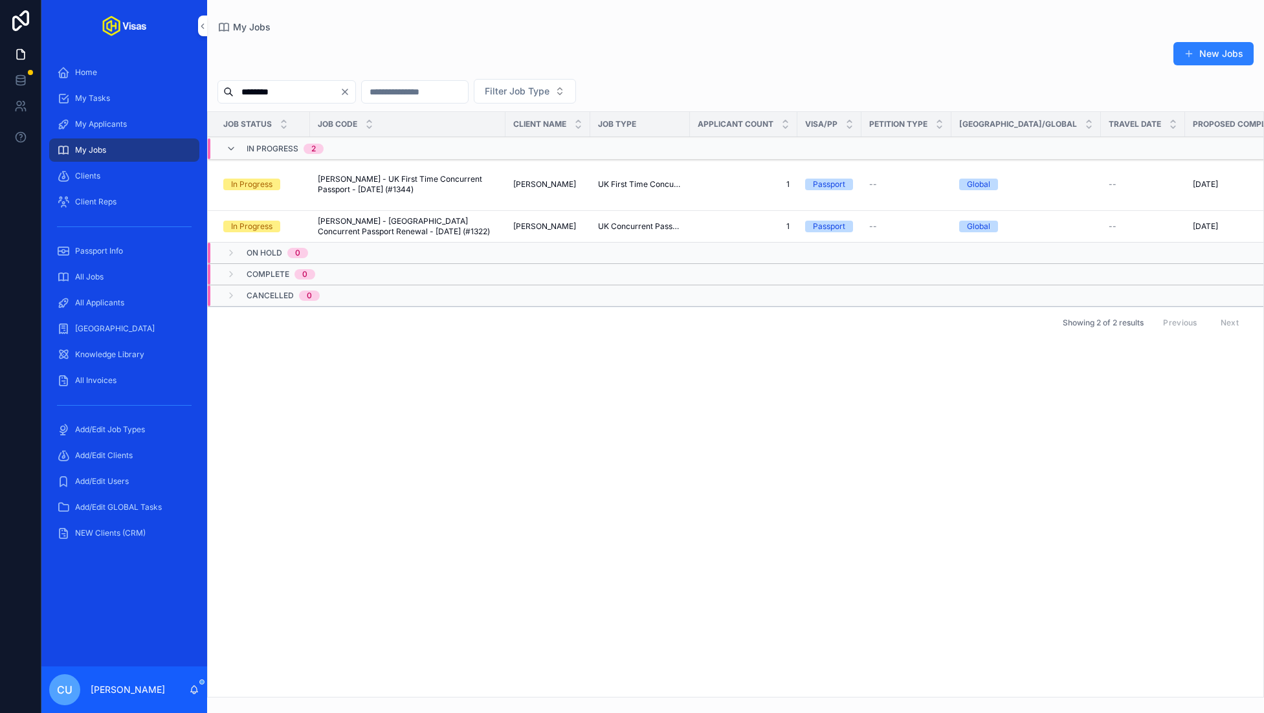
type input "********"
click at [384, 237] on span "[PERSON_NAME] - [GEOGRAPHIC_DATA] Concurrent Passport Renewal - [DATE] (#1322)" at bounding box center [408, 226] width 180 height 21
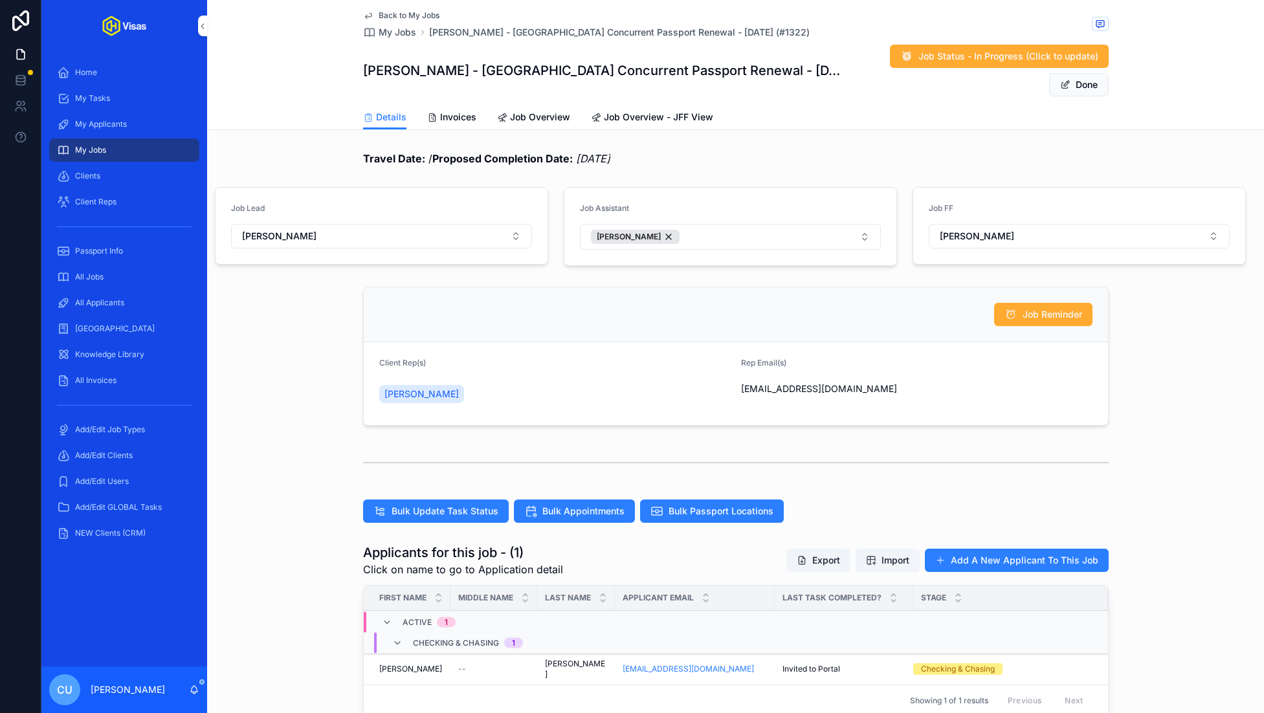
click at [965, 55] on span "Job Status - In Progress (Click to update)" at bounding box center [1008, 56] width 180 height 13
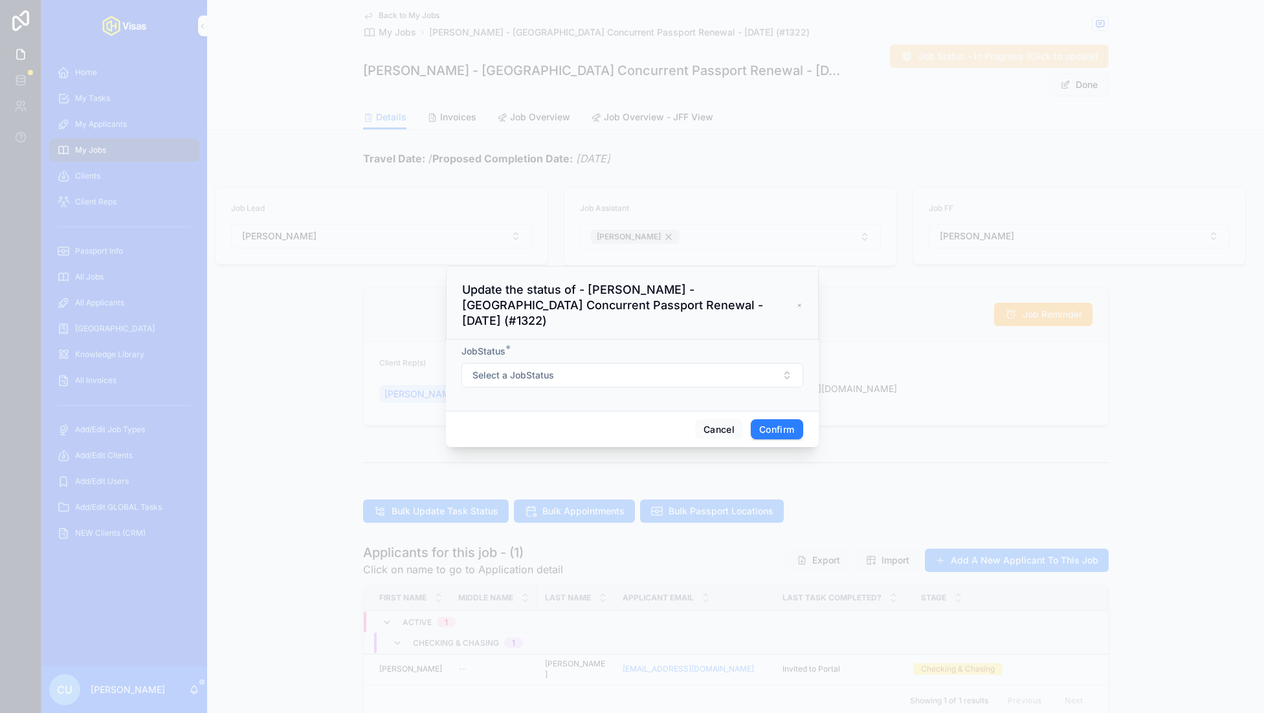
click at [695, 363] on button "Select a JobStatus" at bounding box center [632, 375] width 342 height 25
click at [619, 462] on div "Cancelled" at bounding box center [632, 457] width 180 height 19
click at [773, 419] on button "Confirm" at bounding box center [777, 429] width 52 height 21
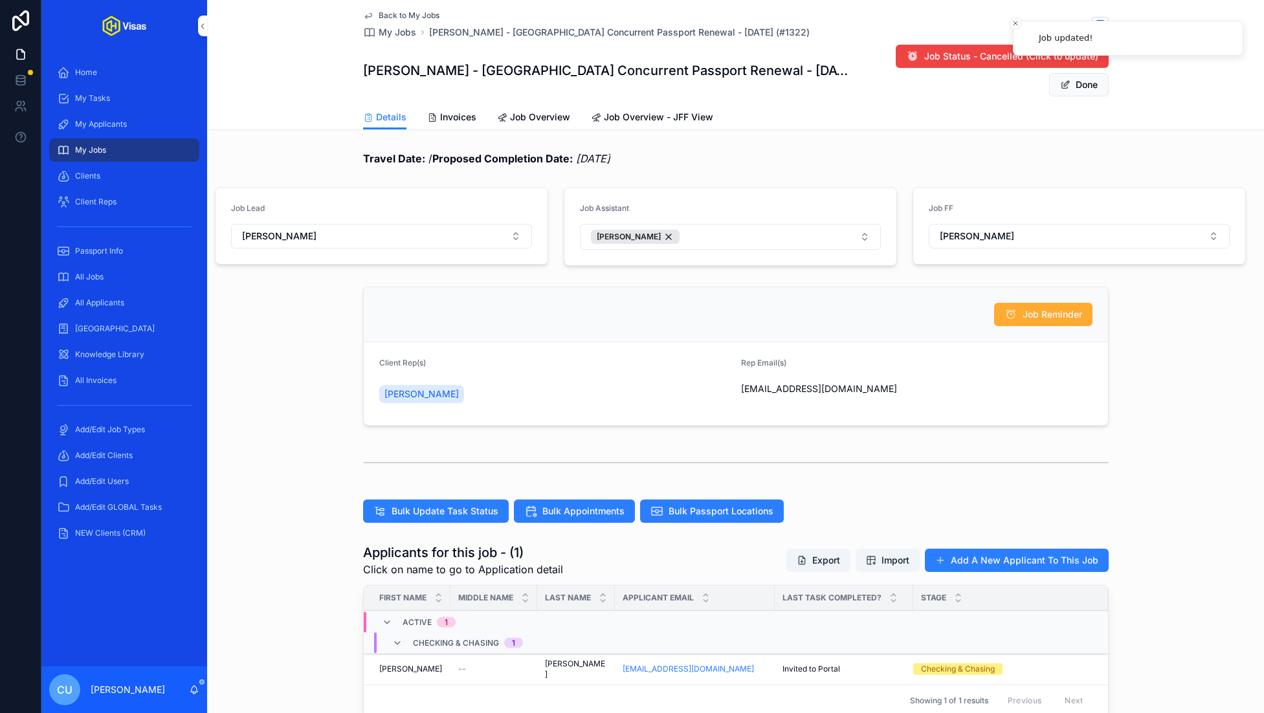
click at [110, 278] on div "All Jobs" at bounding box center [124, 277] width 135 height 21
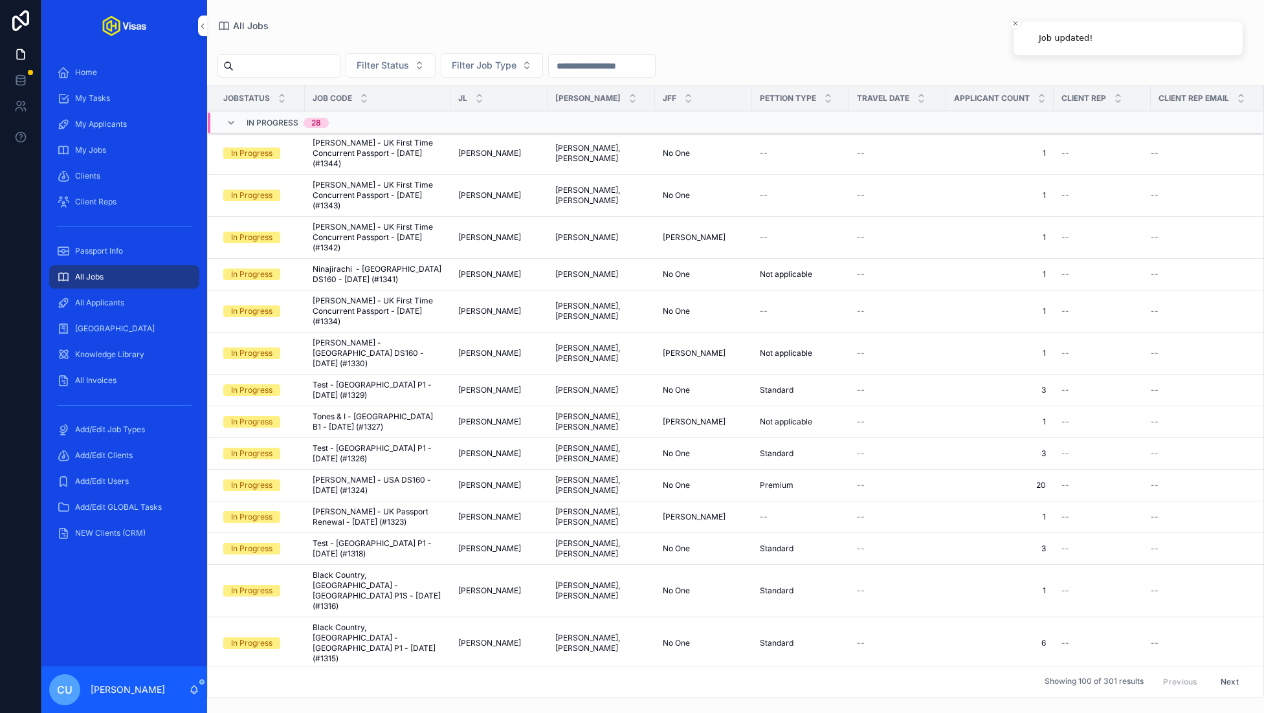
click at [294, 71] on input "scrollable content" at bounding box center [287, 66] width 106 height 18
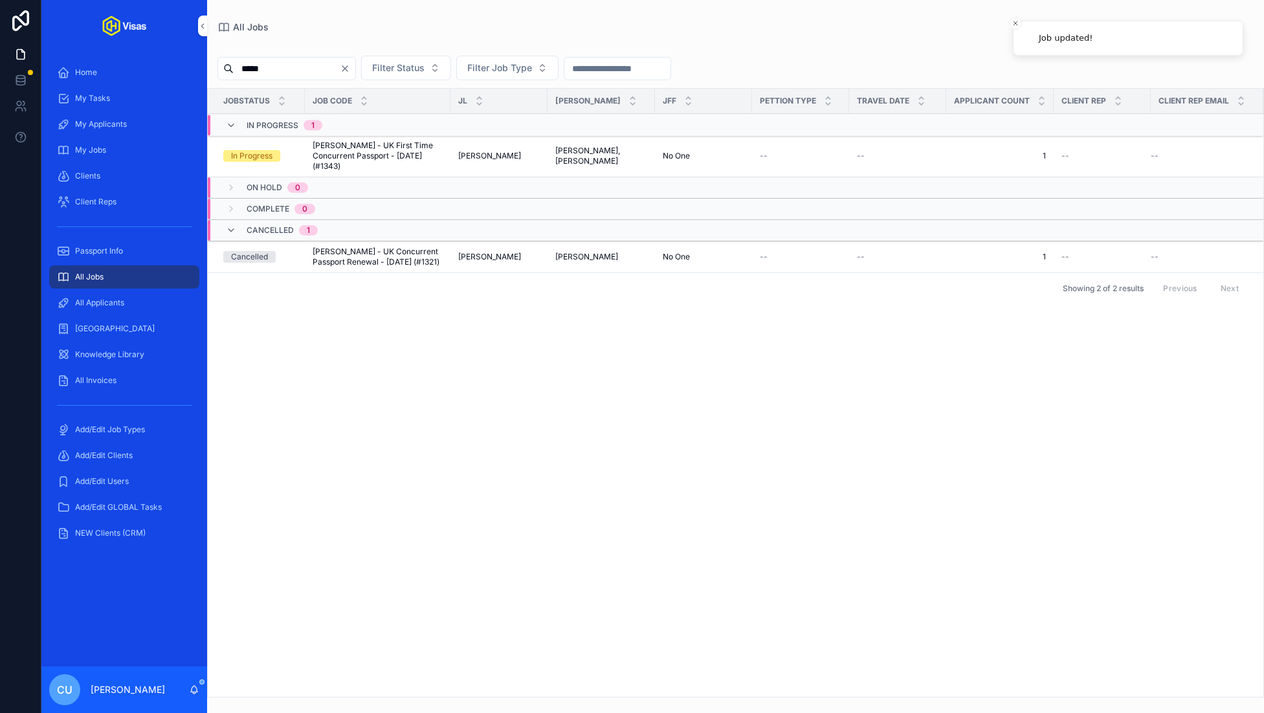
type input "****"
click at [325, 146] on span "[PERSON_NAME] - UK First Time Concurrent Passport - [DATE] (#1343)" at bounding box center [378, 155] width 130 height 31
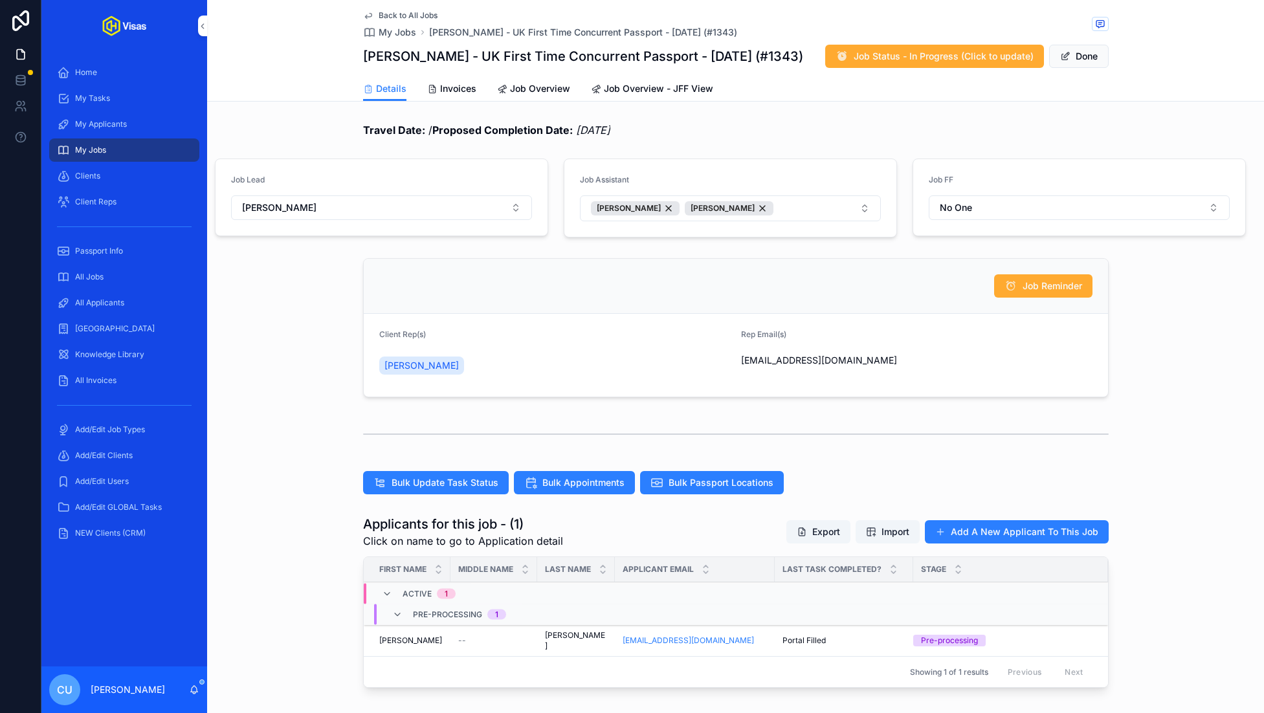
click at [470, 637] on div "--" at bounding box center [493, 640] width 71 height 10
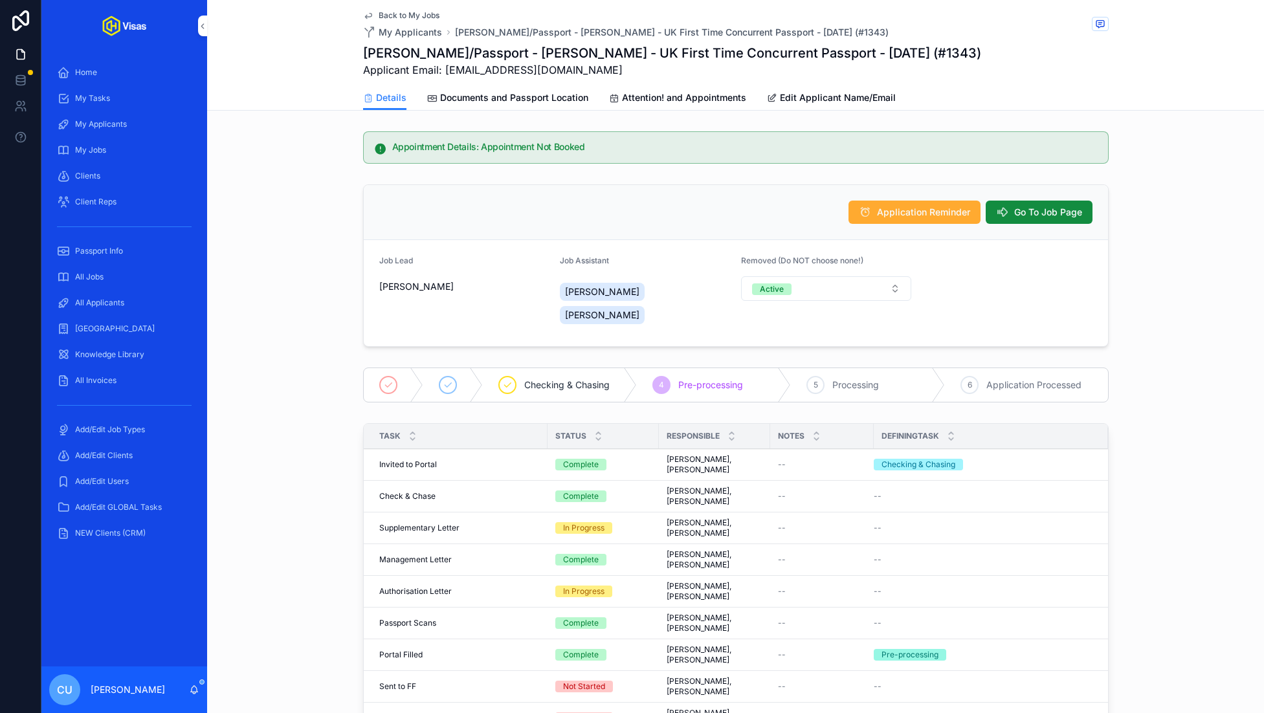
click at [478, 109] on link "Documents and Passport Location" at bounding box center [507, 99] width 161 height 26
